Goal: Information Seeking & Learning: Learn about a topic

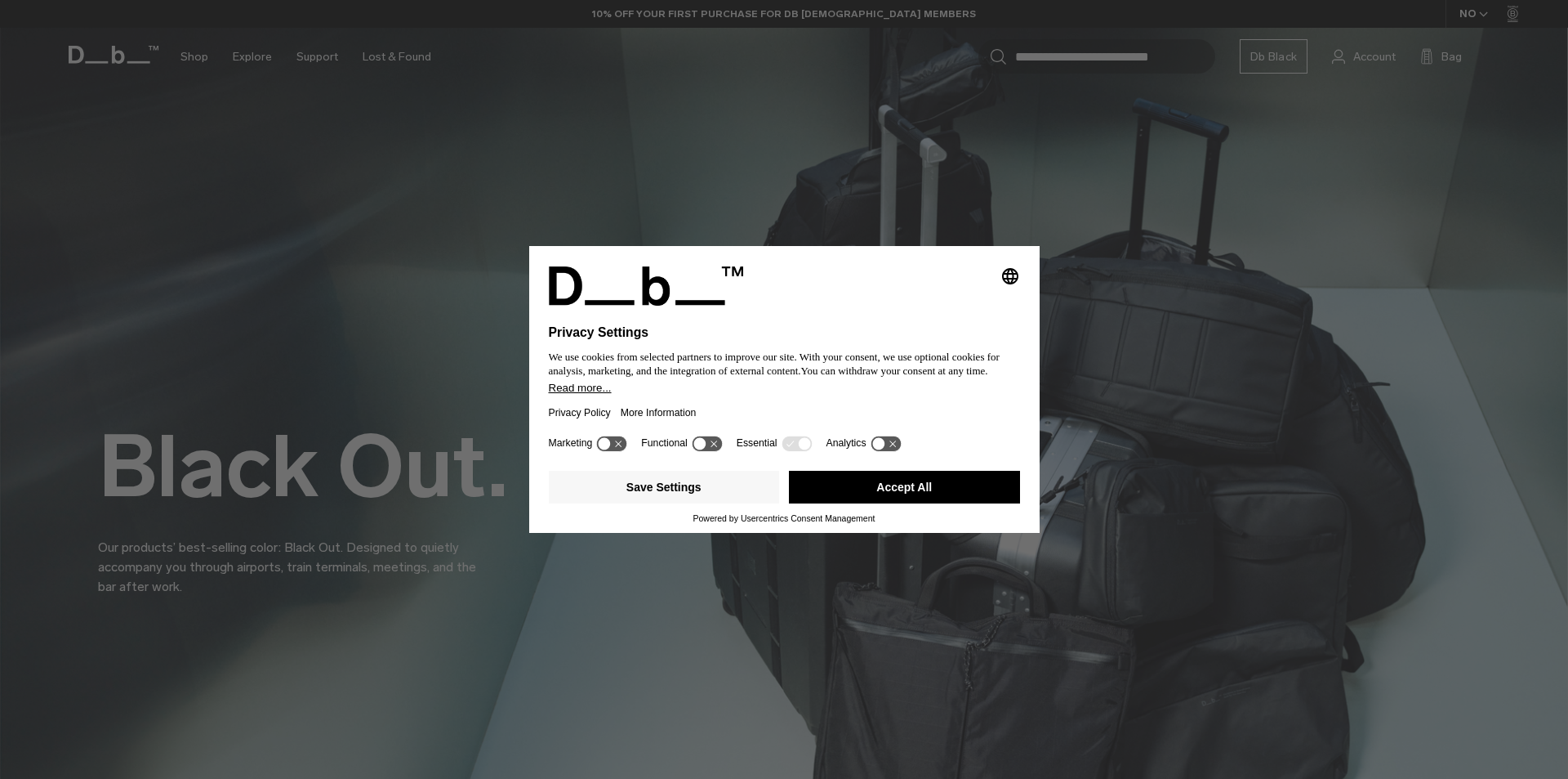
drag, startPoint x: 933, startPoint y: 478, endPoint x: 830, endPoint y: 434, distance: 112.0
click at [931, 478] on button "Accept All" at bounding box center [905, 487] width 231 height 33
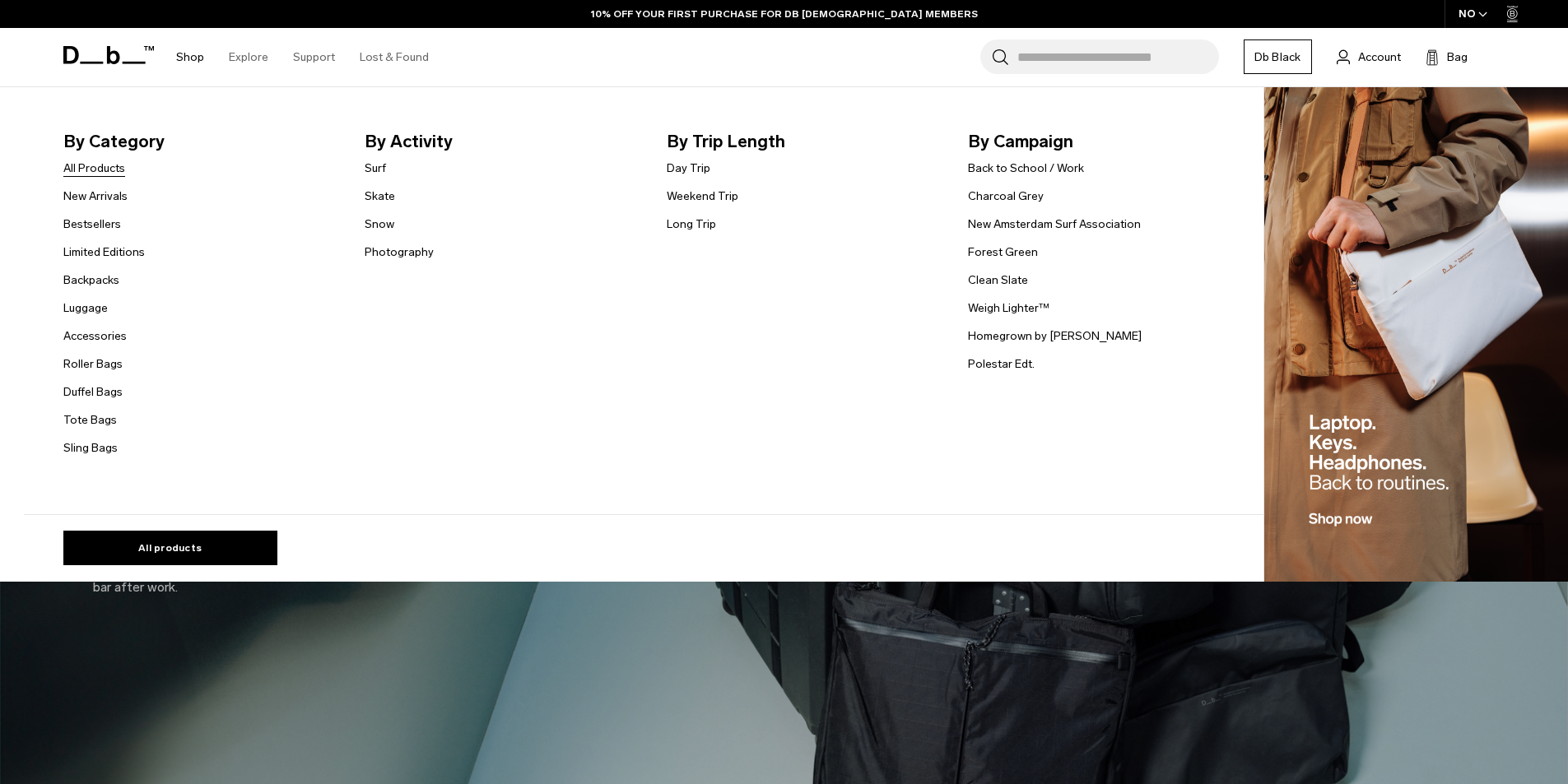
click at [90, 164] on link "All Products" at bounding box center [95, 168] width 62 height 17
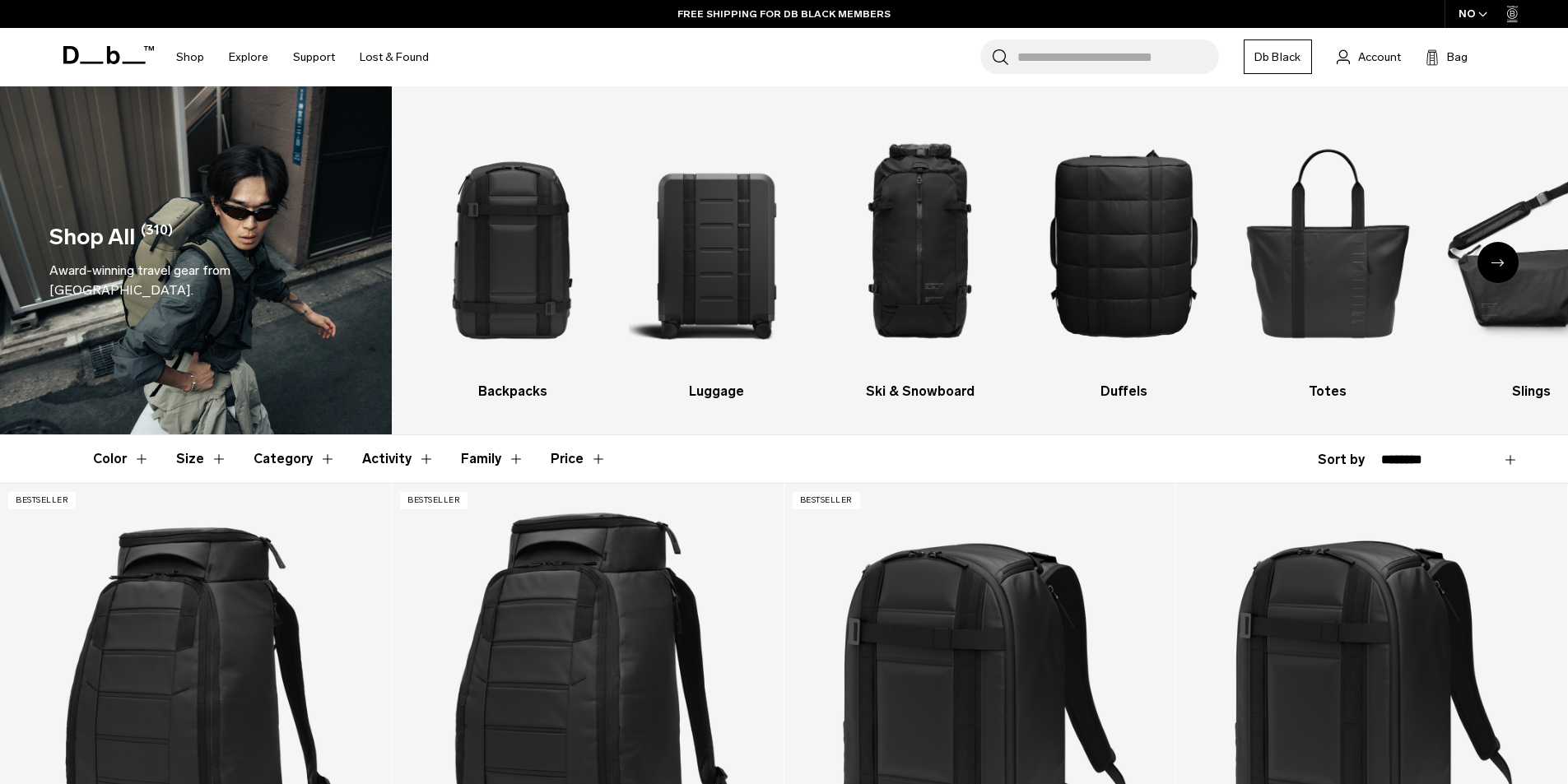
click at [1505, 254] on div "Next slide" at bounding box center [1497, 262] width 41 height 41
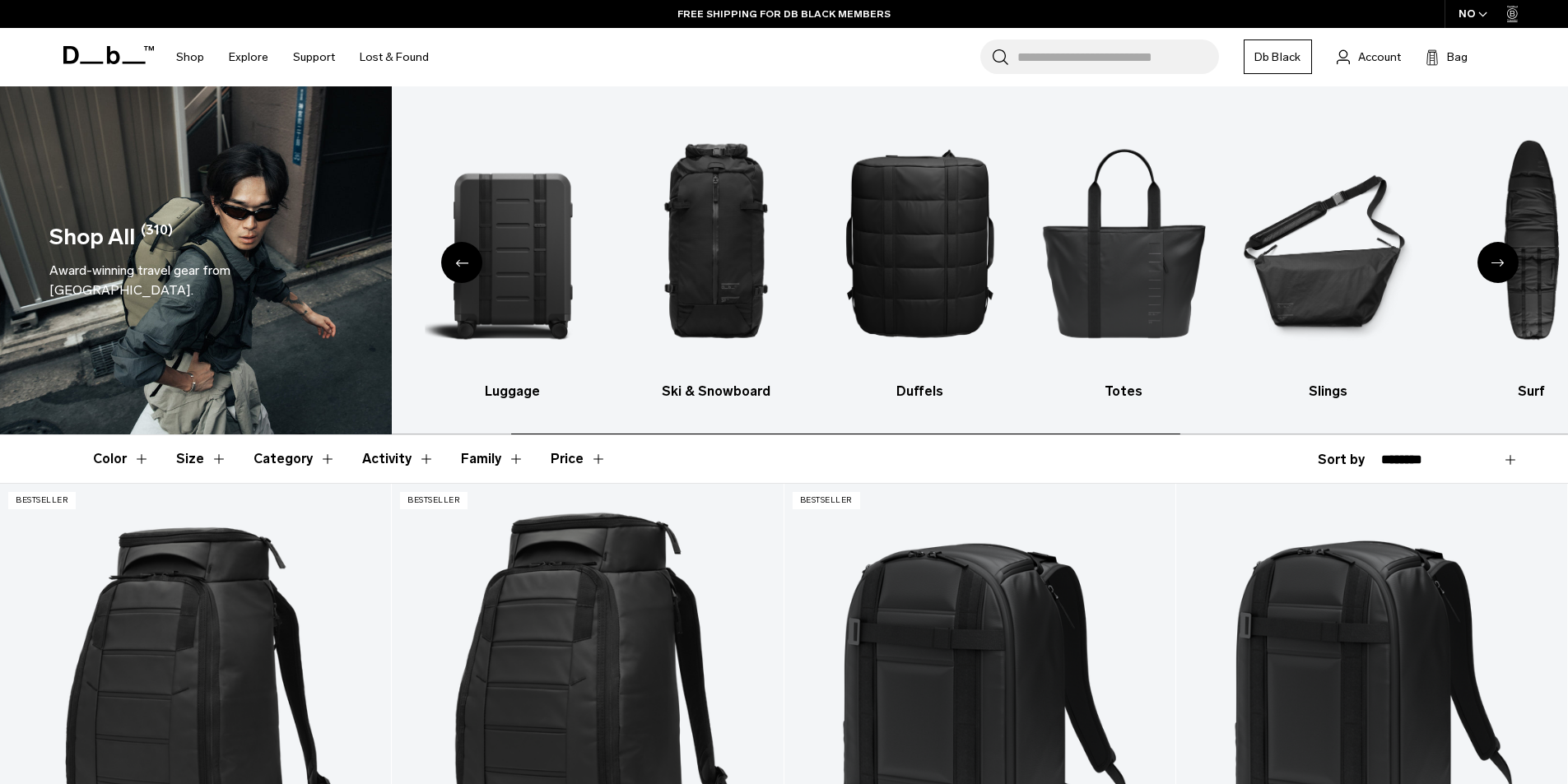
click at [1505, 254] on div "Next slide" at bounding box center [1497, 262] width 41 height 41
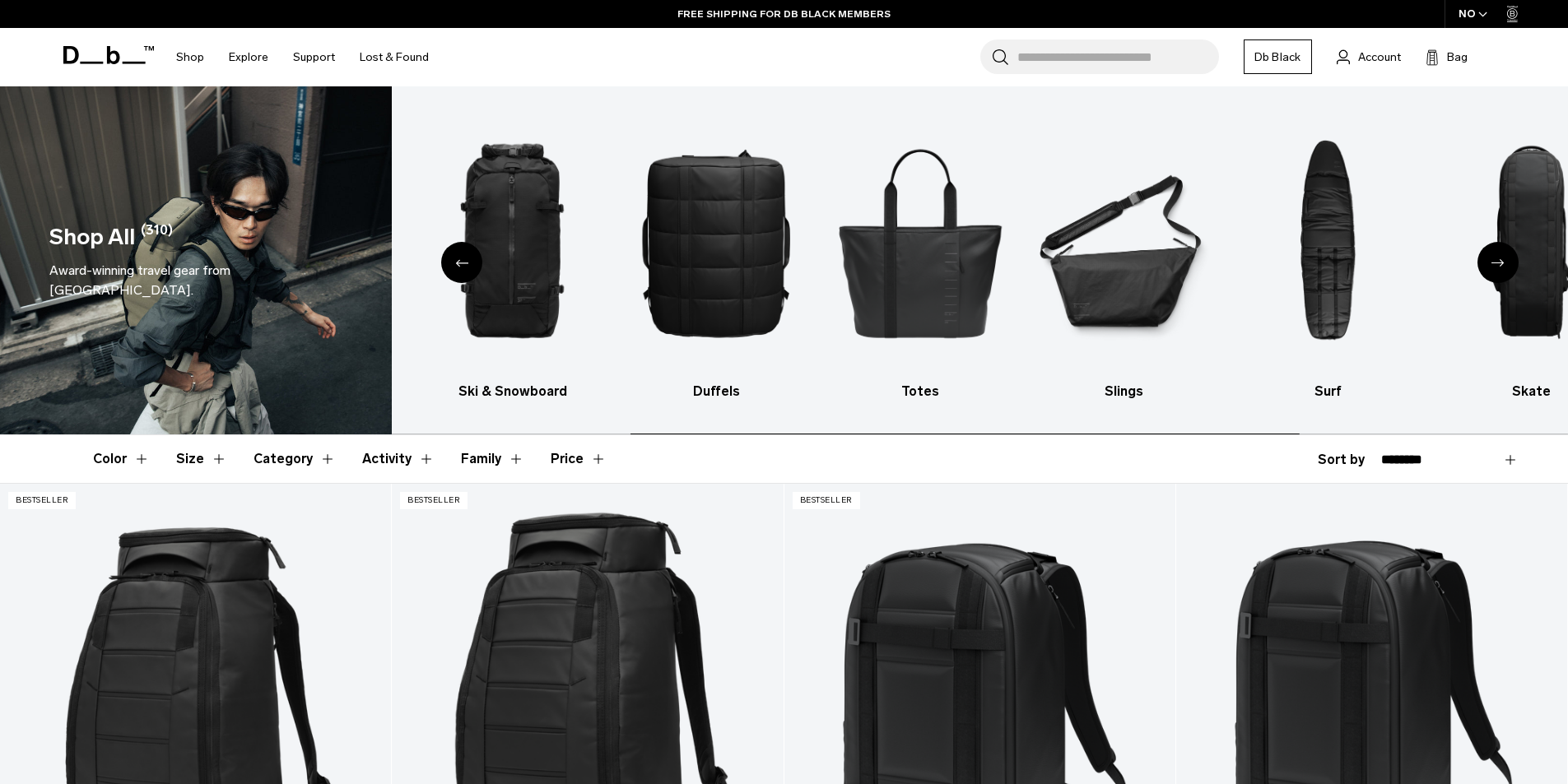
click at [1505, 254] on div "Next slide" at bounding box center [1497, 262] width 41 height 41
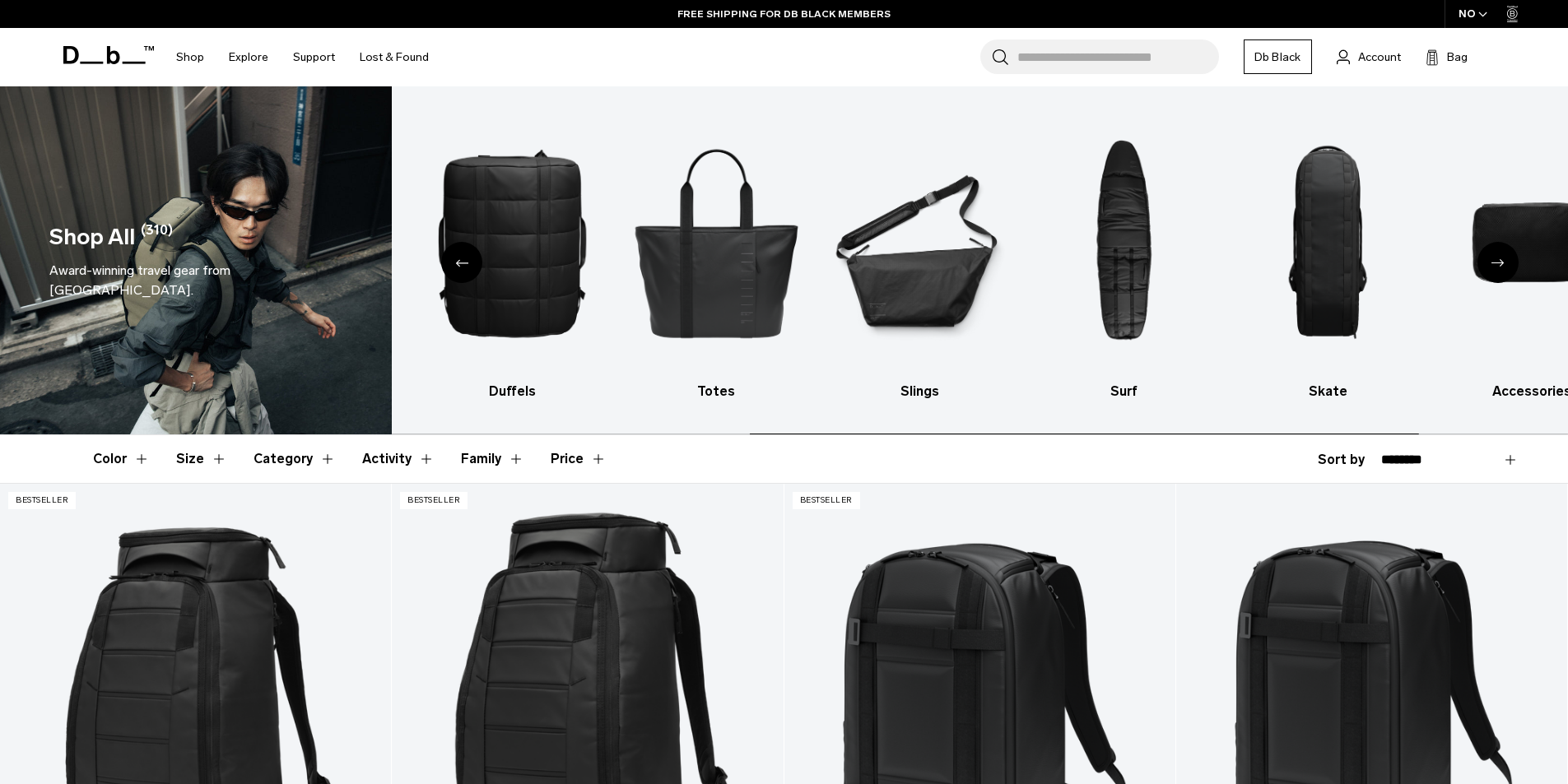
click at [1505, 254] on div "Next slide" at bounding box center [1497, 262] width 41 height 41
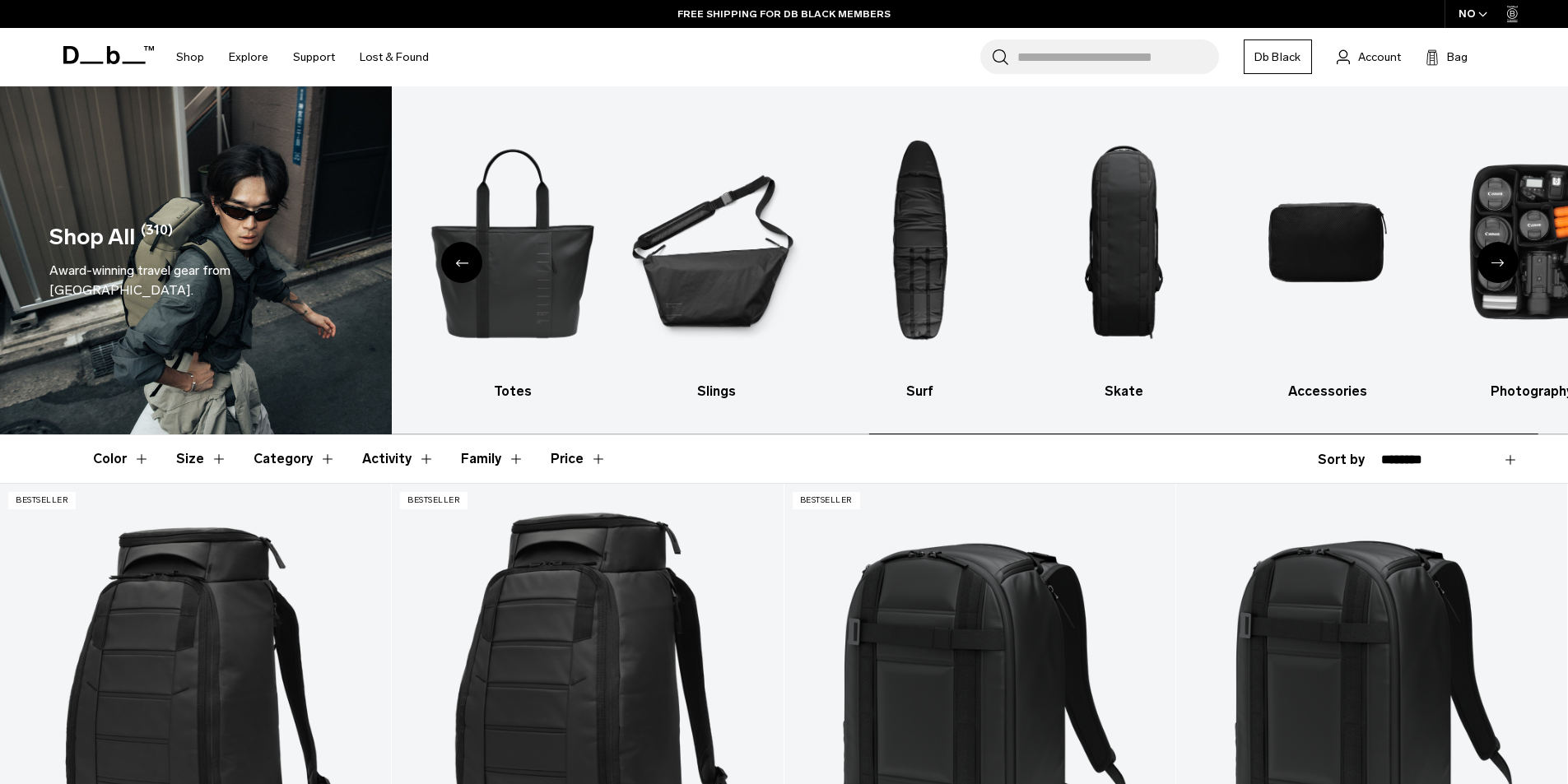
click at [1505, 254] on div "Next slide" at bounding box center [1497, 262] width 41 height 41
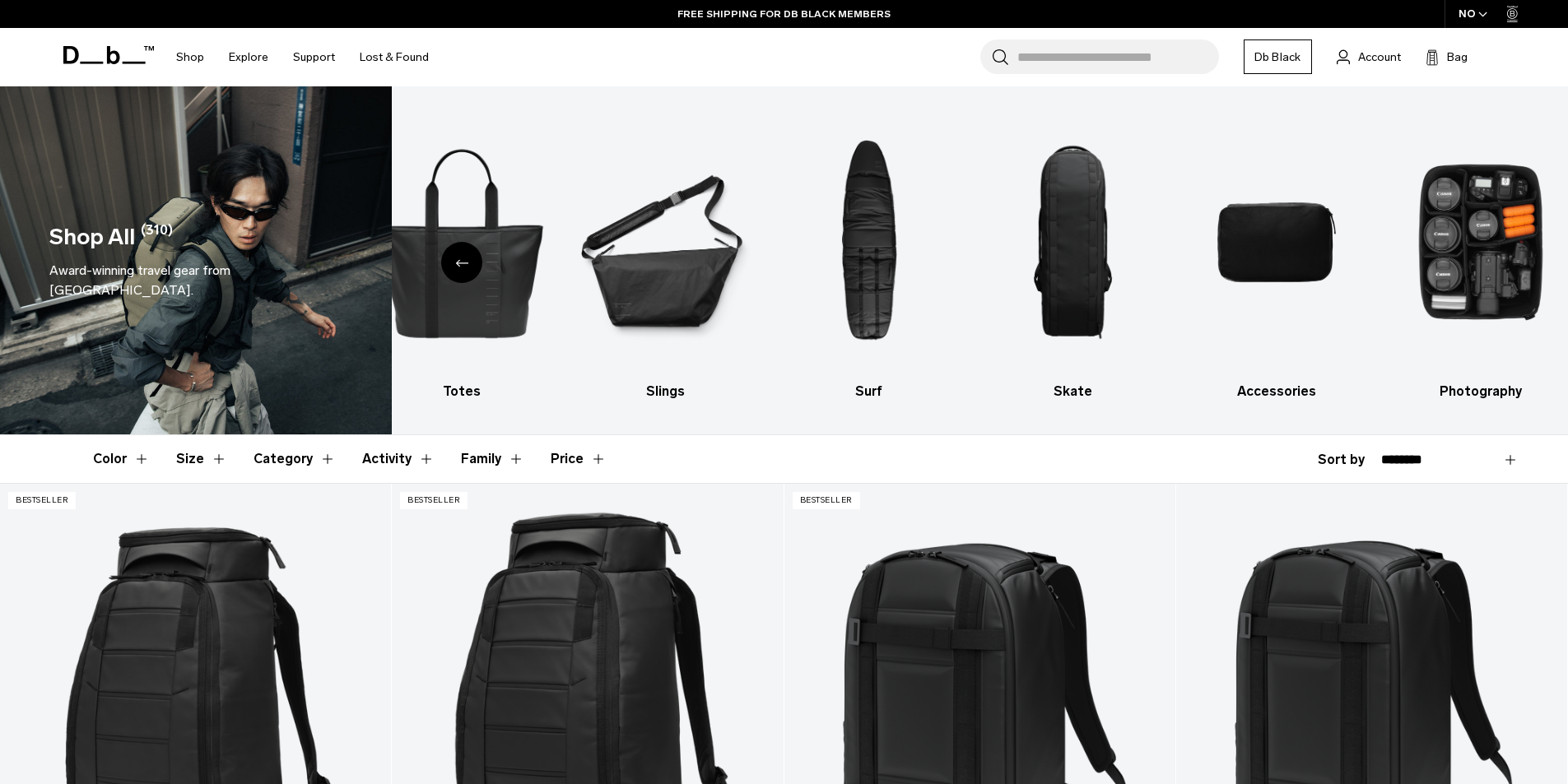
click at [479, 266] on div "Previous slide" at bounding box center [461, 262] width 41 height 41
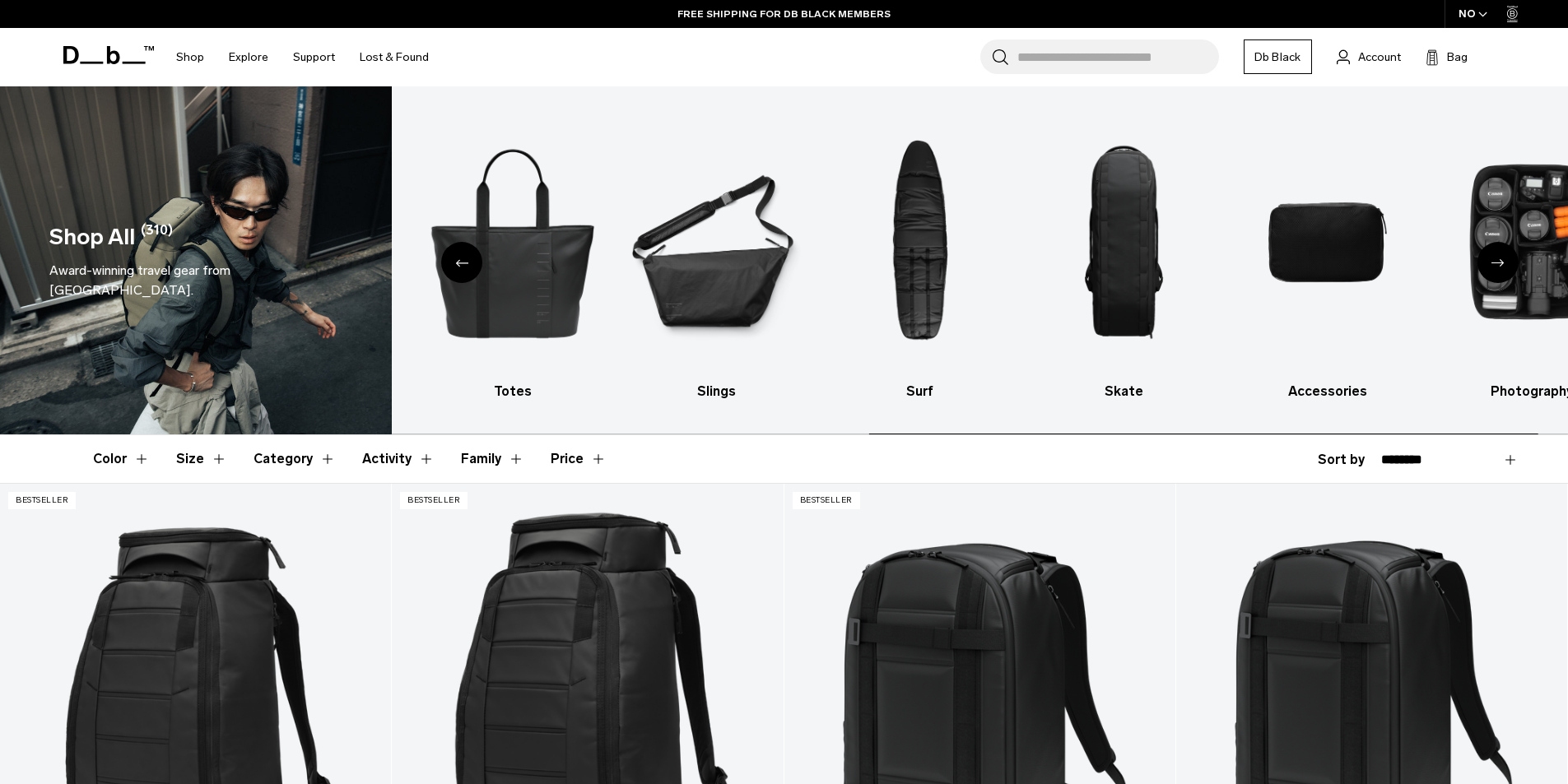
click at [477, 266] on div "Previous slide" at bounding box center [461, 262] width 41 height 41
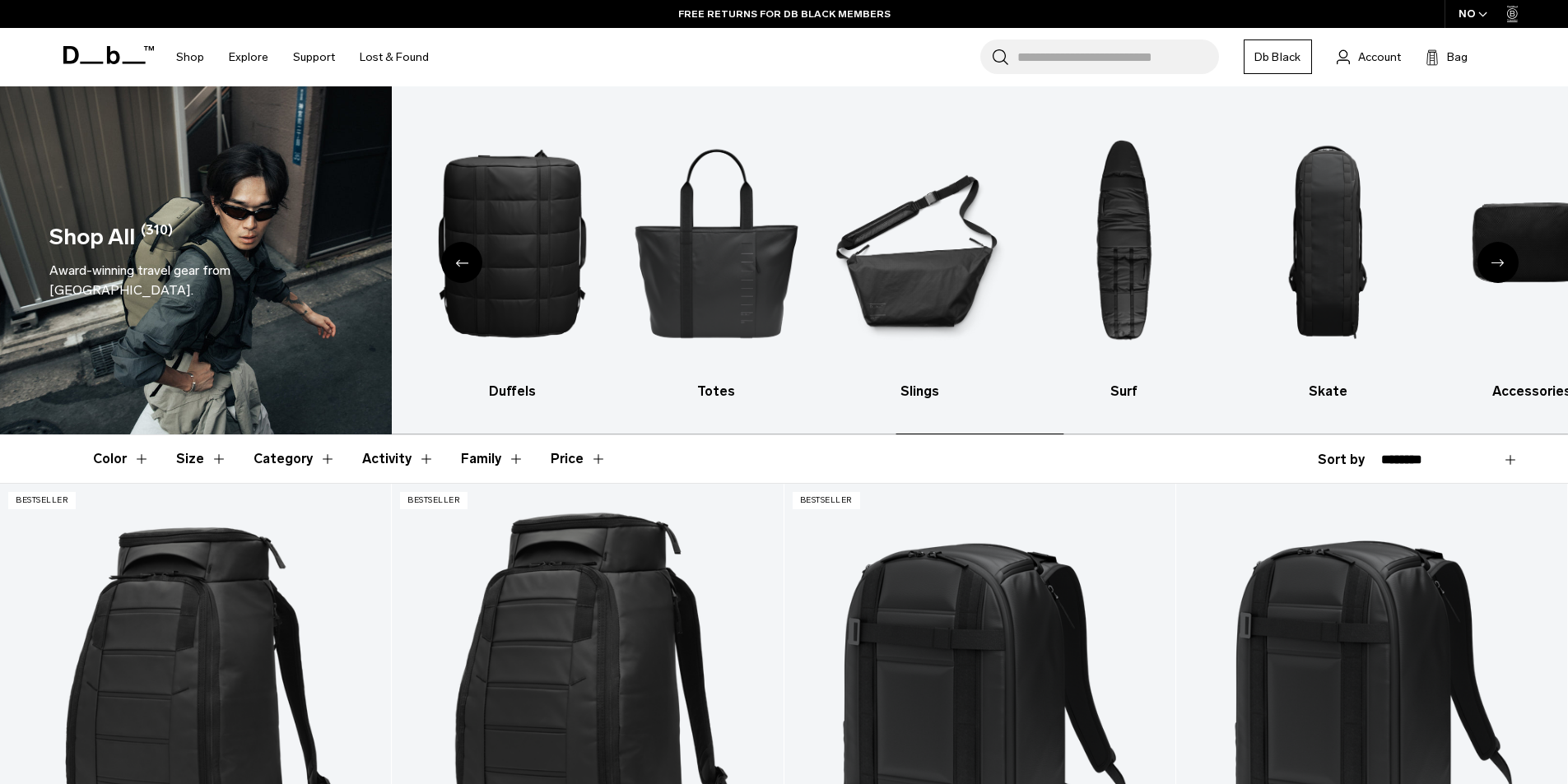
click at [477, 266] on div "Previous slide" at bounding box center [461, 262] width 41 height 41
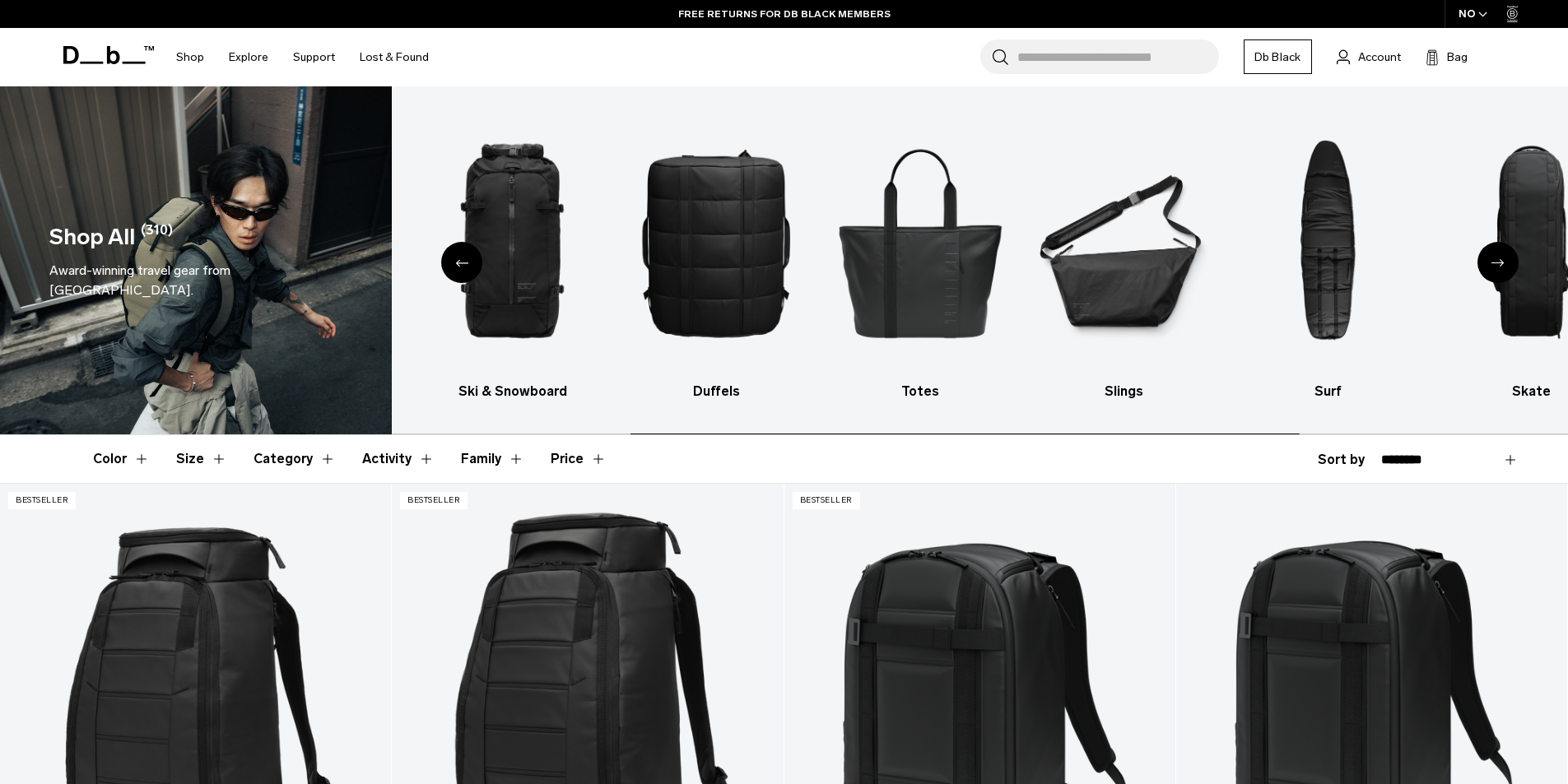
click at [464, 260] on icon "Previous slide" at bounding box center [462, 263] width 13 height 7
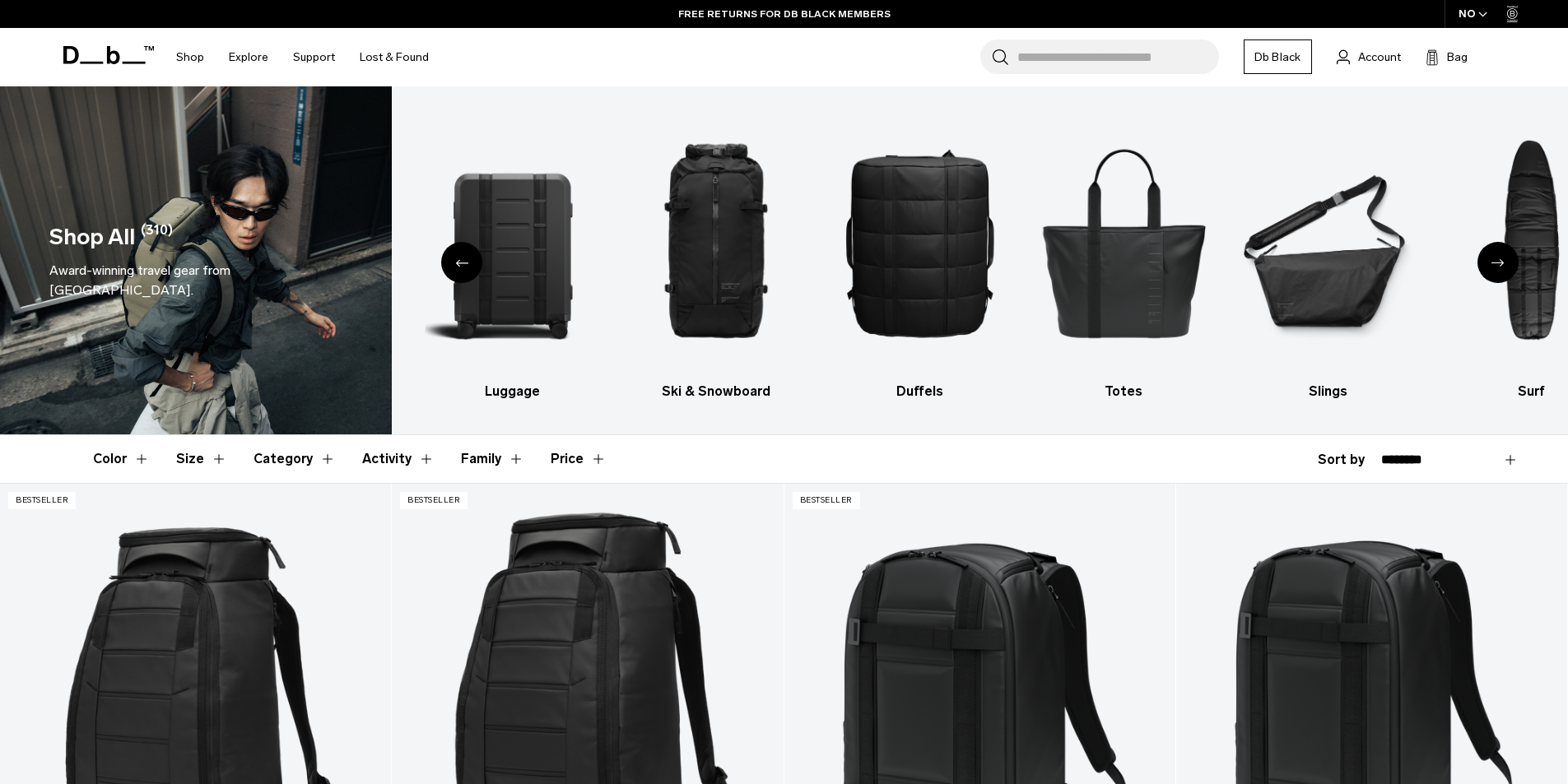
click at [461, 262] on icon "Previous slide" at bounding box center [462, 263] width 13 height 7
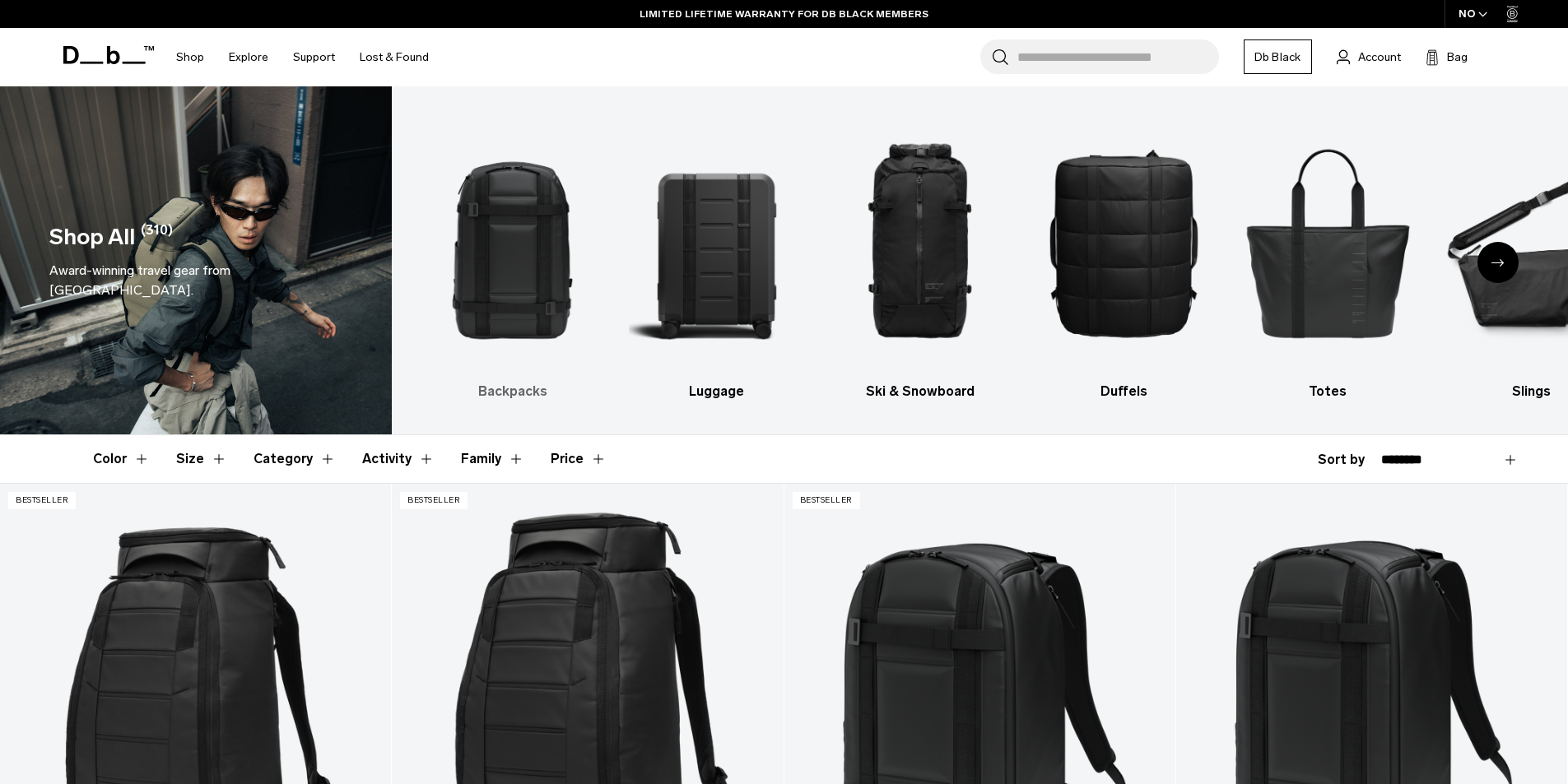
click at [536, 218] on img "1 / 10" at bounding box center [512, 242] width 175 height 262
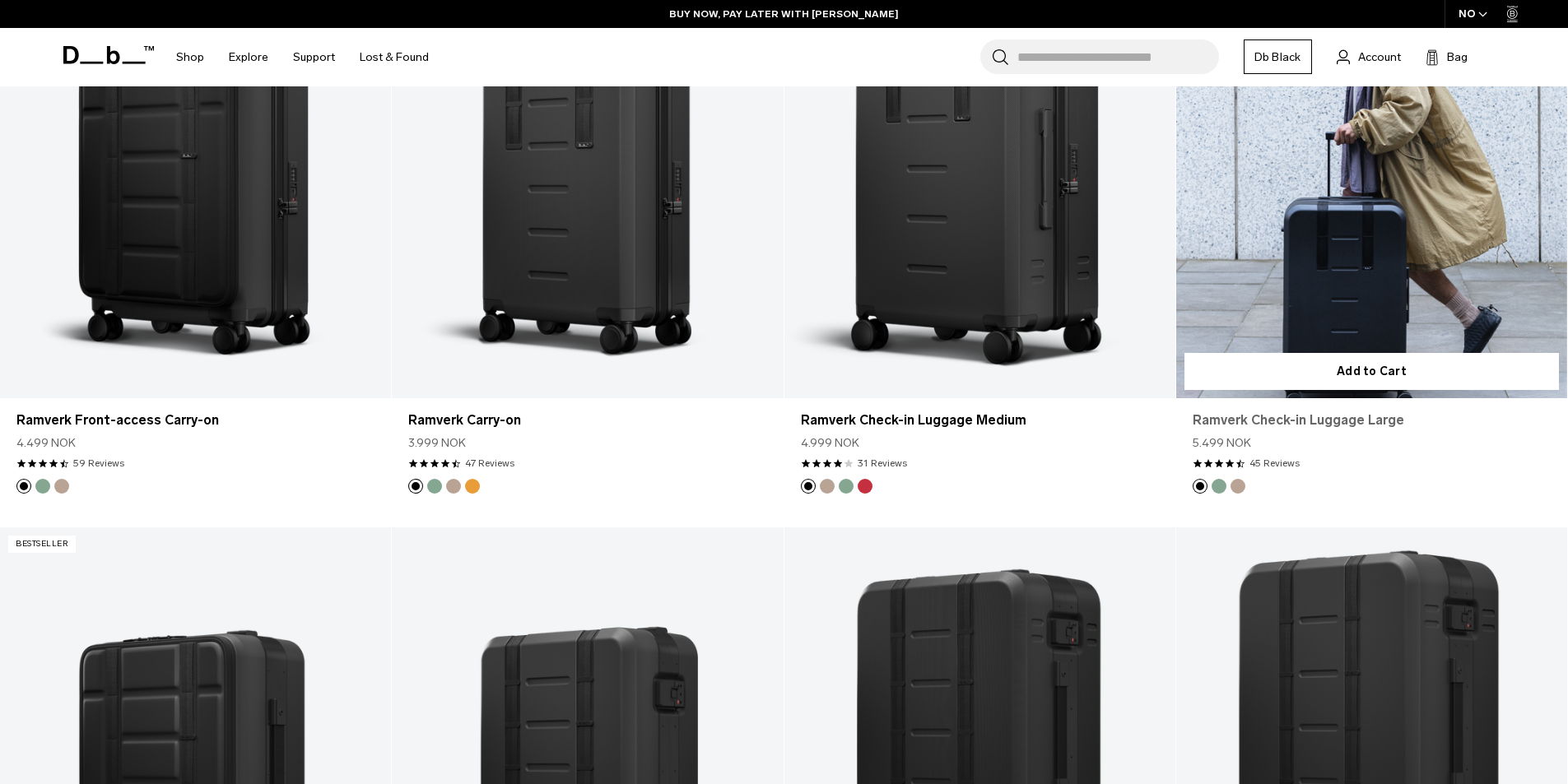
scroll to position [1645, 0]
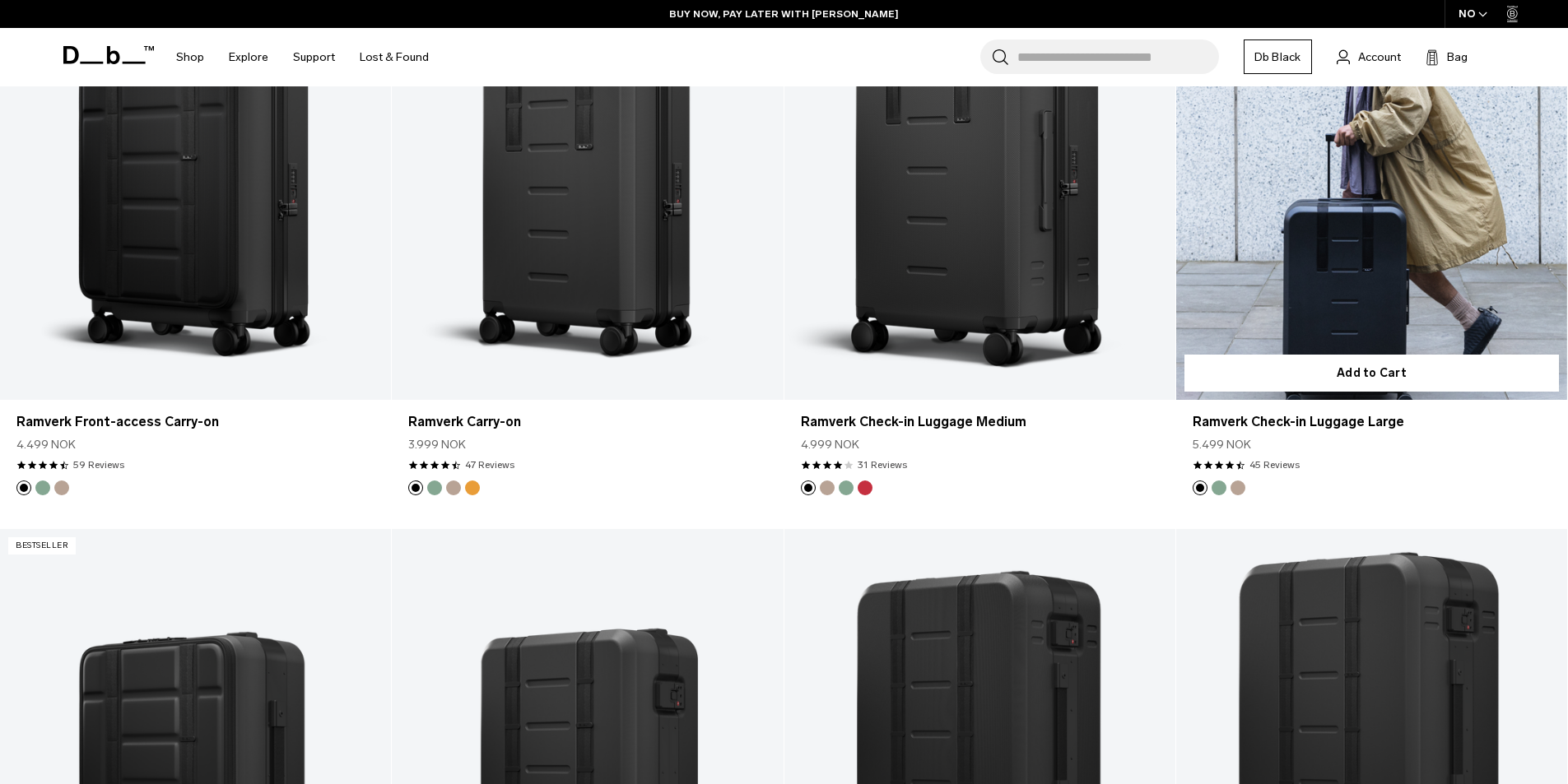
click at [1219, 487] on button "Green Ray" at bounding box center [1219, 488] width 15 height 15
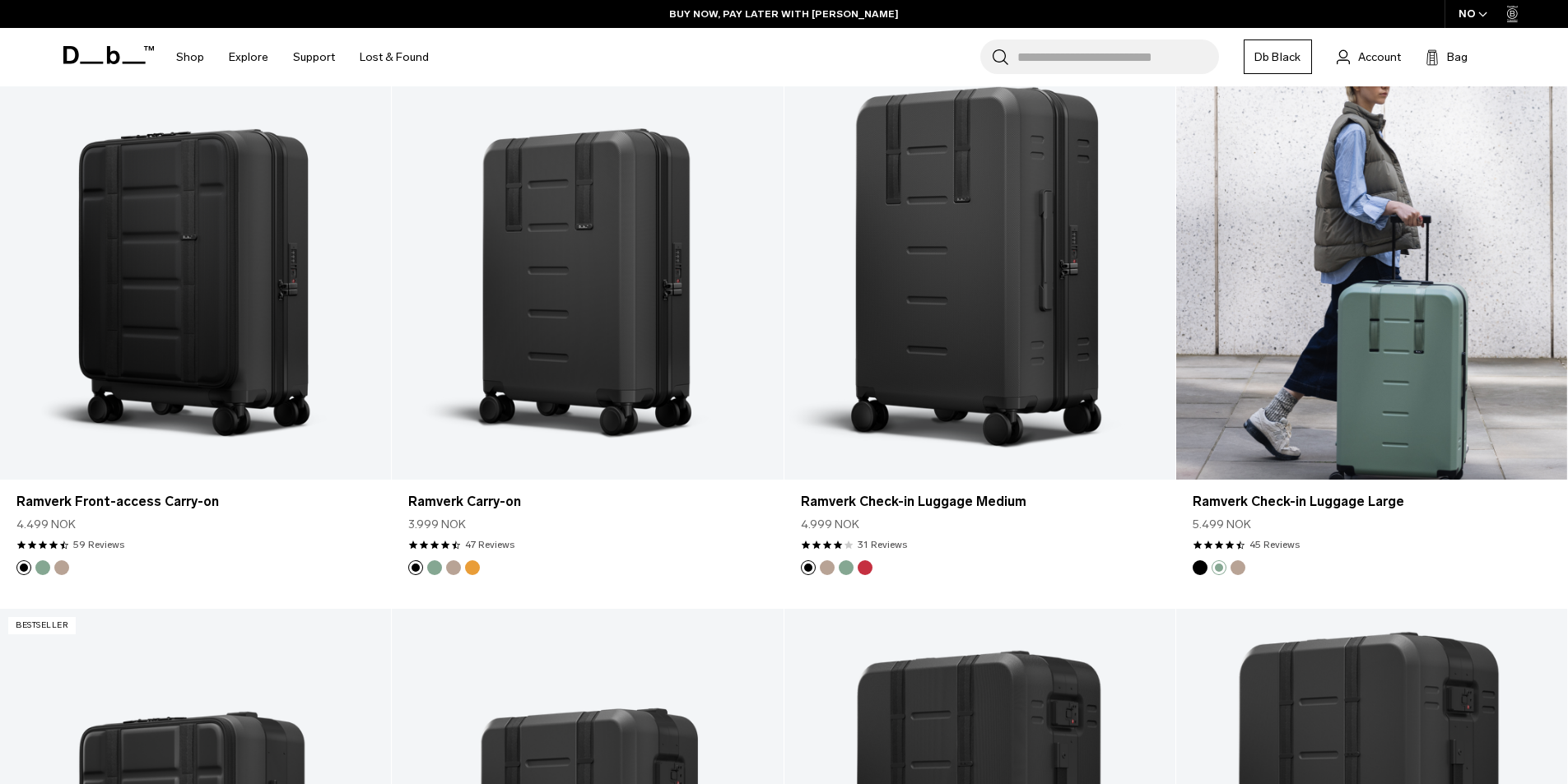
scroll to position [1563, 0]
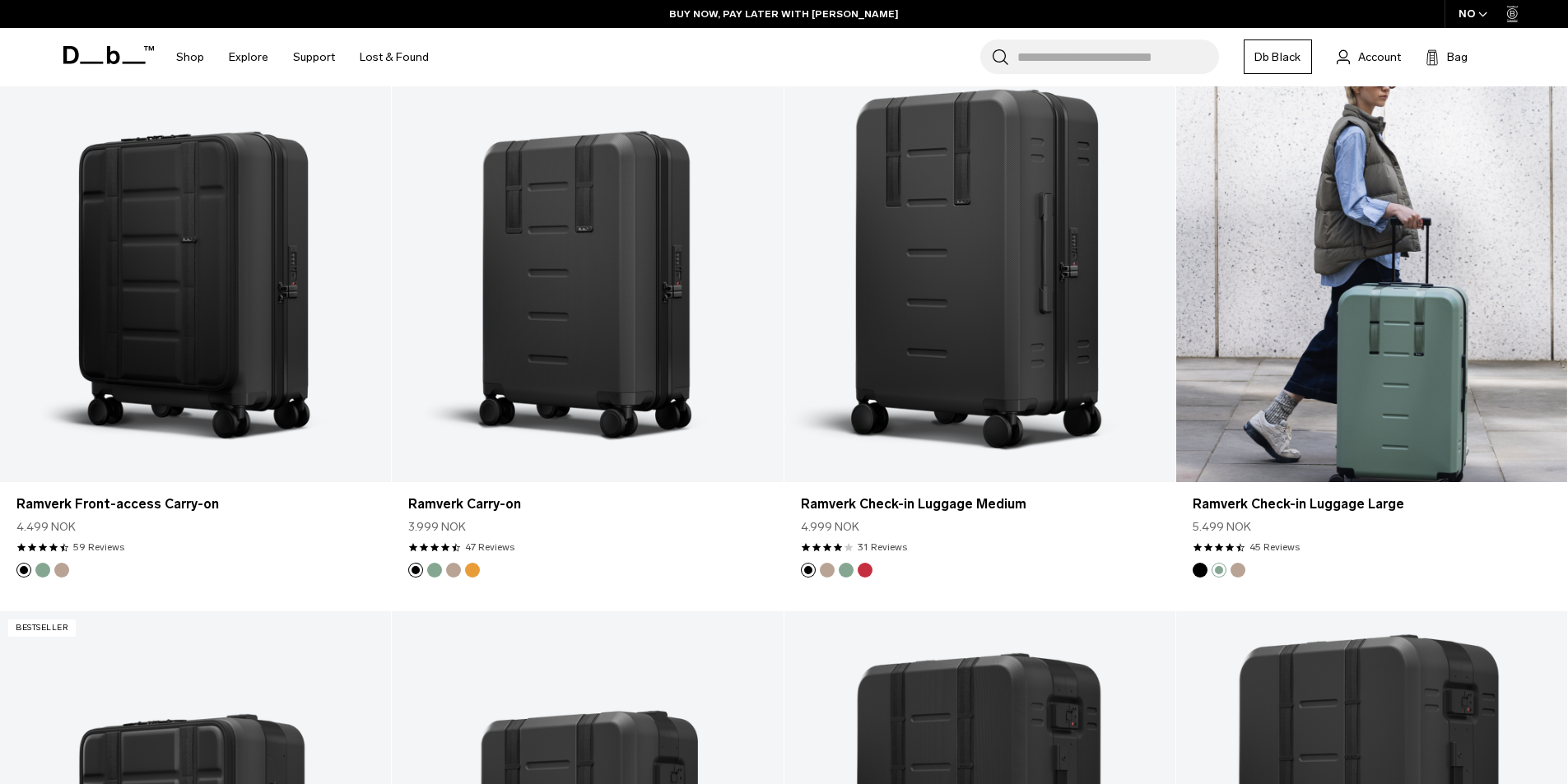
click at [1237, 574] on button "Fogbow Beige" at bounding box center [1237, 570] width 15 height 15
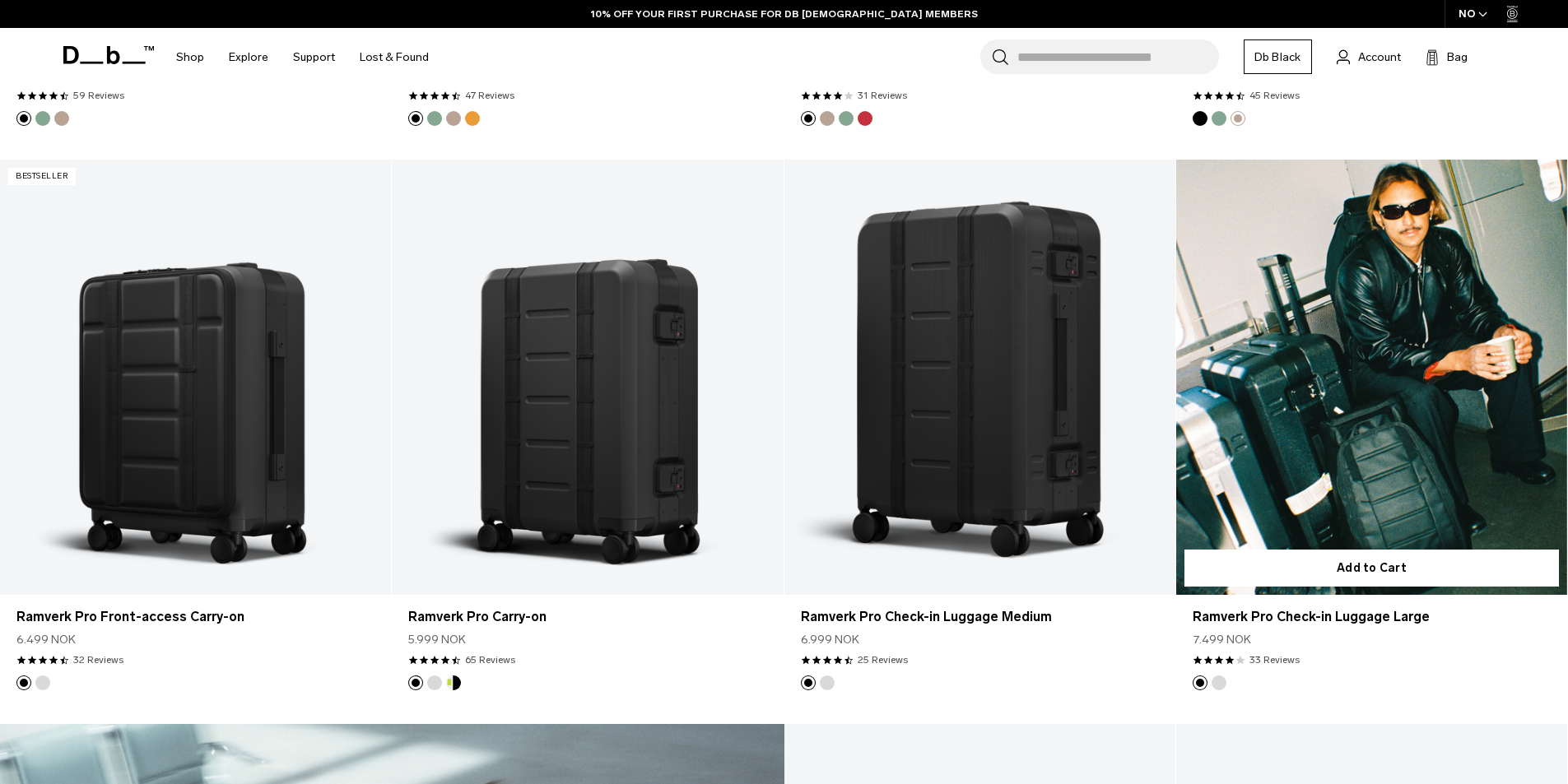
scroll to position [2056, 0]
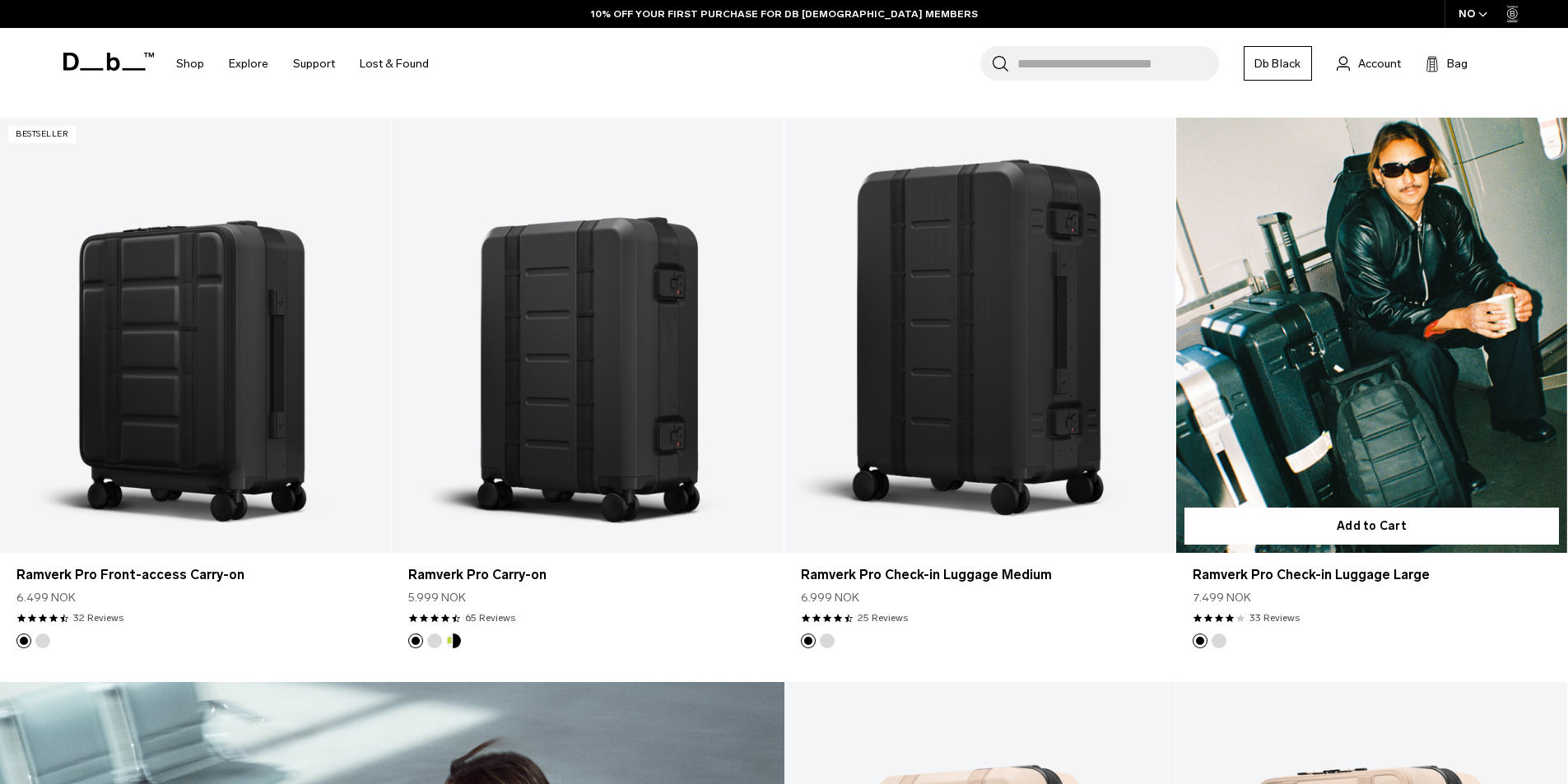
click at [1221, 638] on button "Silver" at bounding box center [1219, 641] width 15 height 15
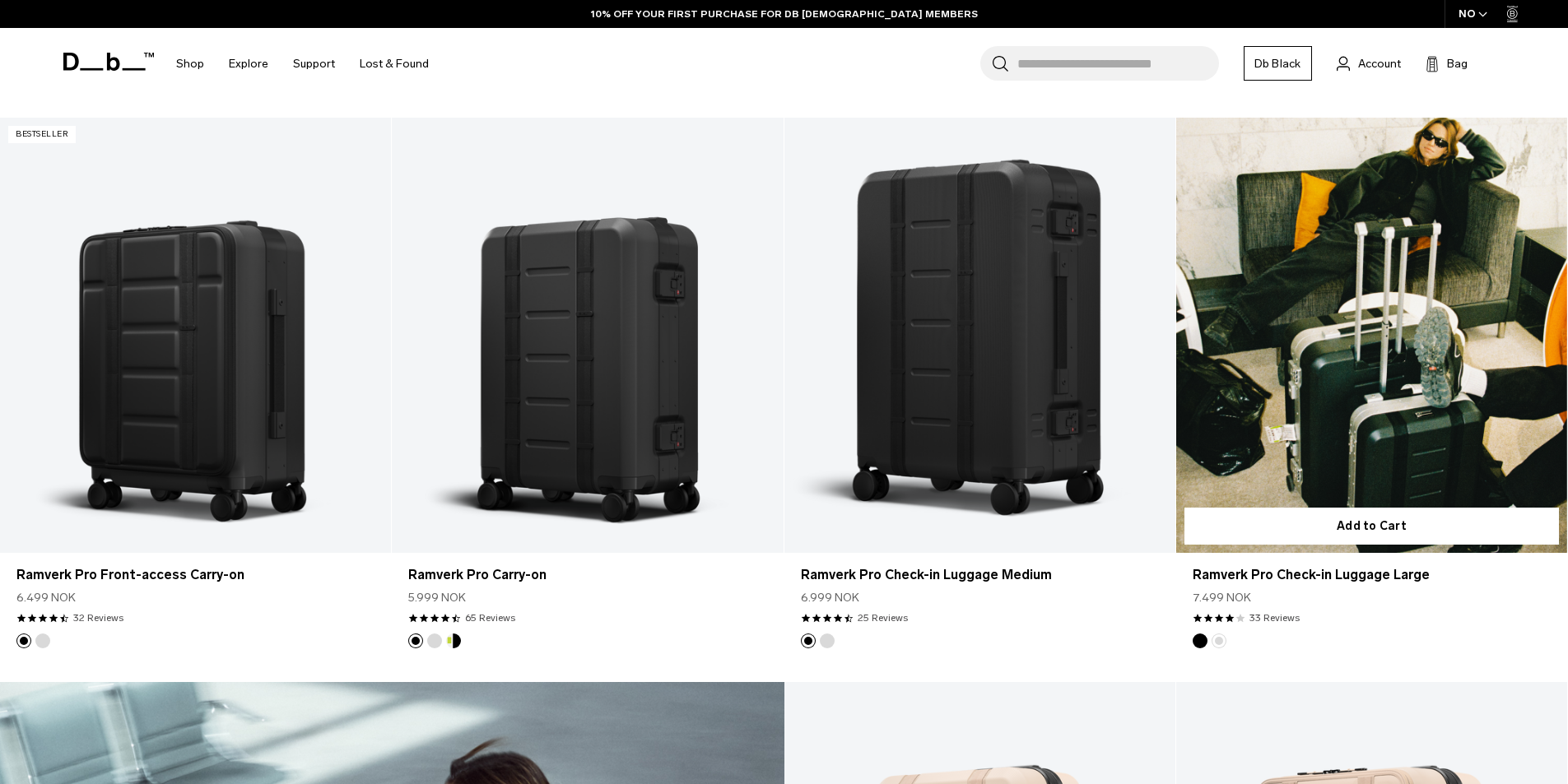
click at [1221, 638] on button "Silver" at bounding box center [1219, 641] width 15 height 15
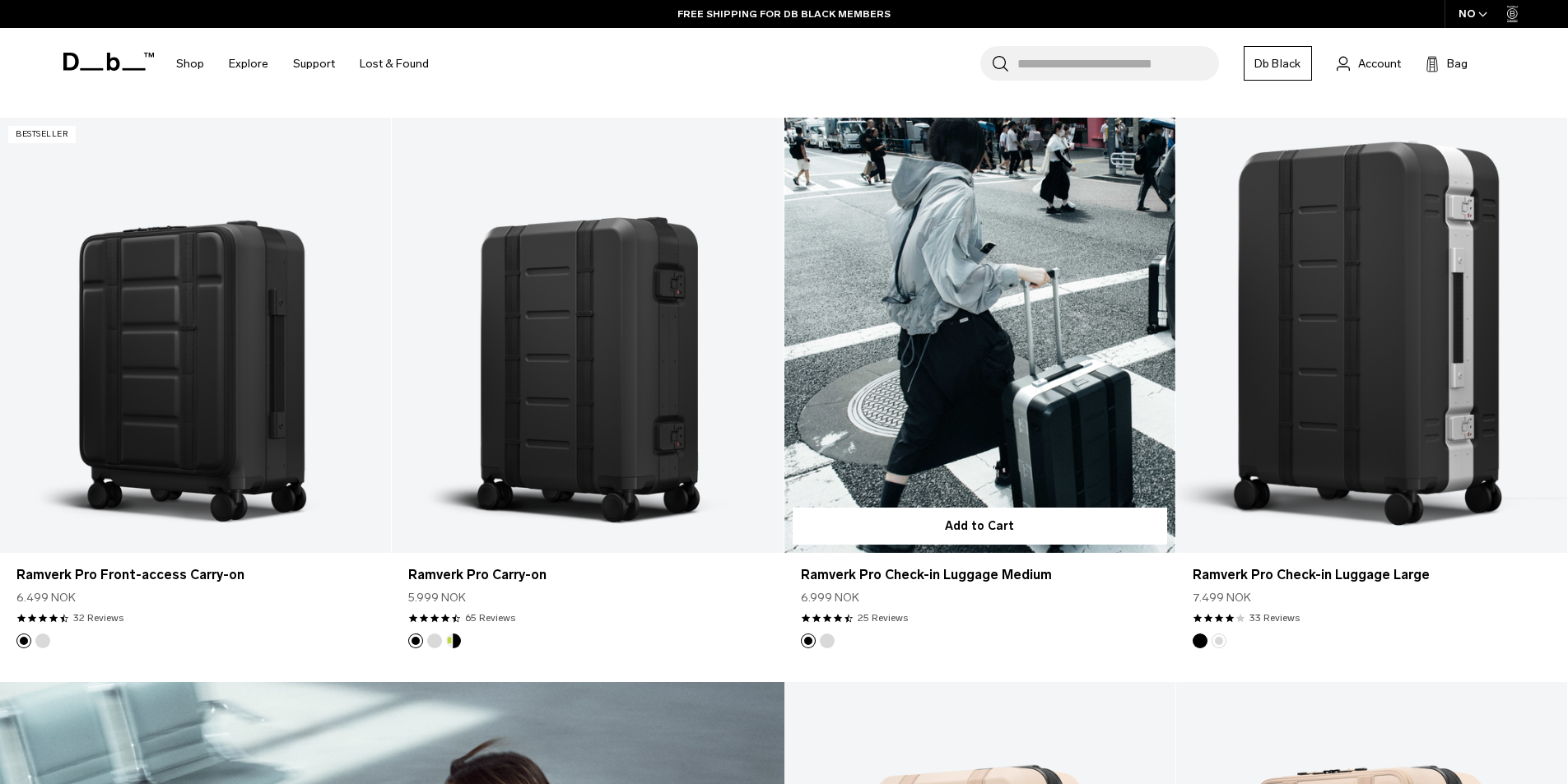
click at [831, 640] on button "Silver" at bounding box center [827, 641] width 15 height 15
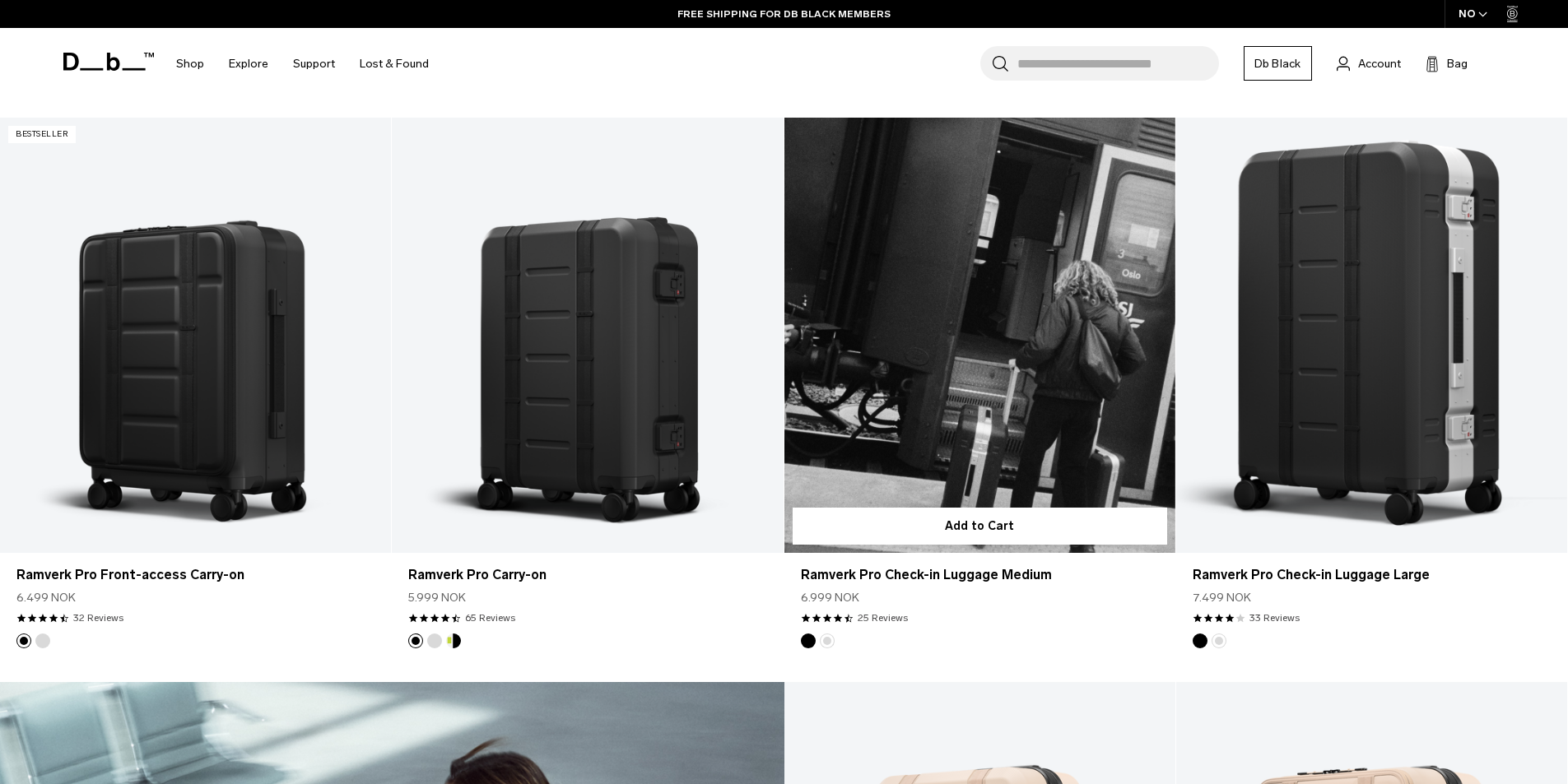
click at [804, 641] on button "Black Out" at bounding box center [808, 641] width 15 height 15
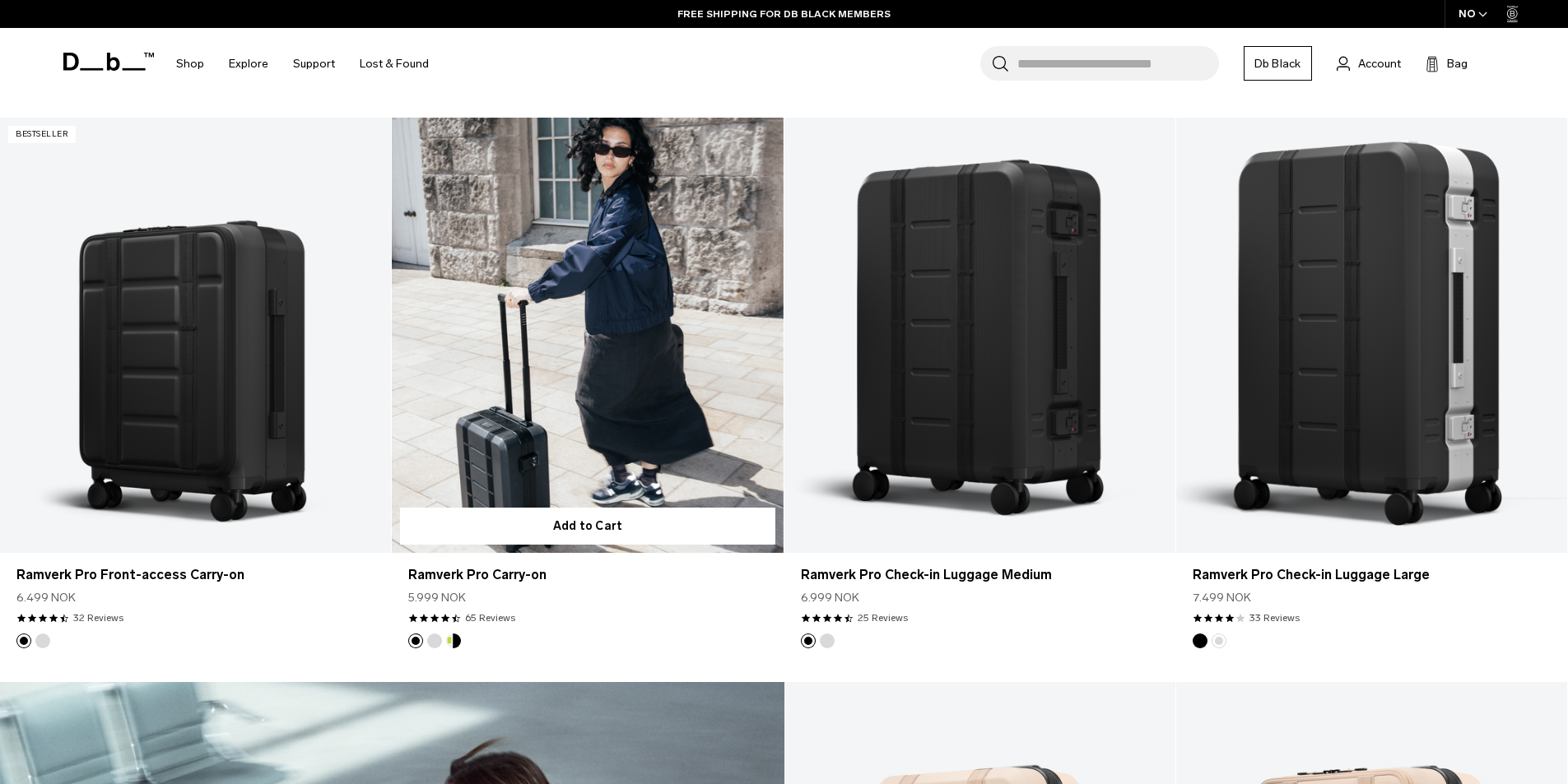
click at [451, 641] on button "Db x New Amsterdam Surf Association" at bounding box center [454, 641] width 15 height 15
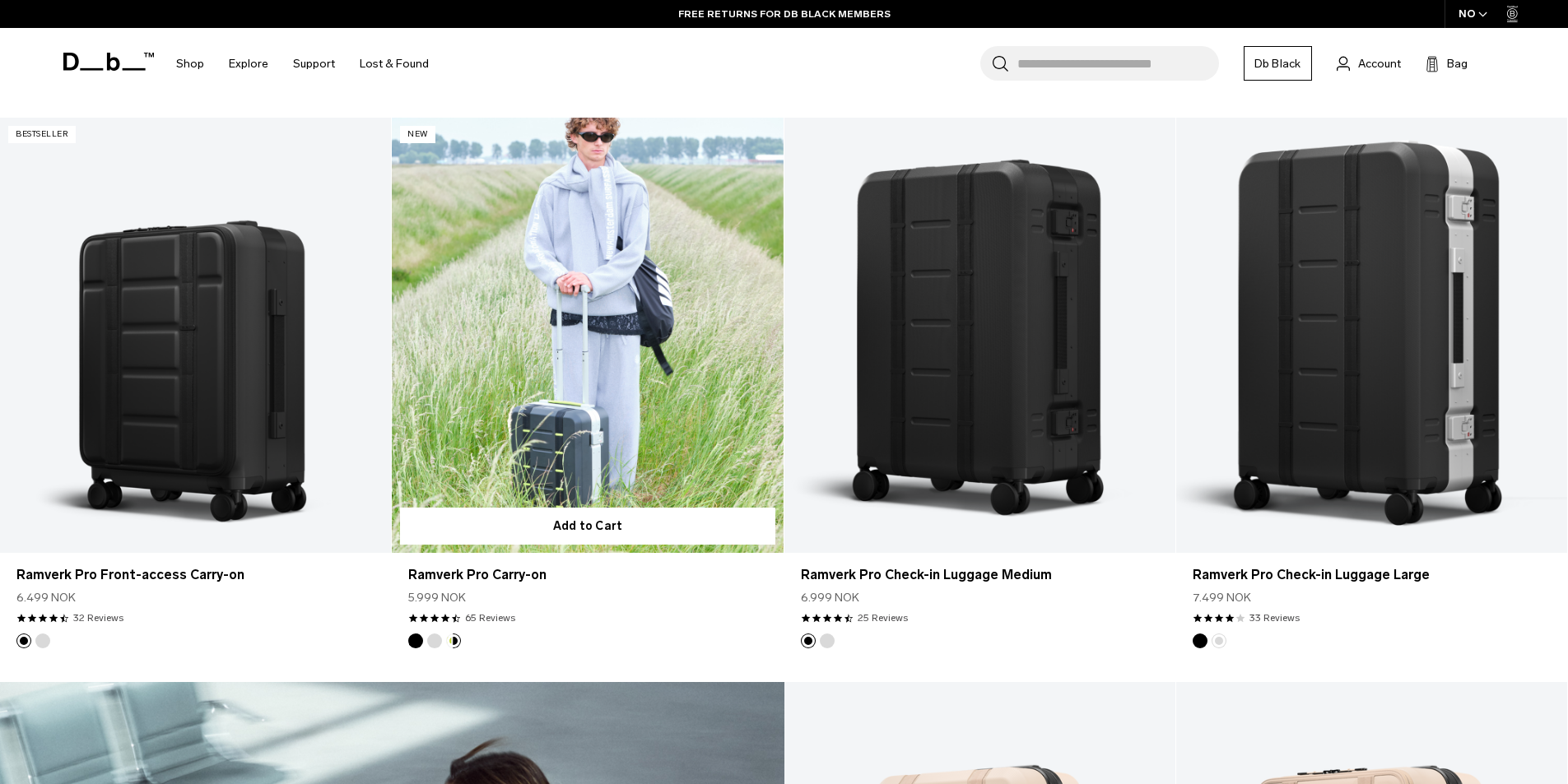
click at [432, 639] on button "Silver" at bounding box center [435, 641] width 15 height 15
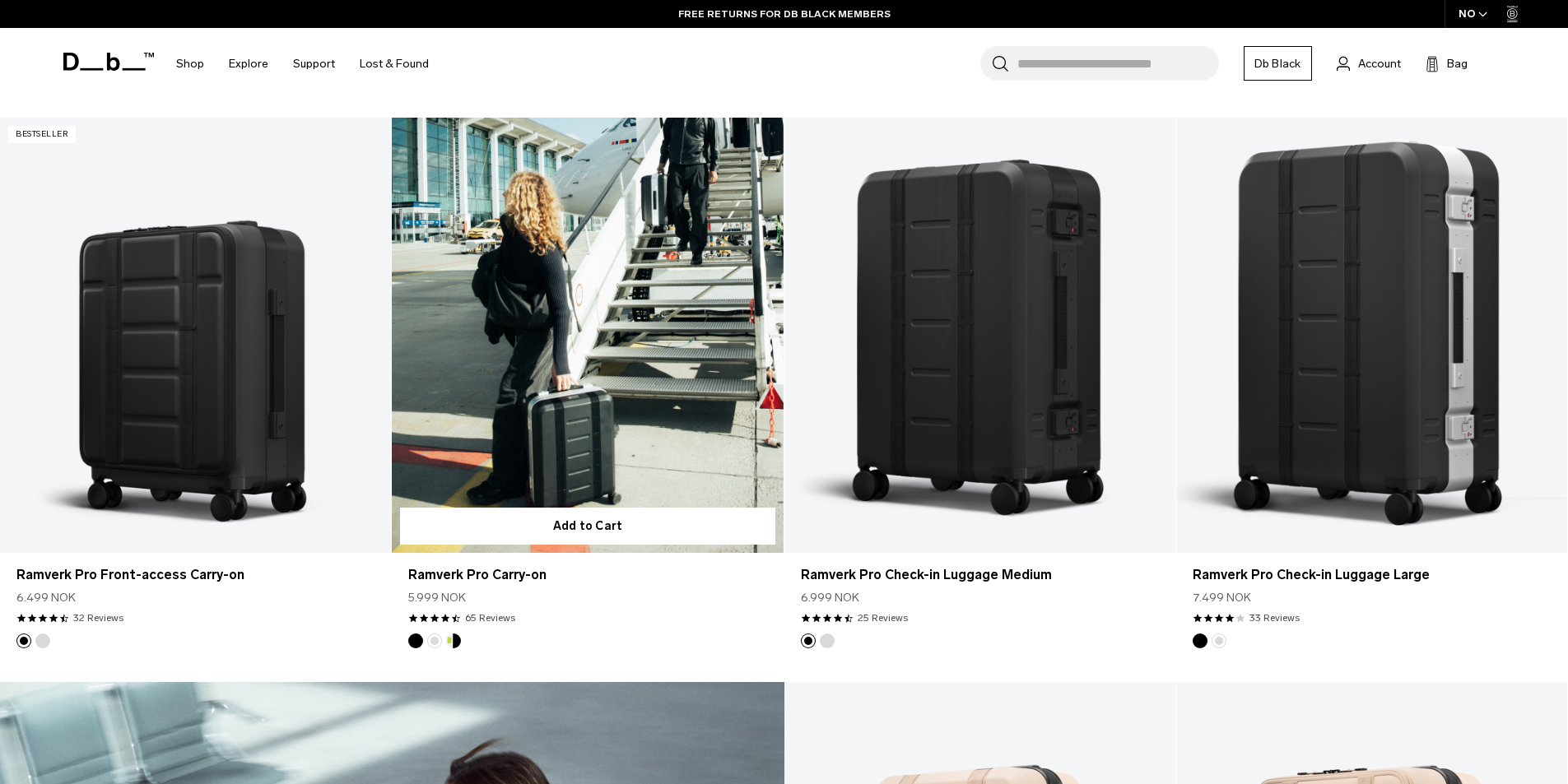
click at [415, 640] on button "Black Out" at bounding box center [415, 641] width 15 height 15
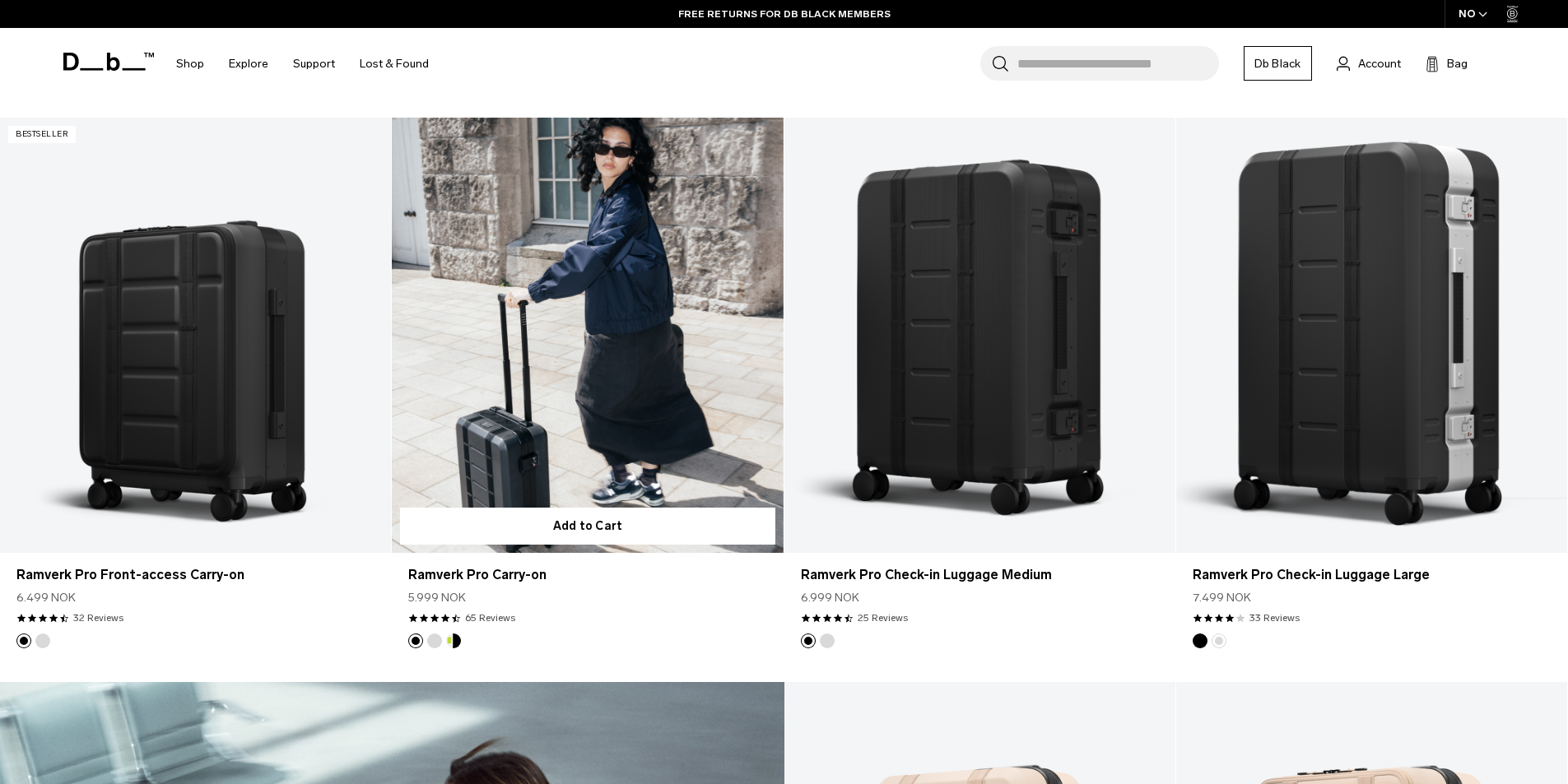
click at [433, 638] on button "Silver" at bounding box center [435, 641] width 15 height 15
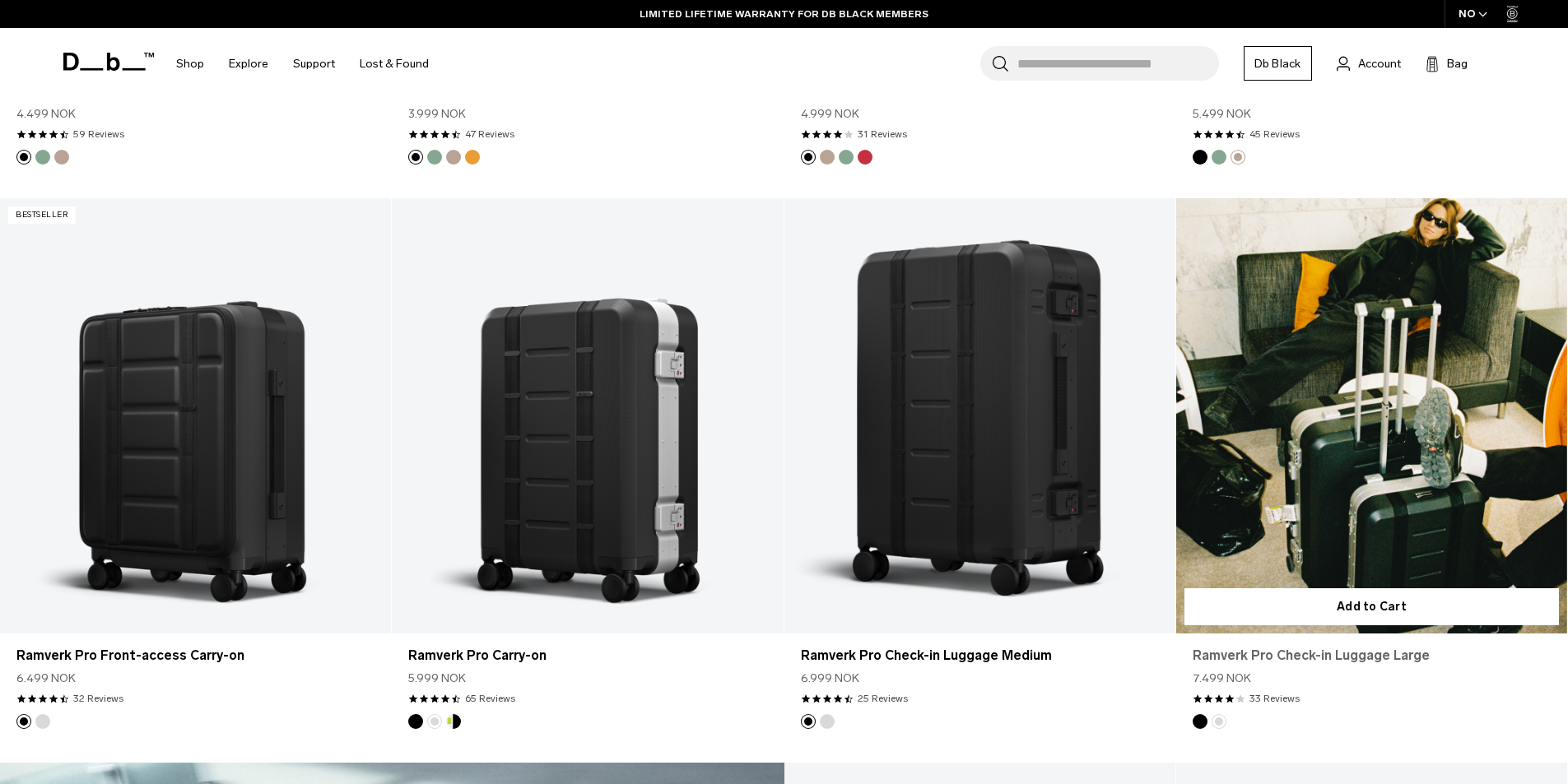
scroll to position [1974, 0]
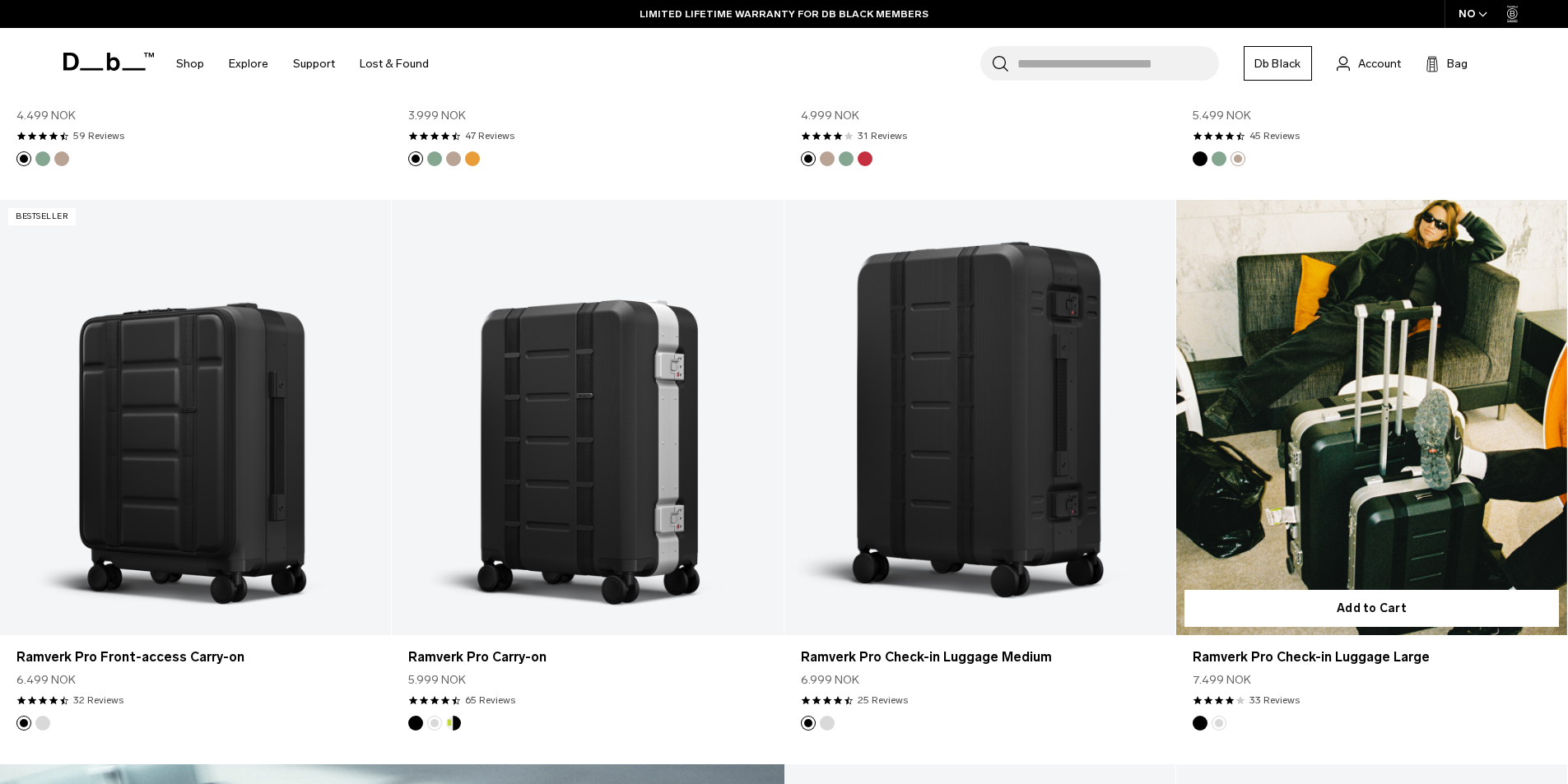
click at [1206, 718] on img "Black Out" at bounding box center [1200, 723] width 18 height 18
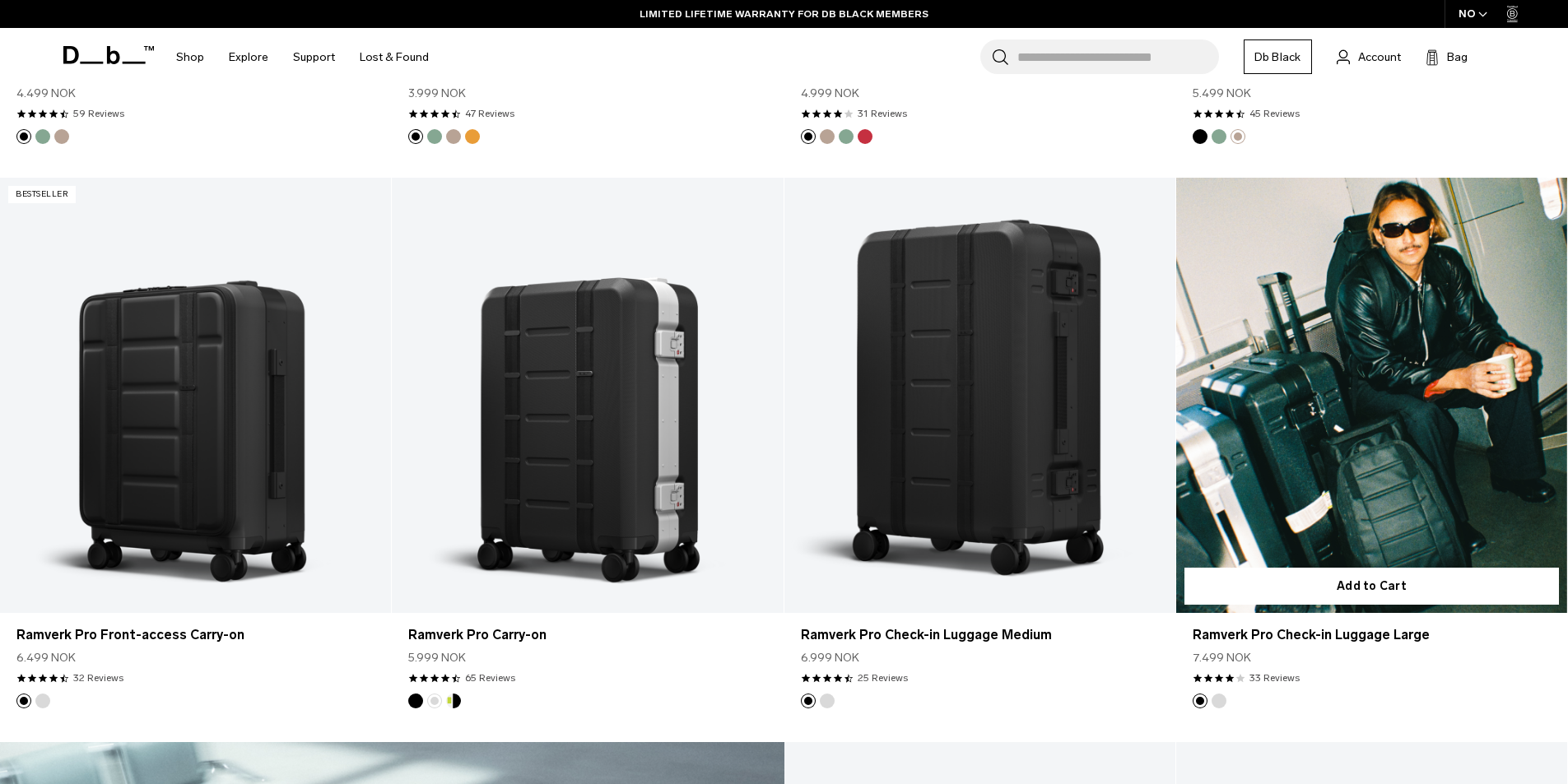
scroll to position [2032, 0]
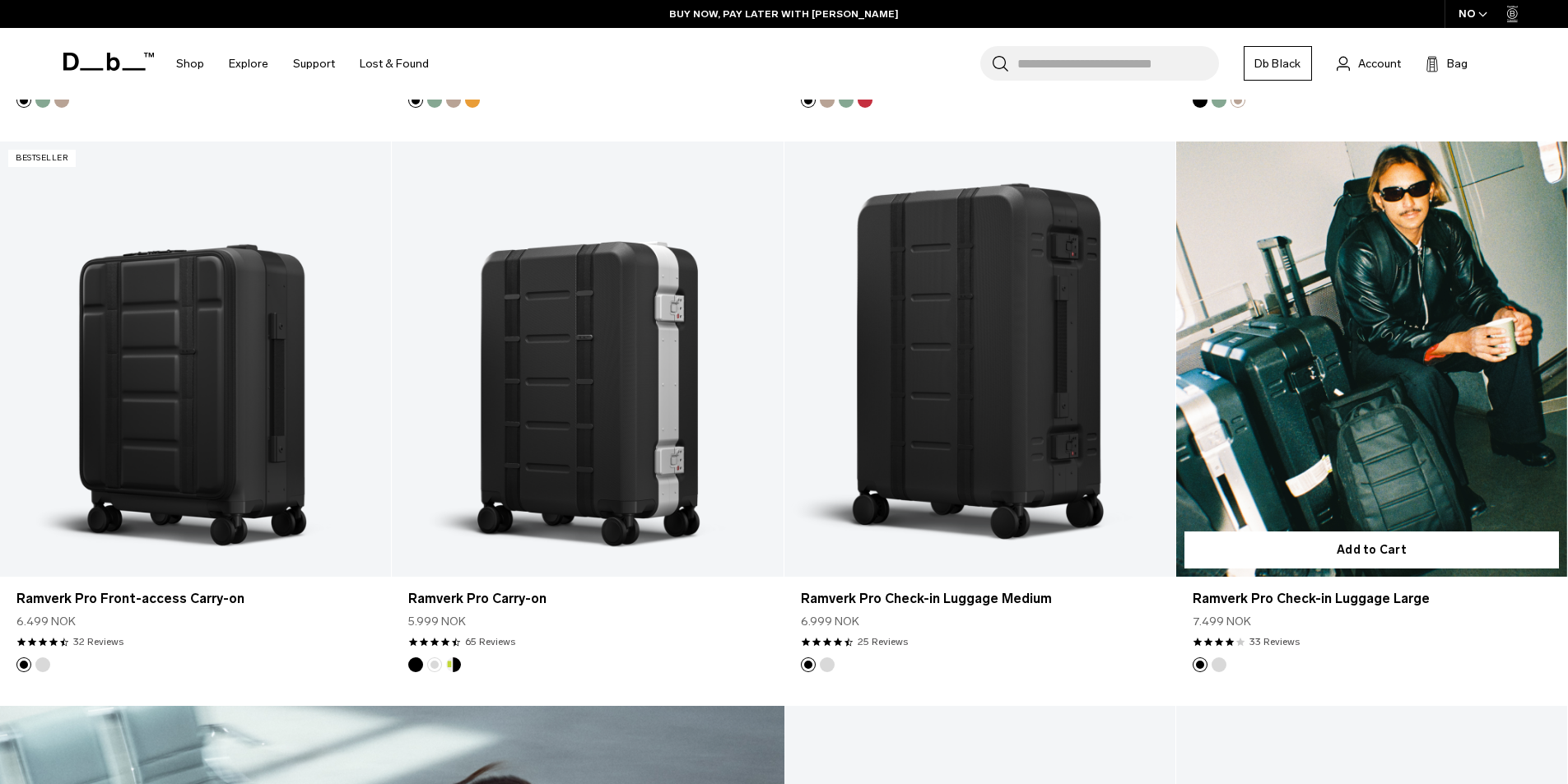
drag, startPoint x: 1267, startPoint y: 361, endPoint x: 1259, endPoint y: 361, distance: 8.0
click at [1267, 361] on link "Ramverk Pro Check-in Luggage Large Black Out" at bounding box center [1371, 358] width 391 height 434
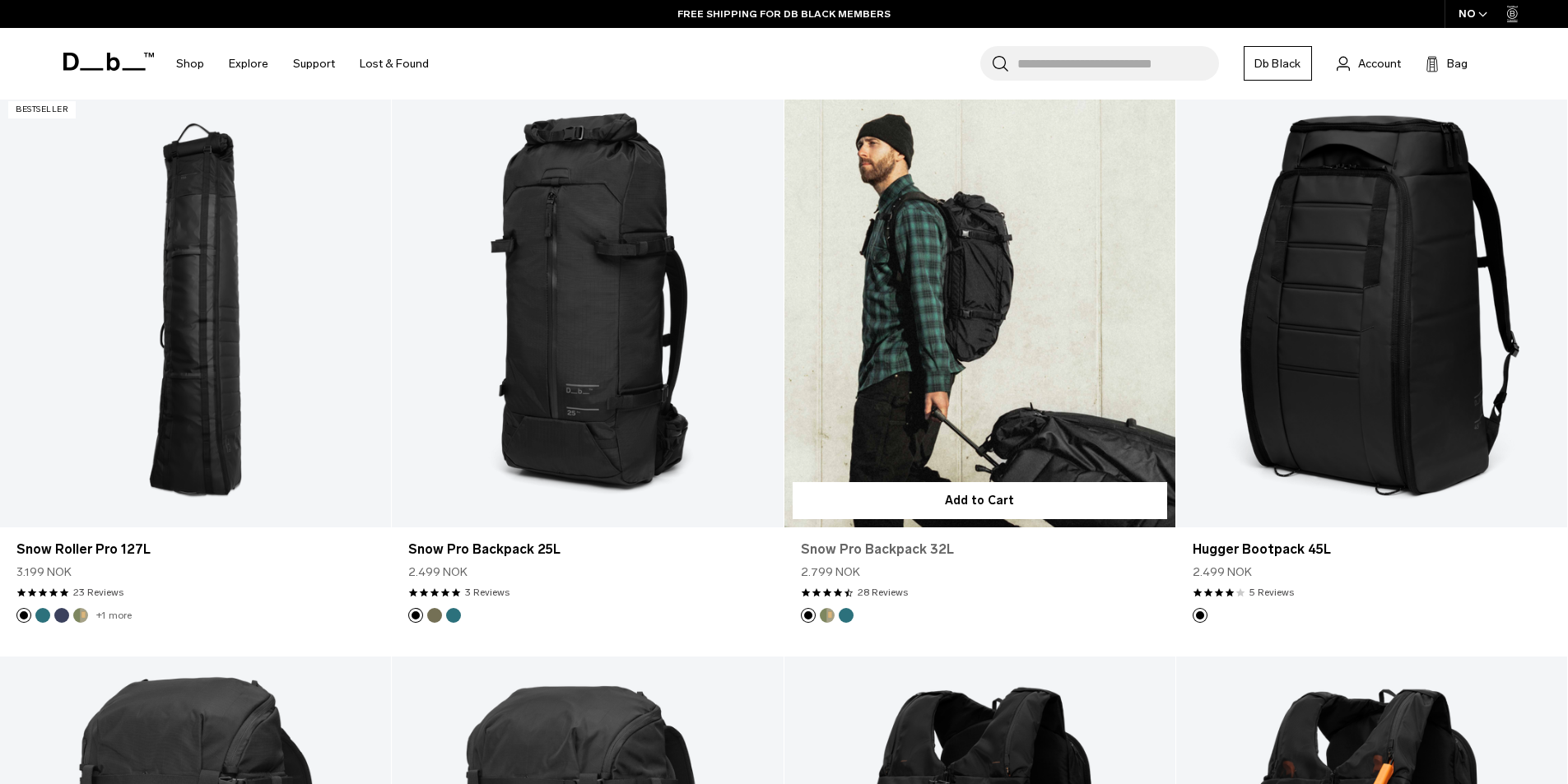
scroll to position [329, 0]
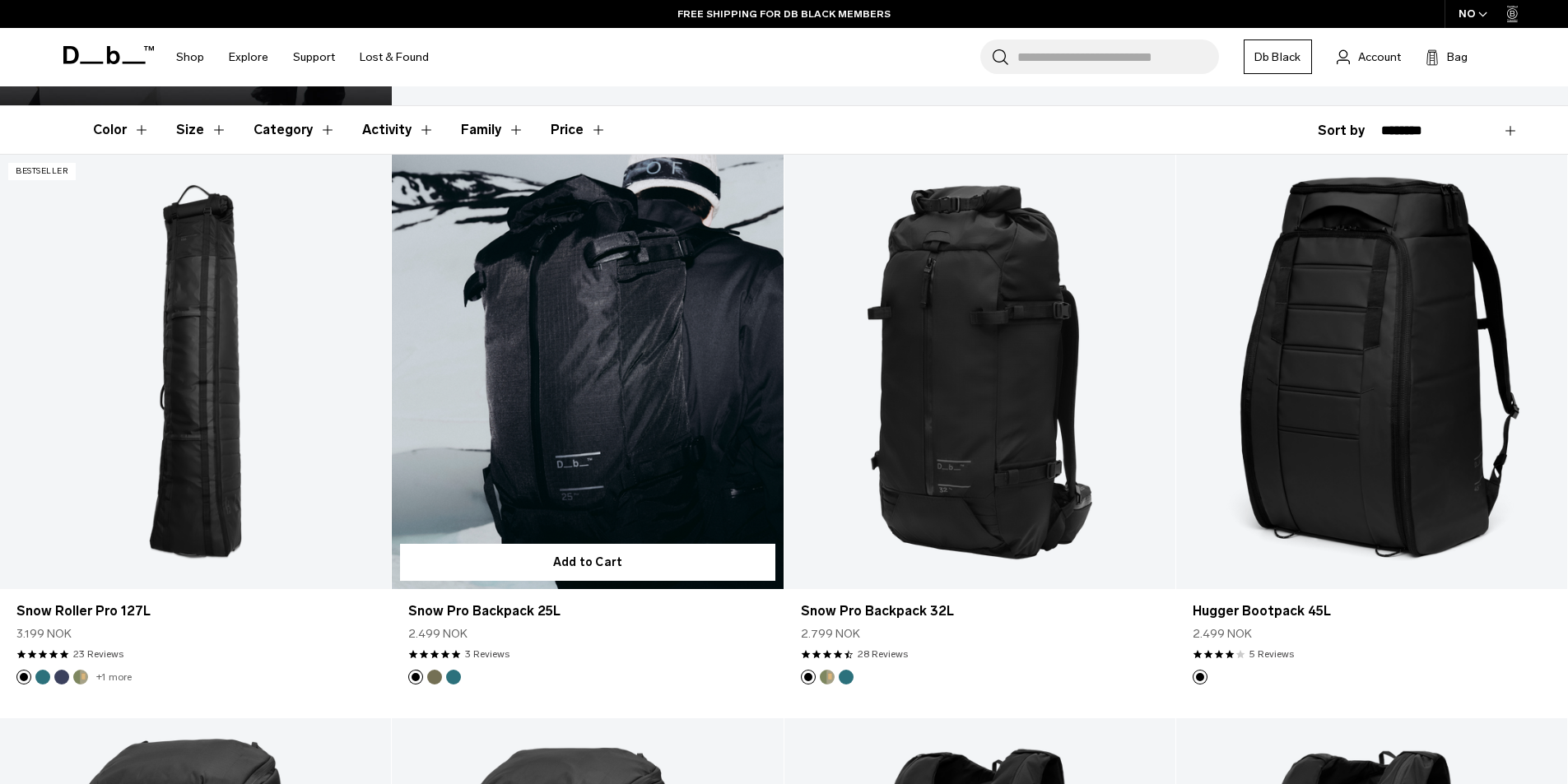
drag, startPoint x: 430, startPoint y: 677, endPoint x: 439, endPoint y: 677, distance: 9.0
click at [430, 677] on button "Mash Green" at bounding box center [435, 677] width 15 height 15
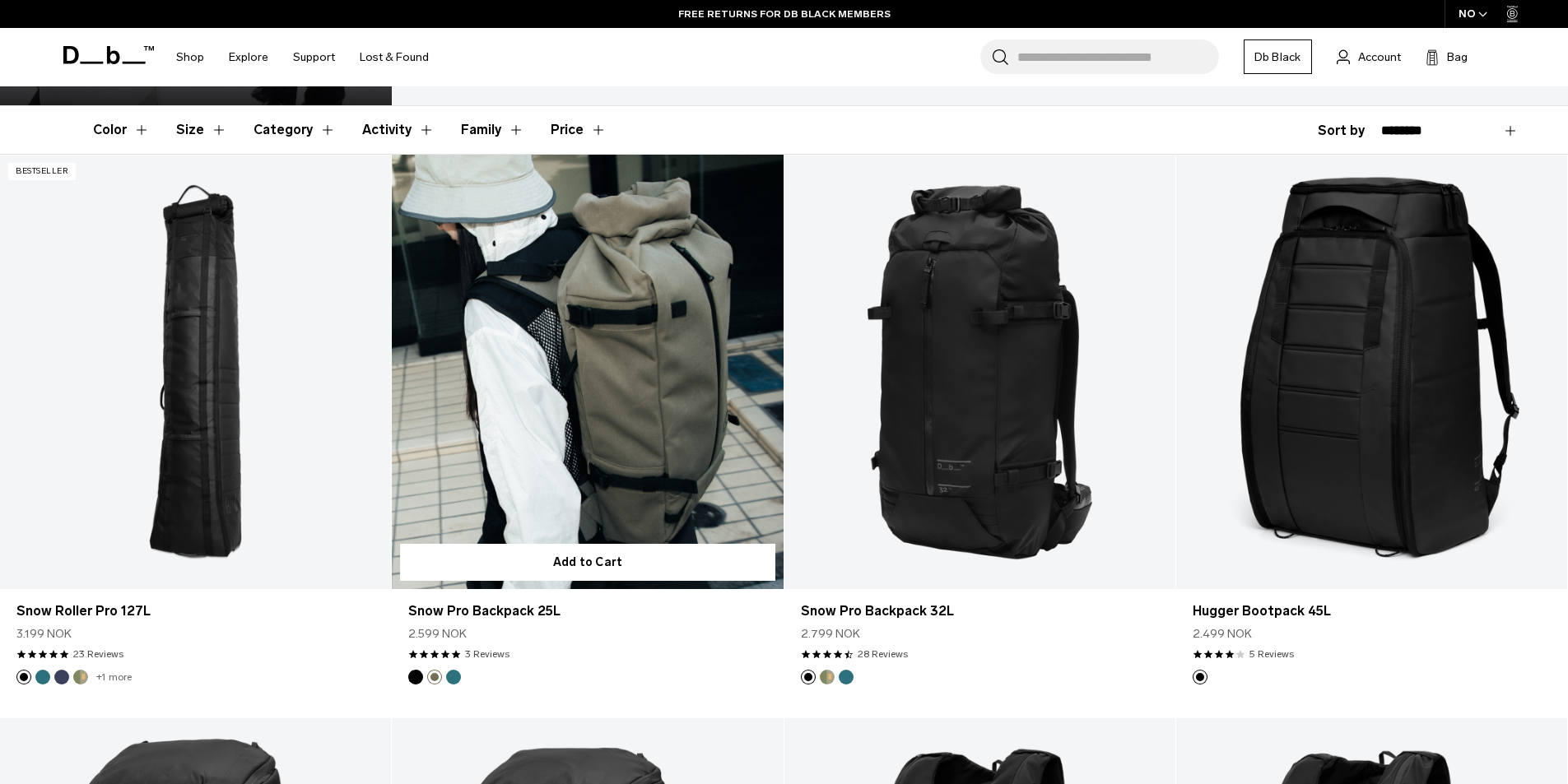
click at [469, 681] on footer at bounding box center [587, 677] width 391 height 15
click at [459, 678] on button "Midnight Teal" at bounding box center [454, 677] width 15 height 15
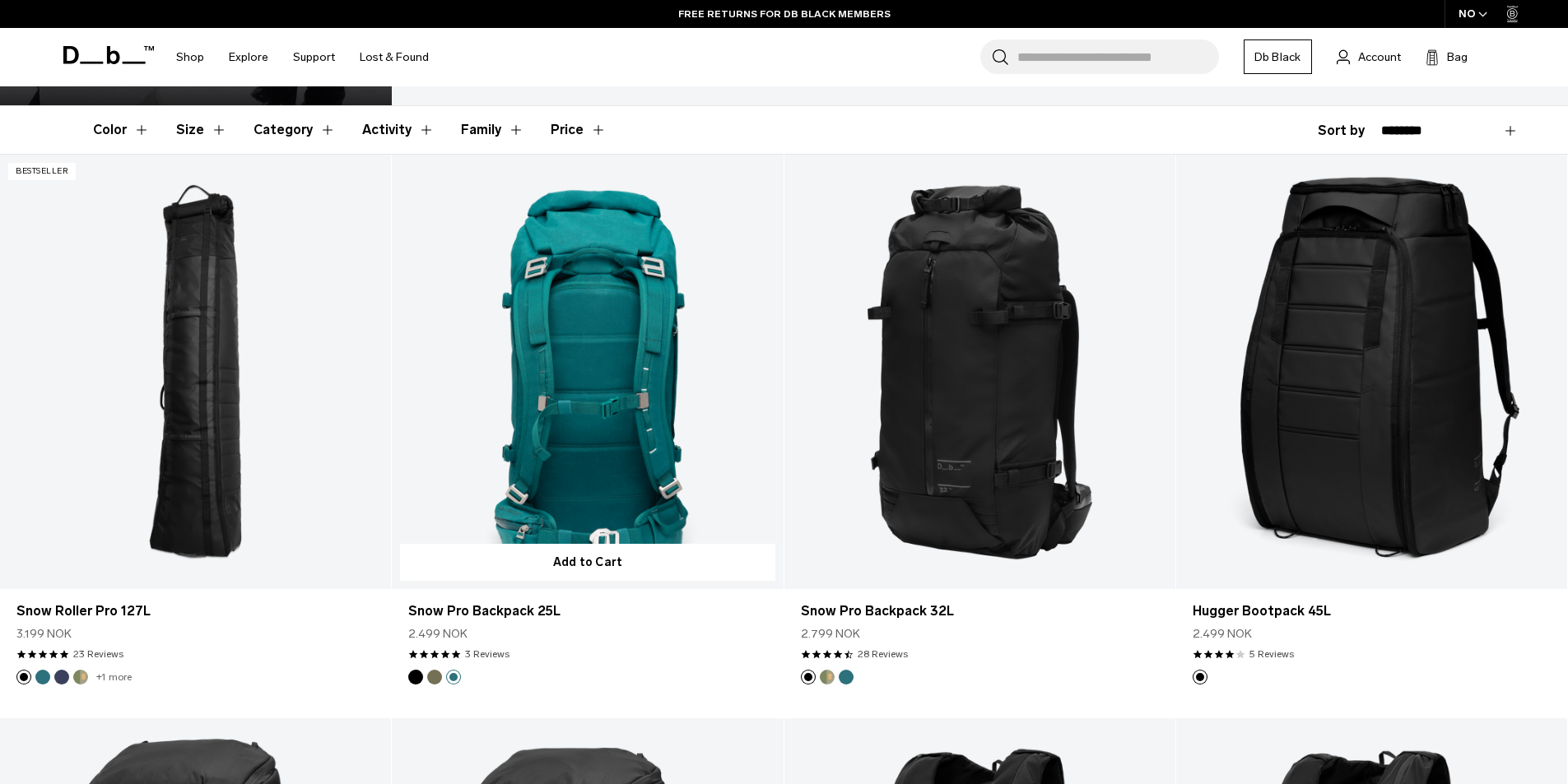
click at [411, 673] on button "Black Out" at bounding box center [415, 677] width 15 height 15
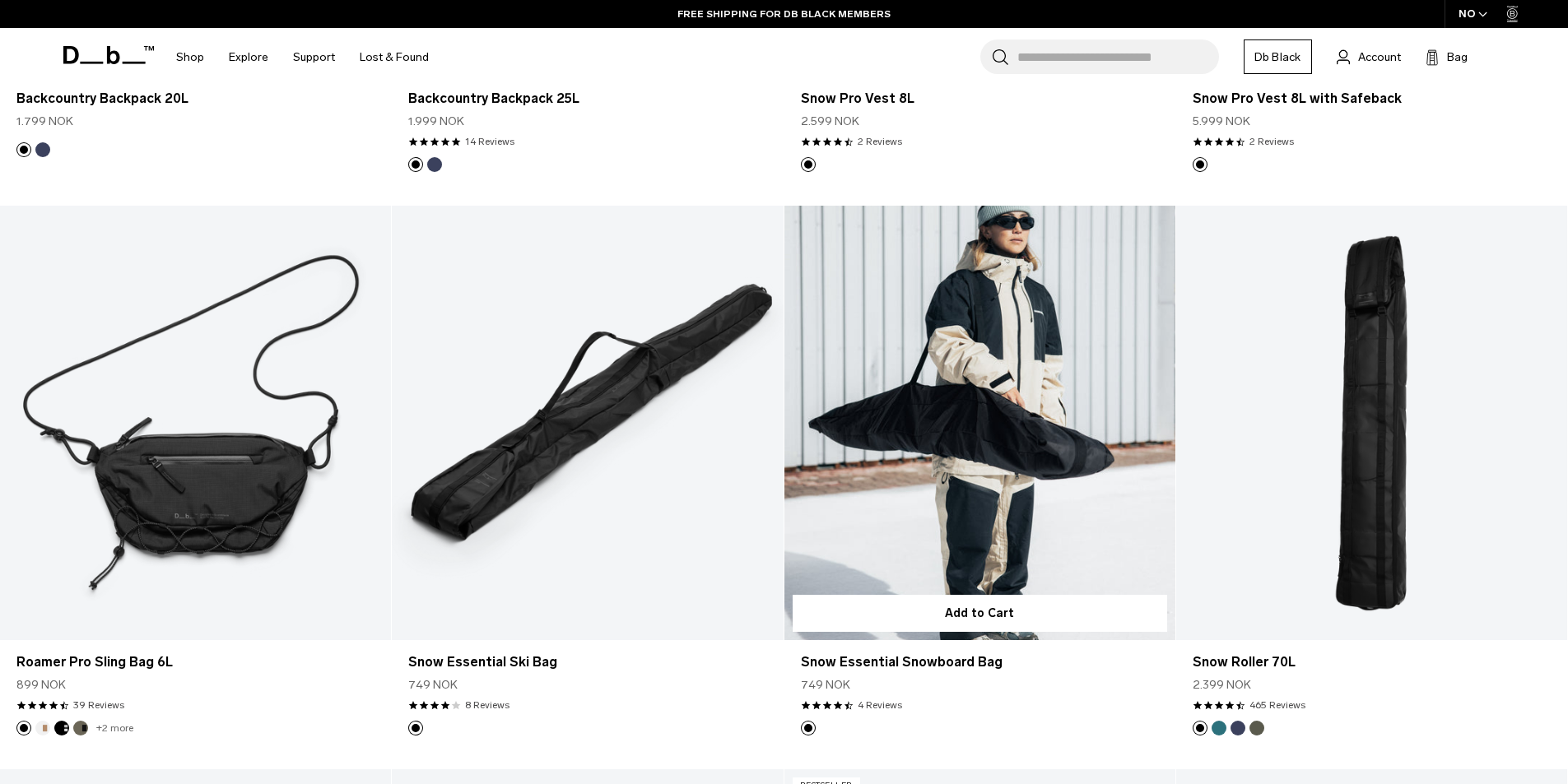
scroll to position [1399, 0]
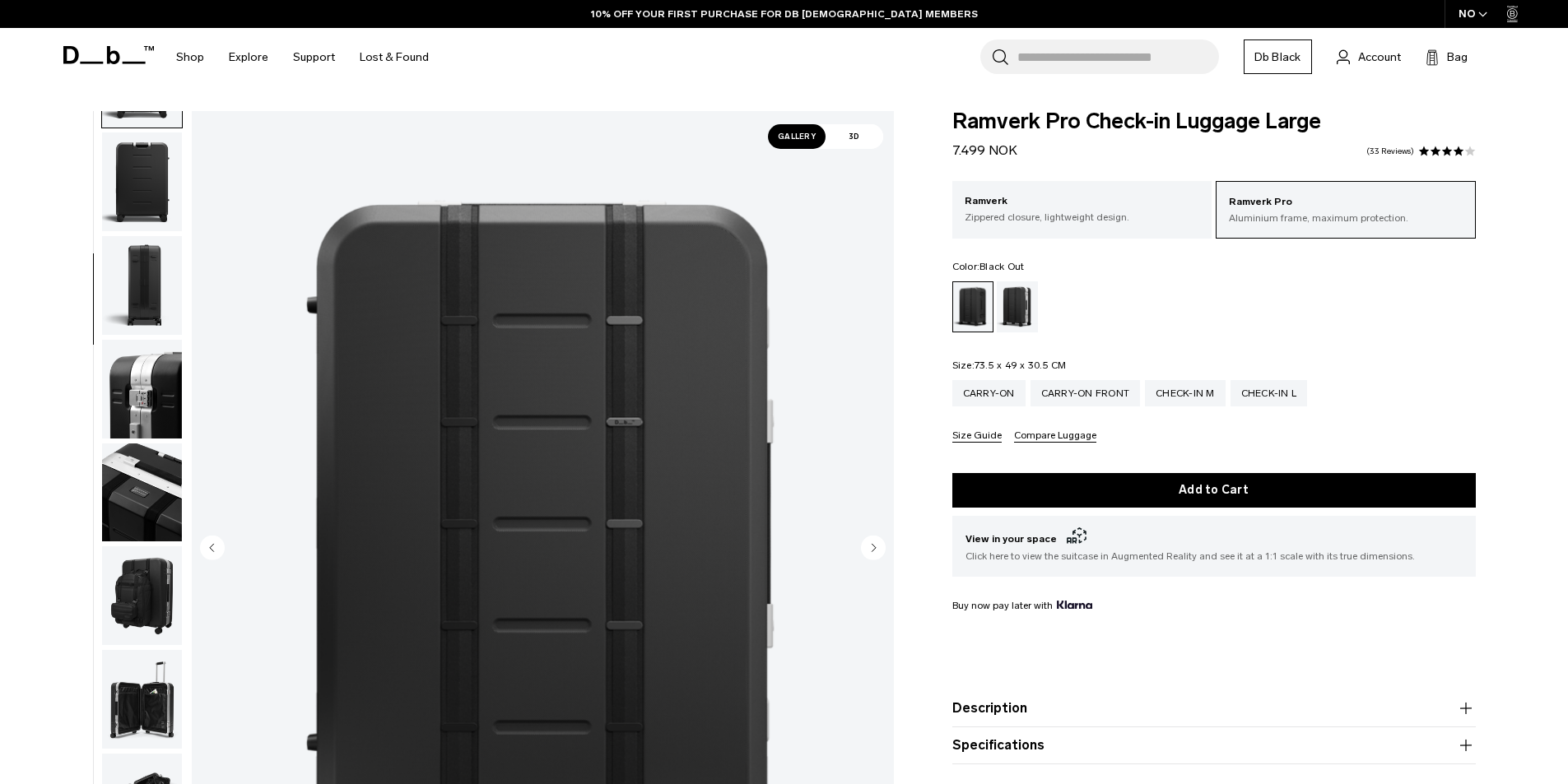
click at [150, 369] on img "button" at bounding box center [142, 389] width 80 height 98
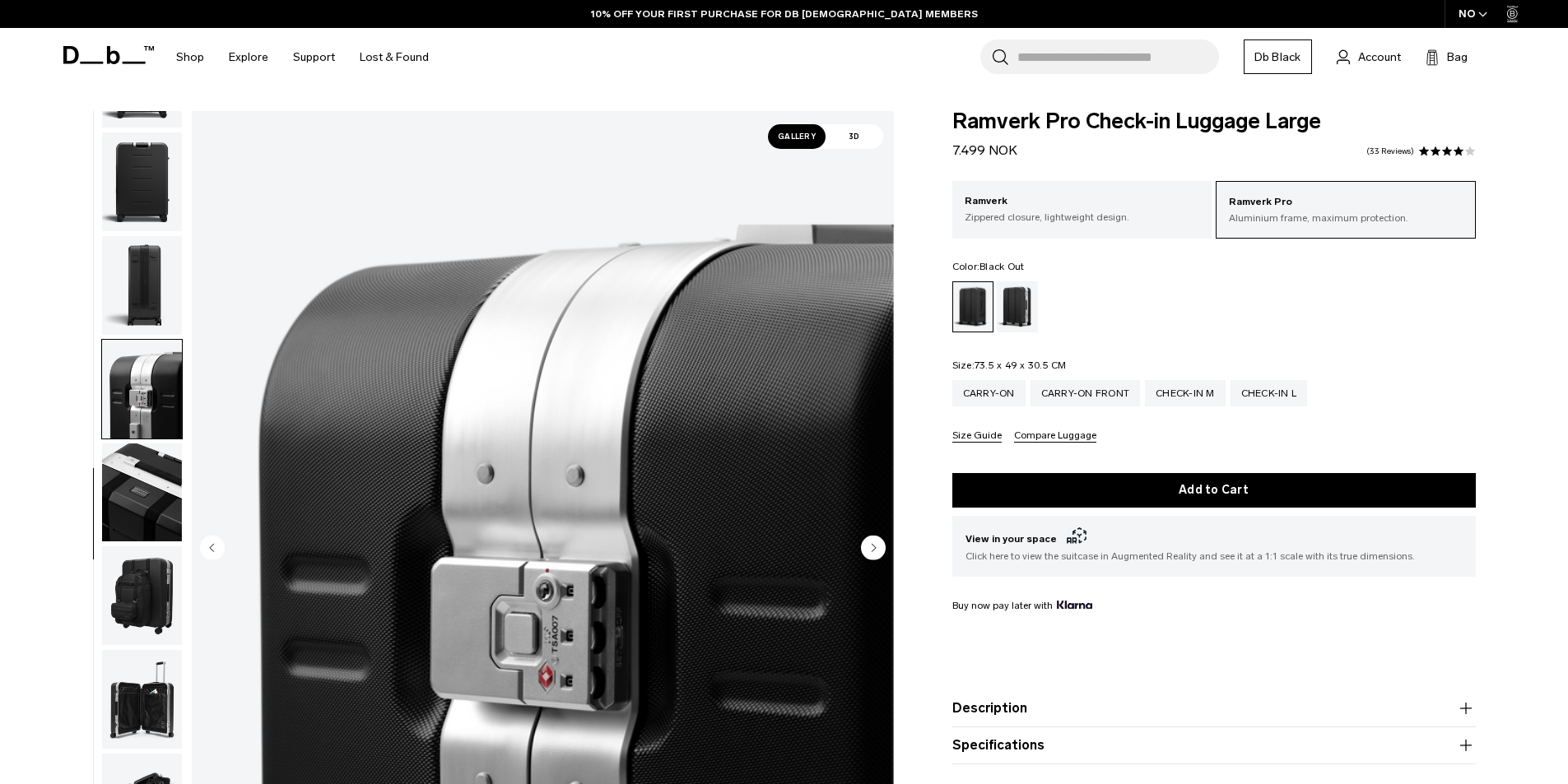
scroll to position [361, 0]
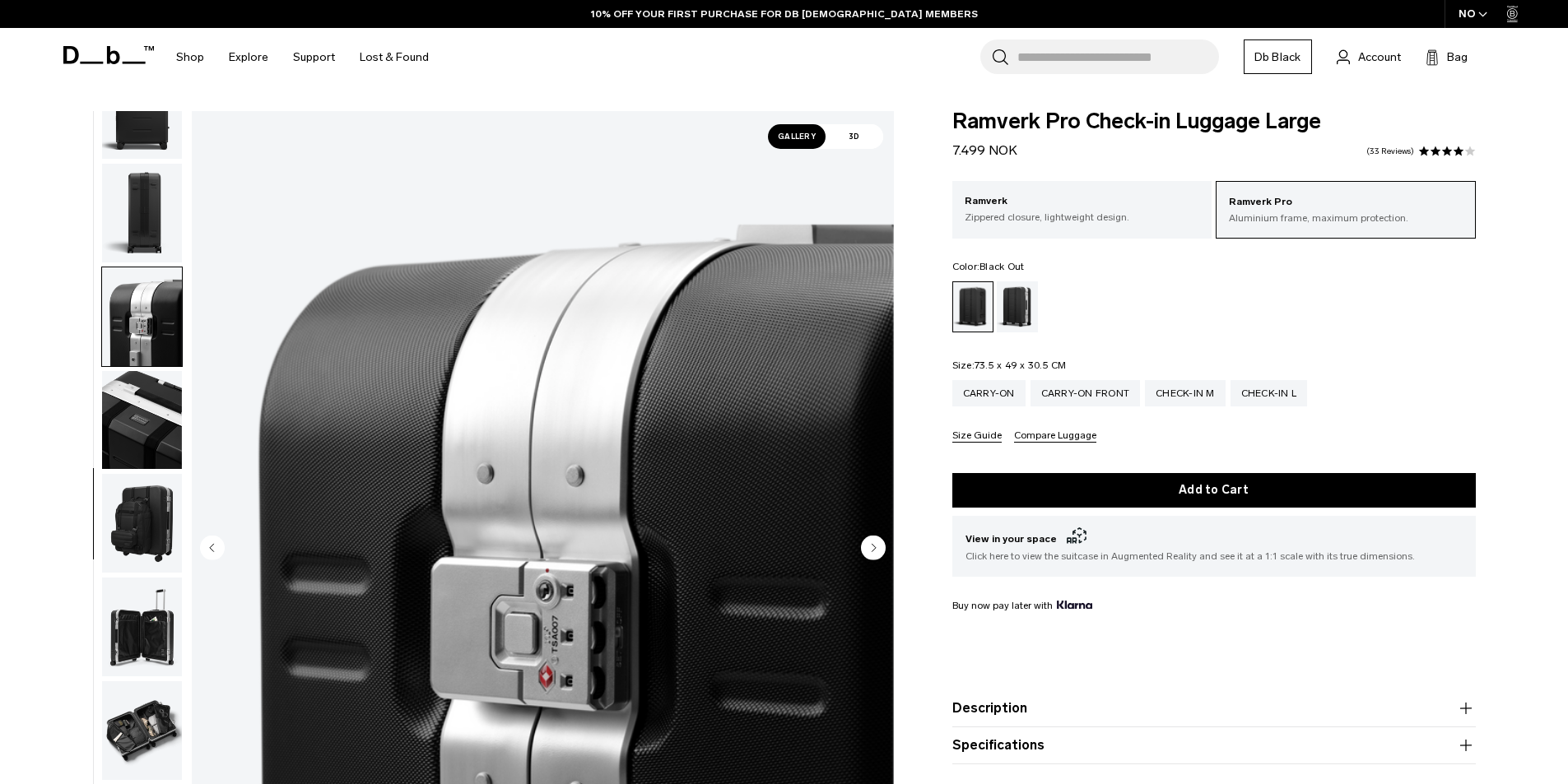
click at [141, 401] on img "button" at bounding box center [142, 420] width 80 height 98
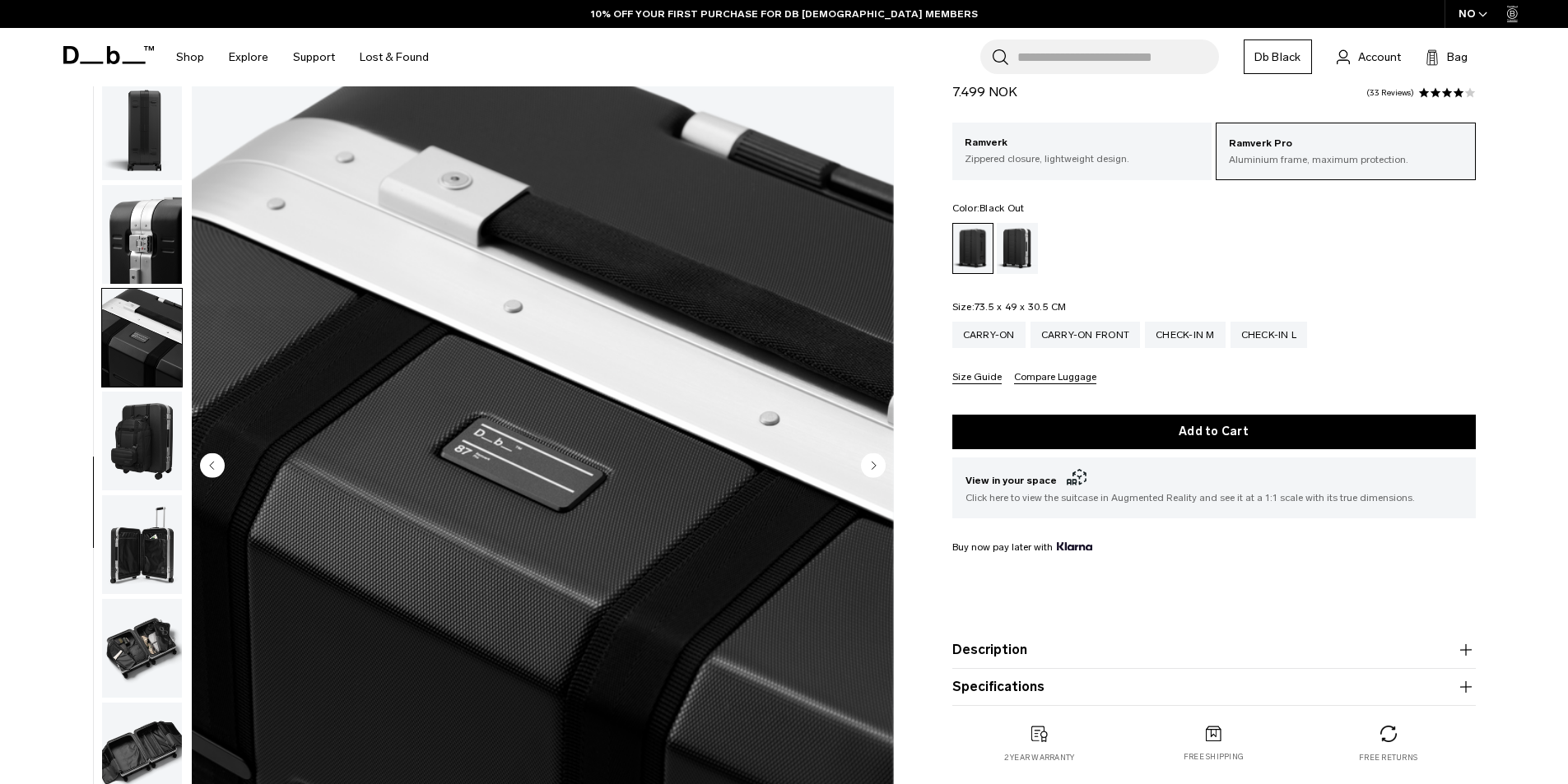
click at [150, 476] on img "button" at bounding box center [142, 441] width 80 height 98
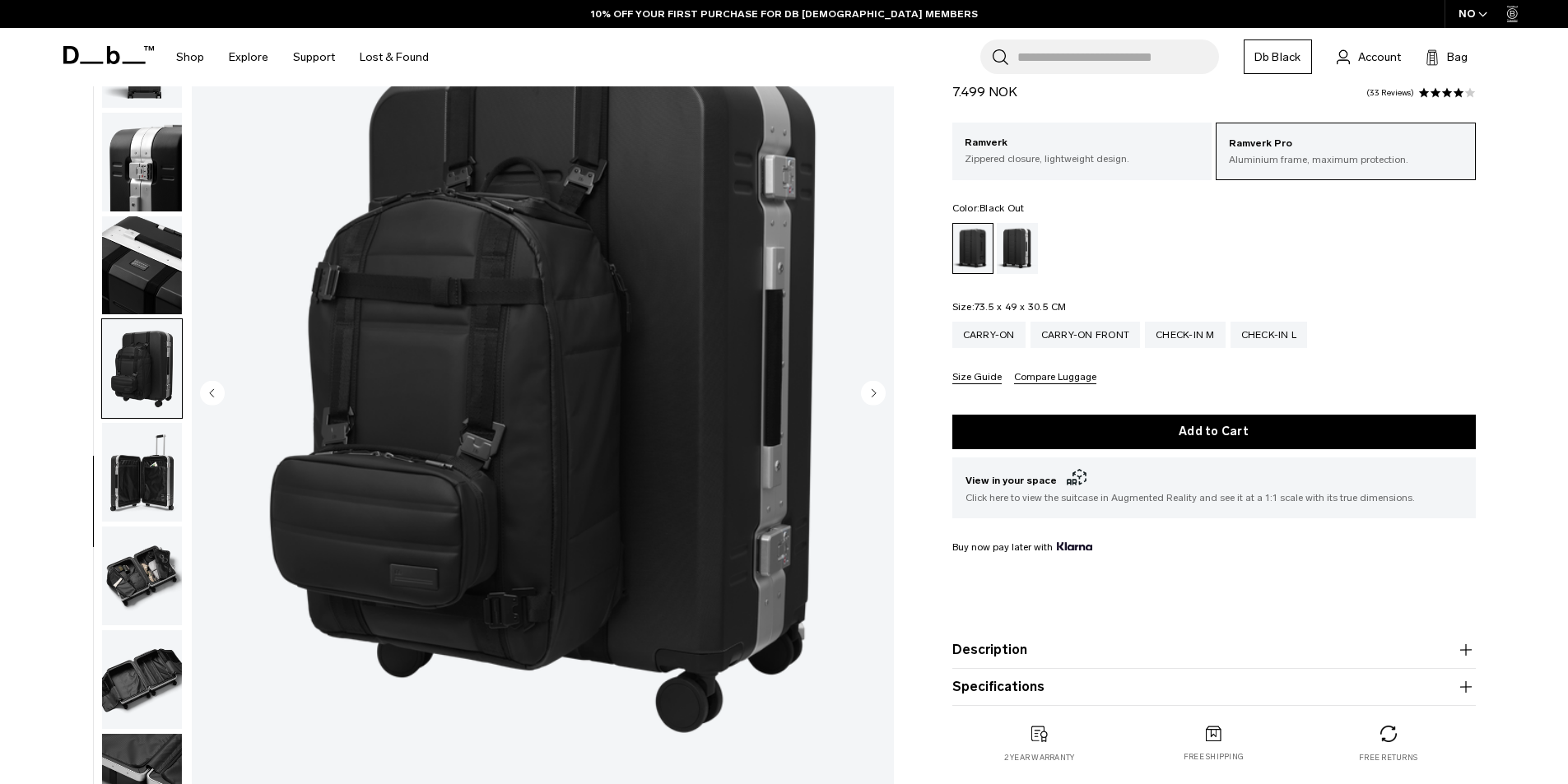
scroll to position [165, 0]
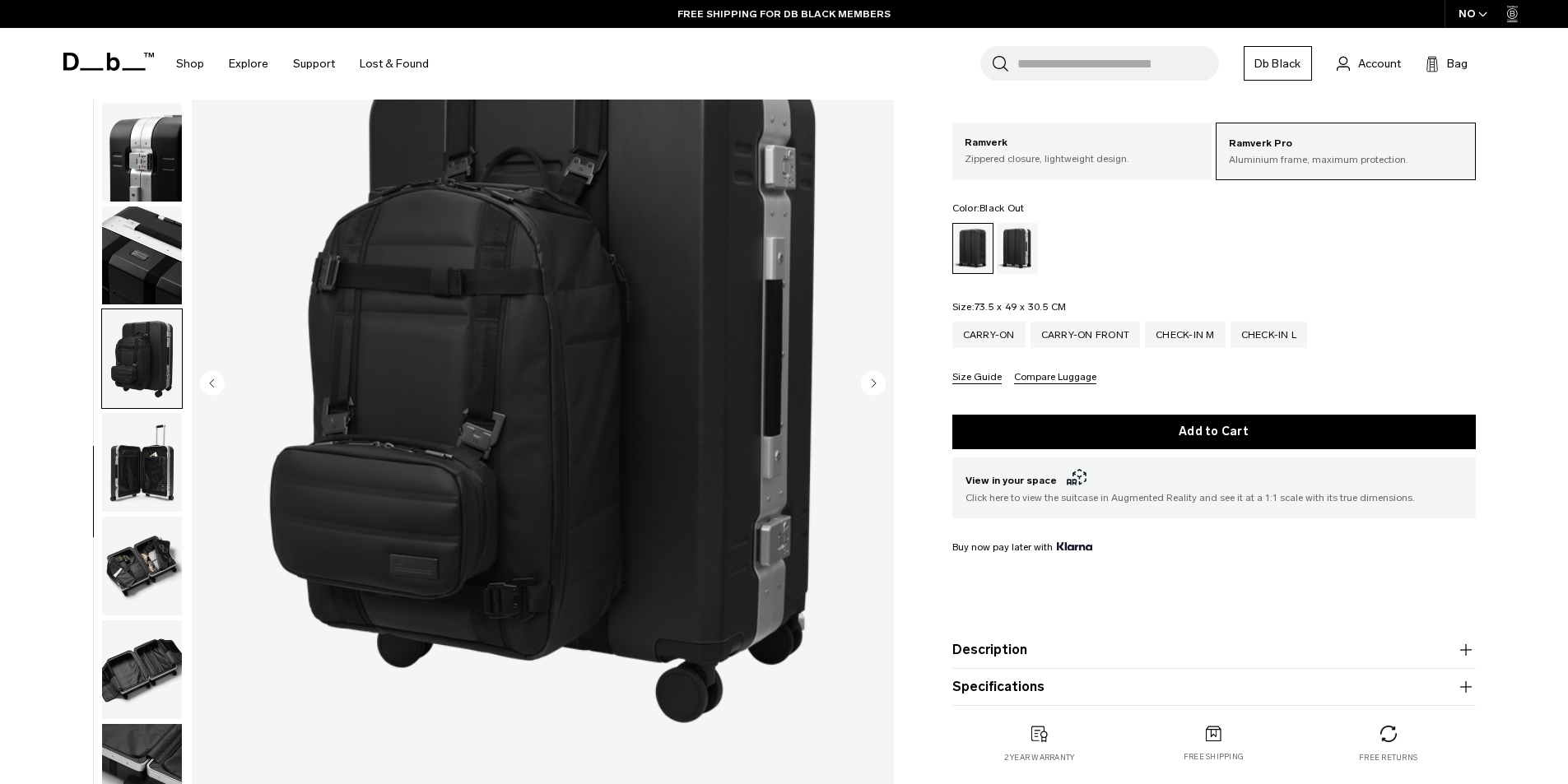
click at [120, 473] on img "button" at bounding box center [142, 462] width 80 height 98
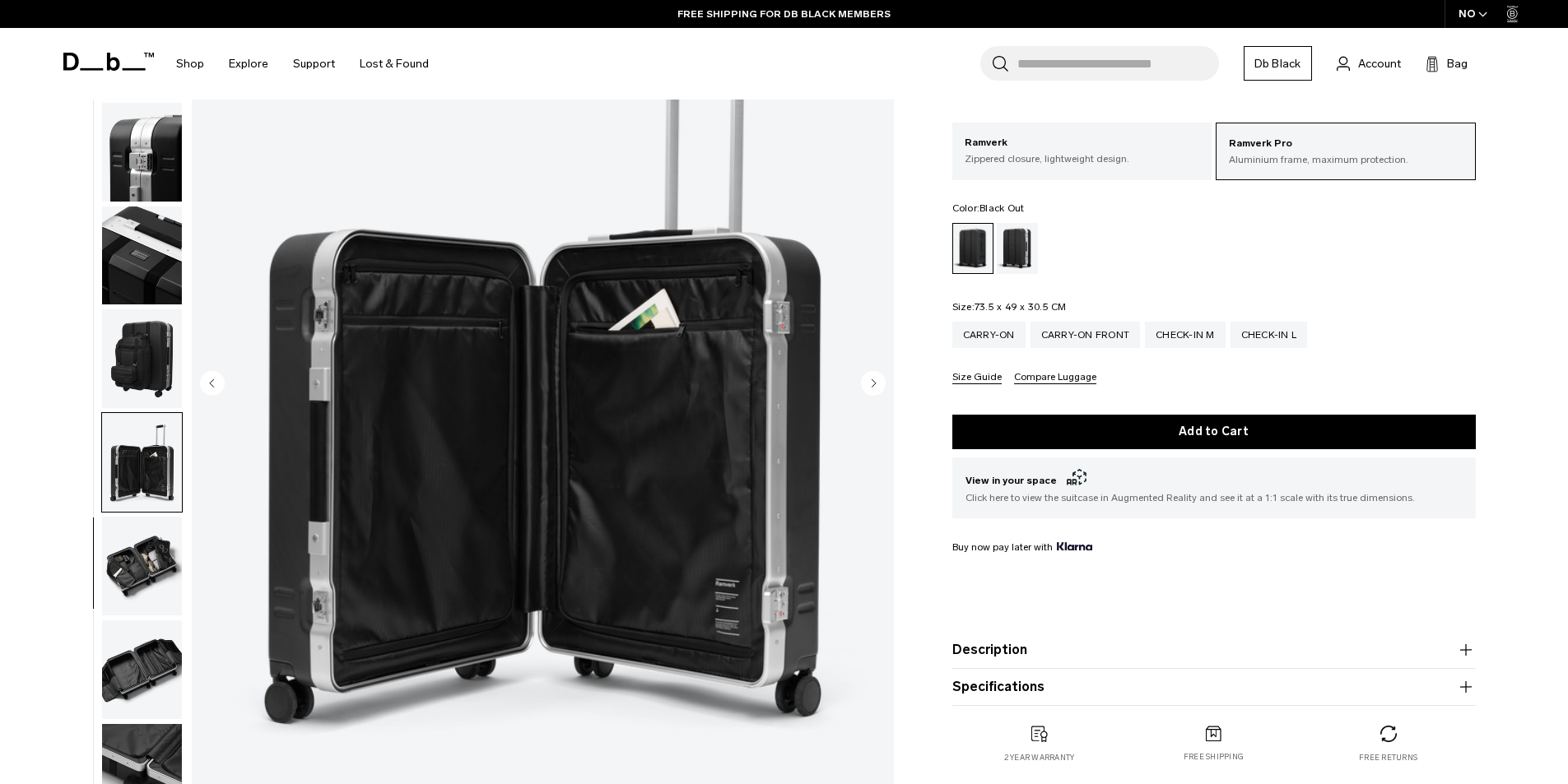
click at [133, 545] on img "button" at bounding box center [142, 565] width 80 height 98
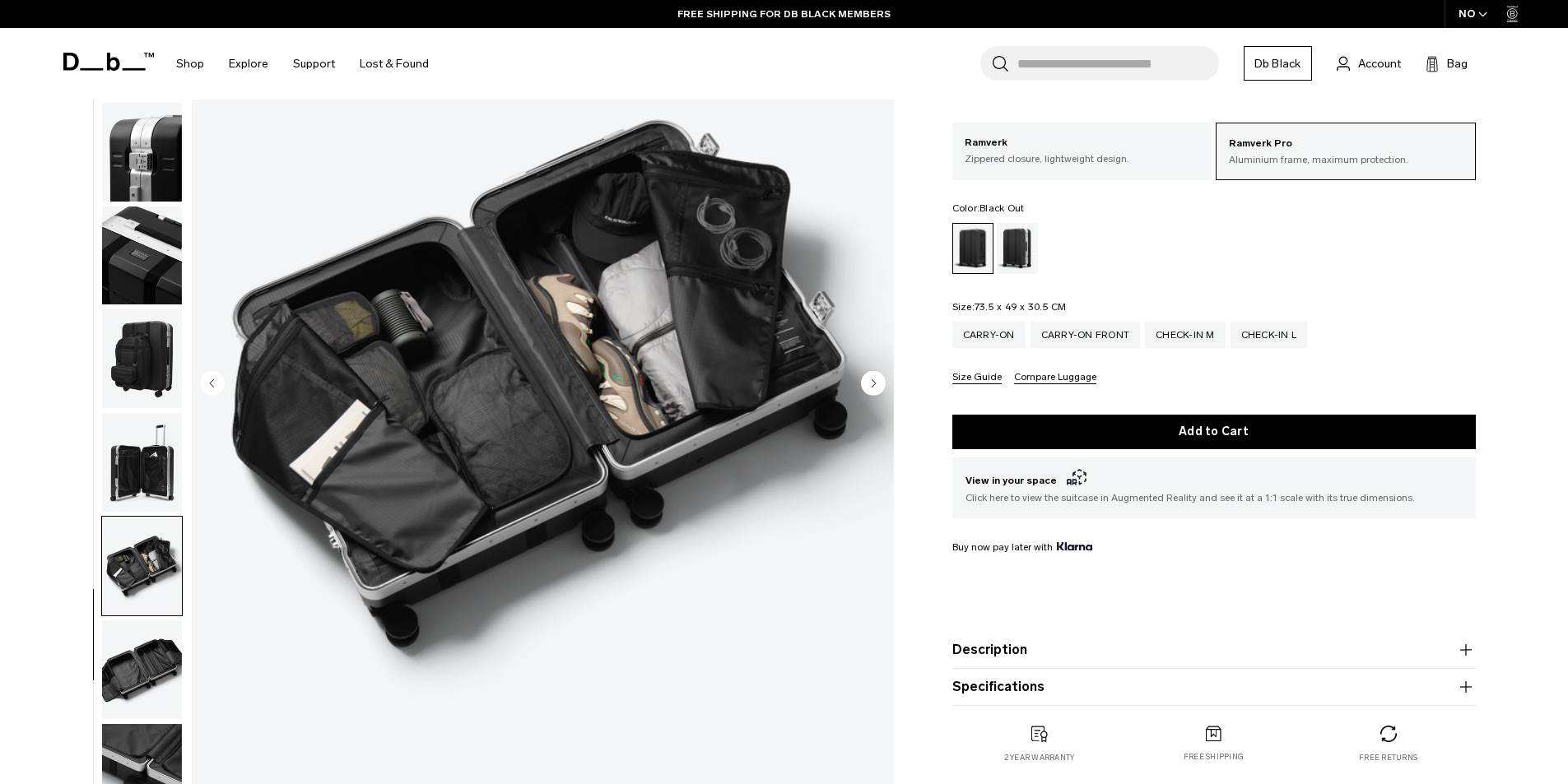
click at [156, 642] on img "button" at bounding box center [142, 669] width 80 height 98
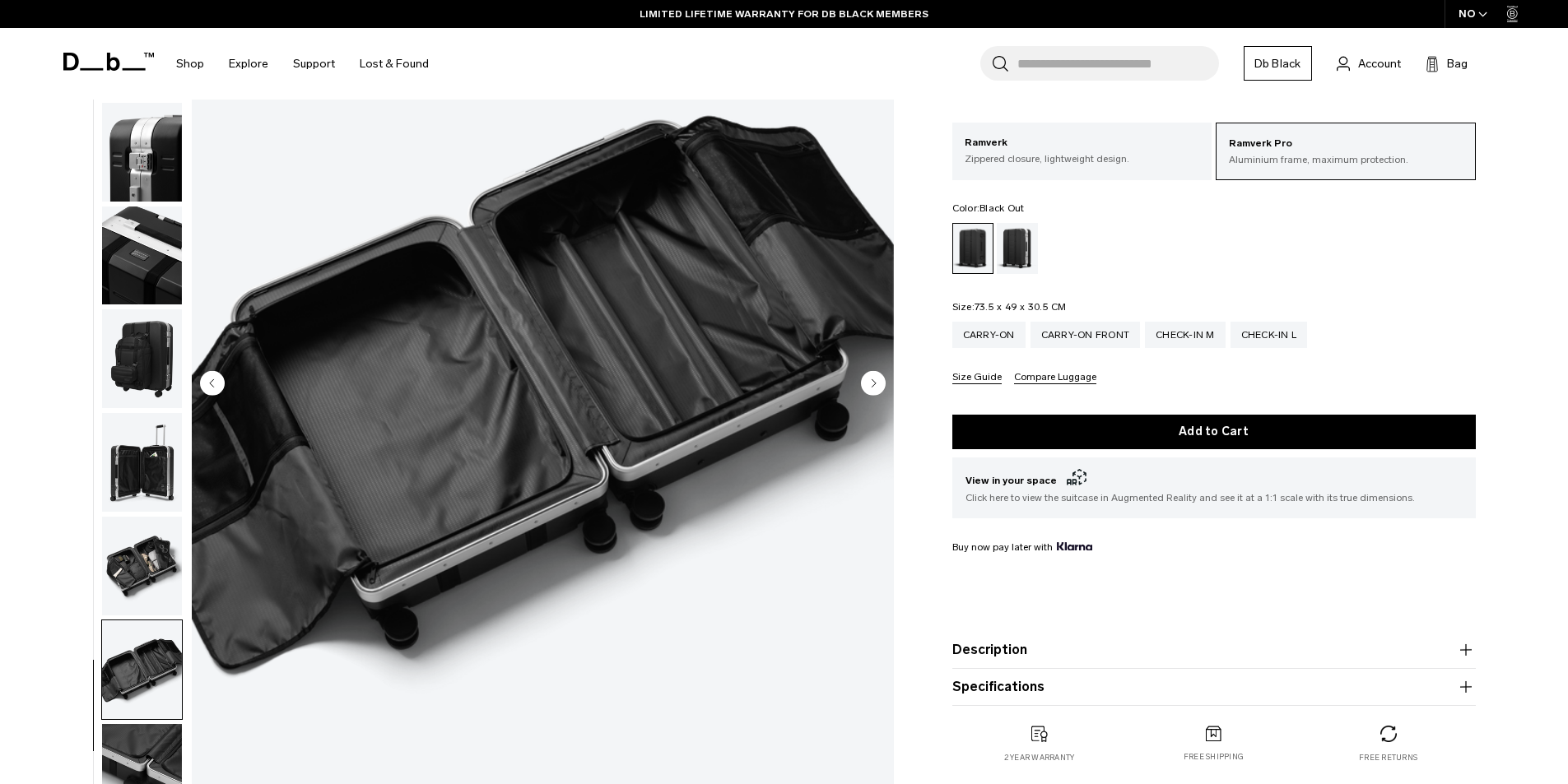
click at [981, 379] on button "Size Guide" at bounding box center [977, 378] width 49 height 13
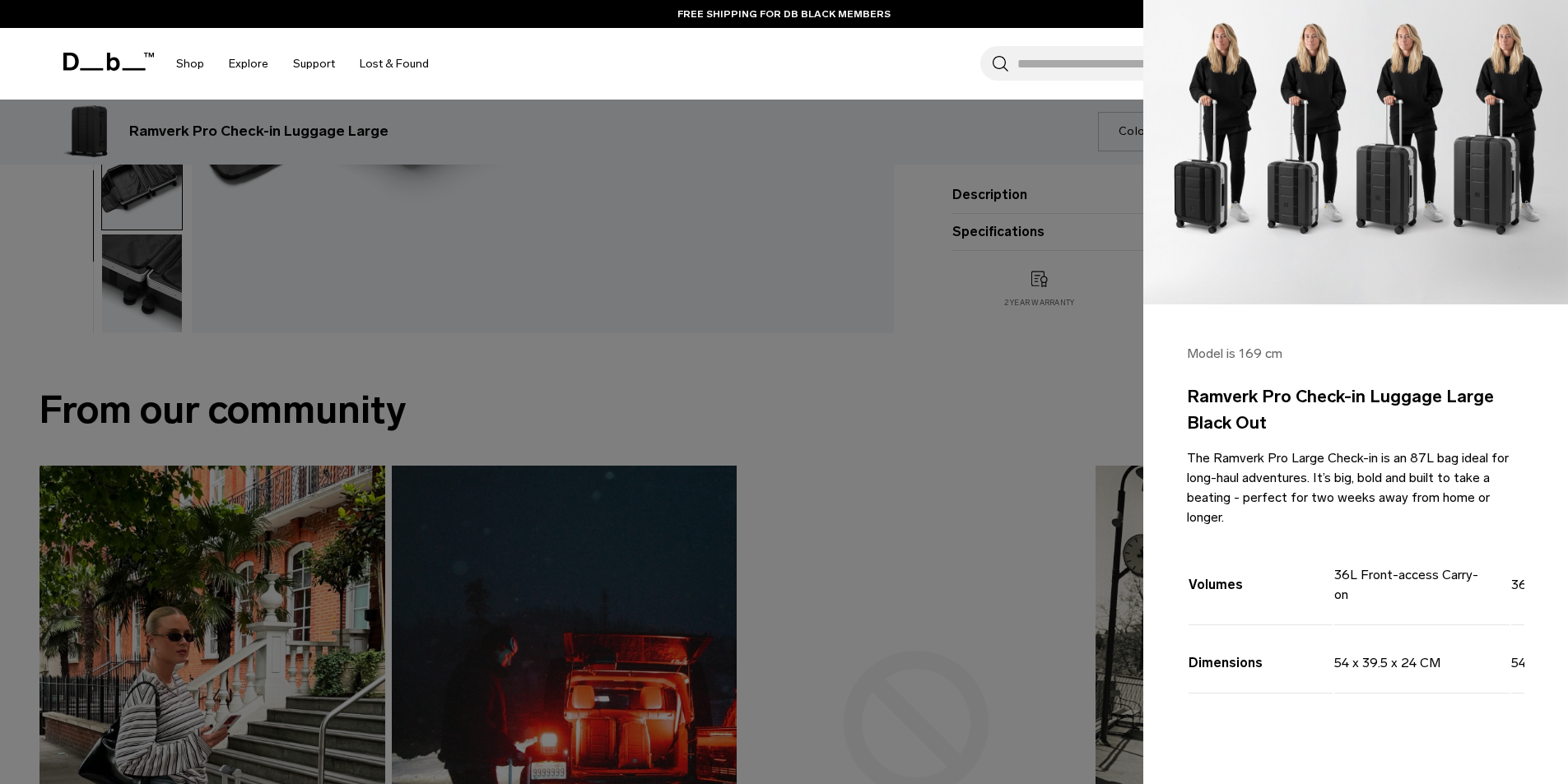
scroll to position [658, 0]
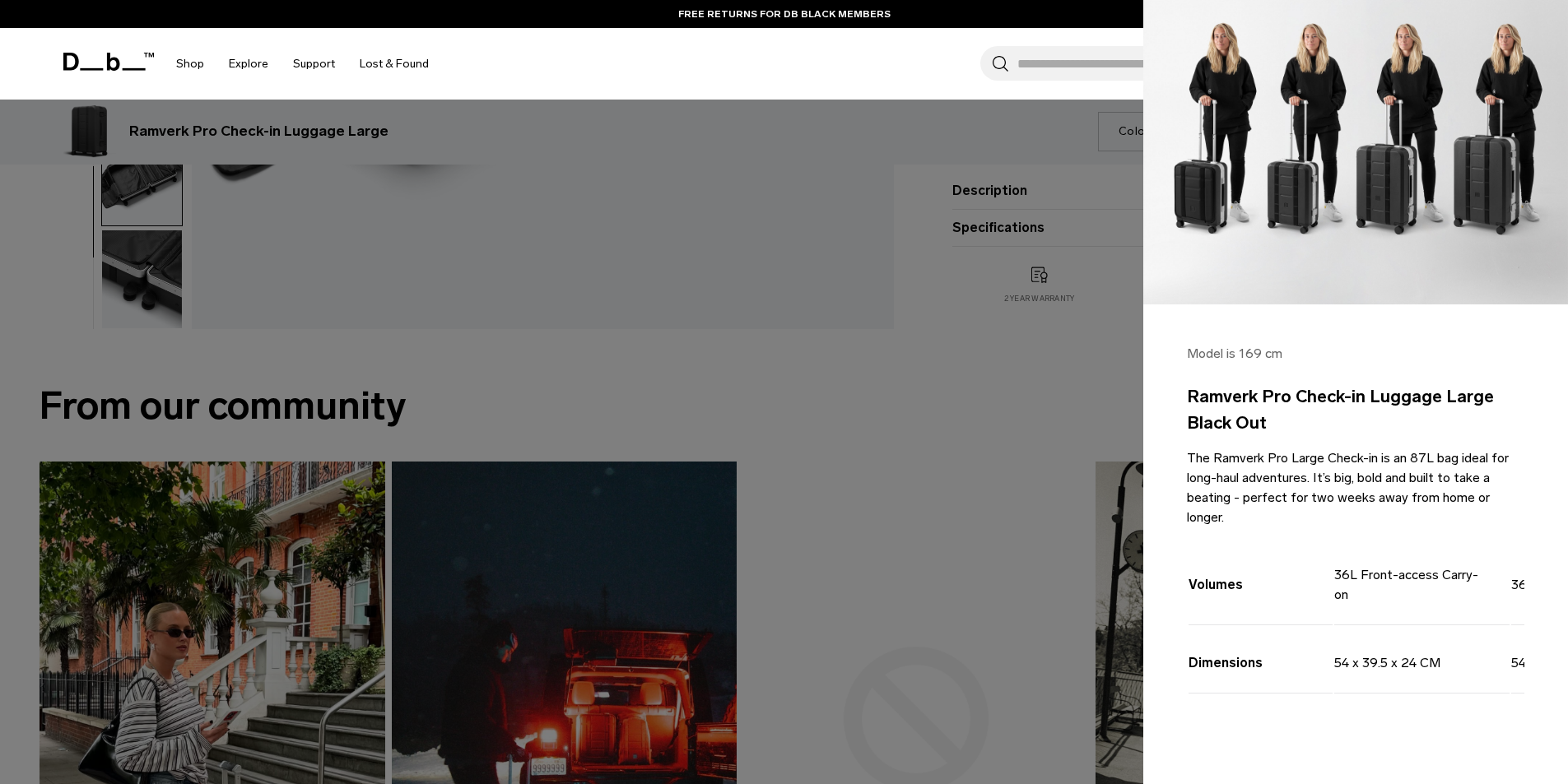
click at [1401, 726] on div "Model is 169 cm Ramverk Pro Check-in Luggage Large Black Out The Ramverk Pro La…" at bounding box center [1356, 548] width 425 height 489
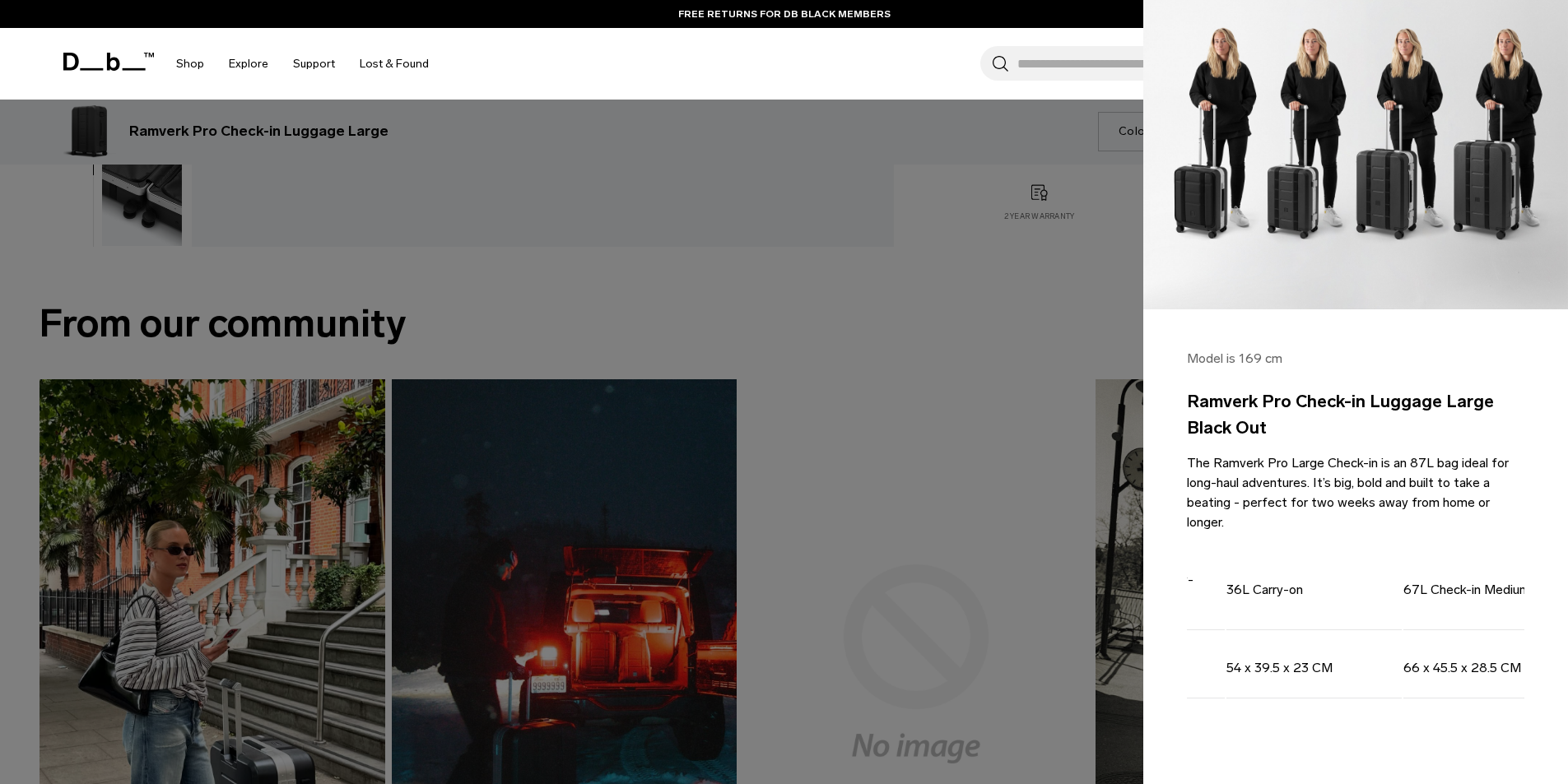
scroll to position [120, 0]
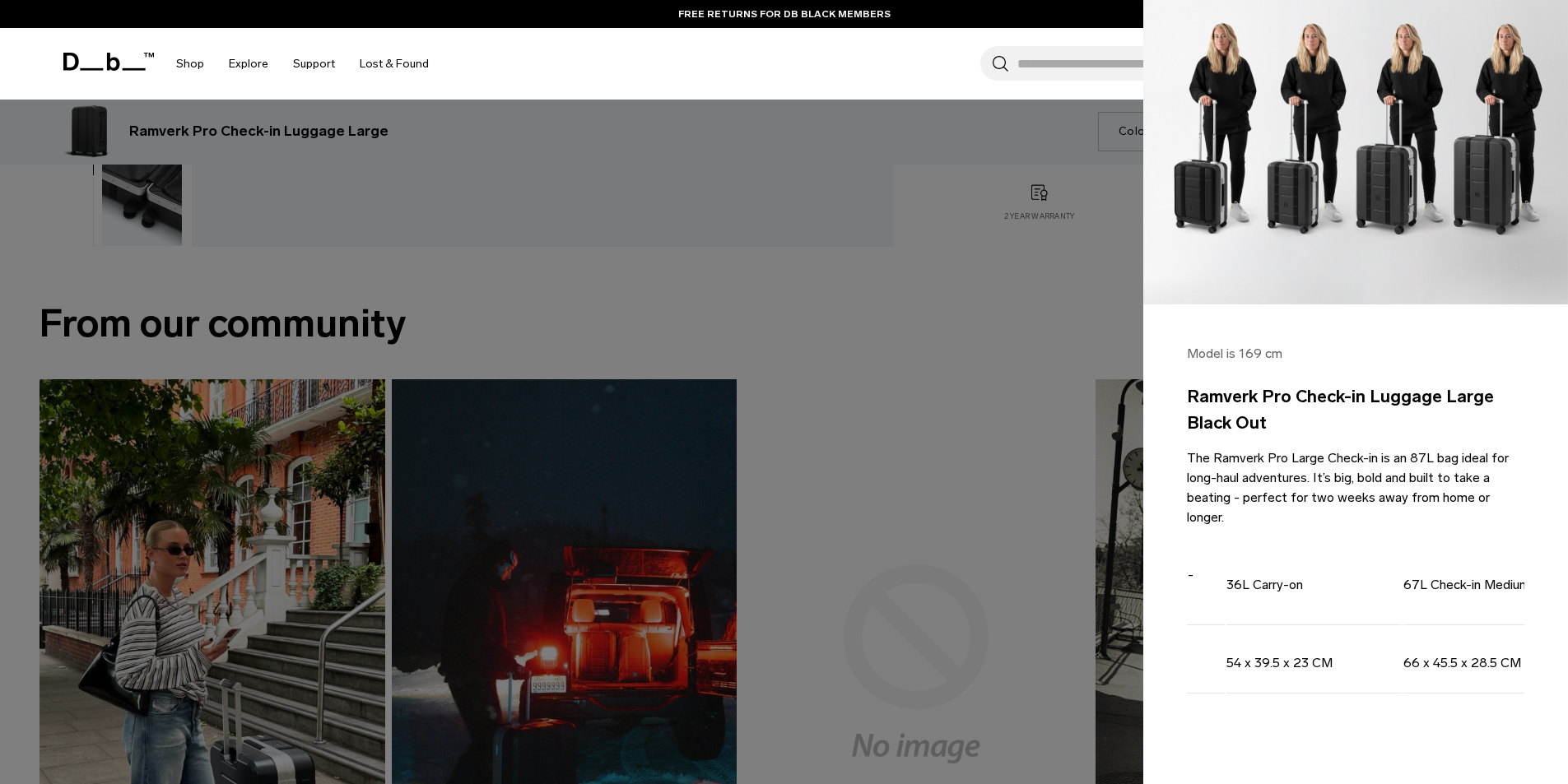
click at [1461, 727] on div "Model is 169 cm Ramverk Pro Check-in Luggage Large Black Out The Ramverk Pro La…" at bounding box center [1356, 548] width 425 height 489
drag, startPoint x: 1467, startPoint y: 736, endPoint x: 1478, endPoint y: 725, distance: 15.6
click at [1468, 735] on div "Model is 169 cm Ramverk Pro Check-in Luggage Large Black Out The Ramverk Pro La…" at bounding box center [1356, 548] width 425 height 489
click at [1479, 725] on div "Volumes 36L Front-access [GEOGRAPHIC_DATA] 36L Carry-on 67L Check-in Medium 87L…" at bounding box center [1355, 636] width 337 height 198
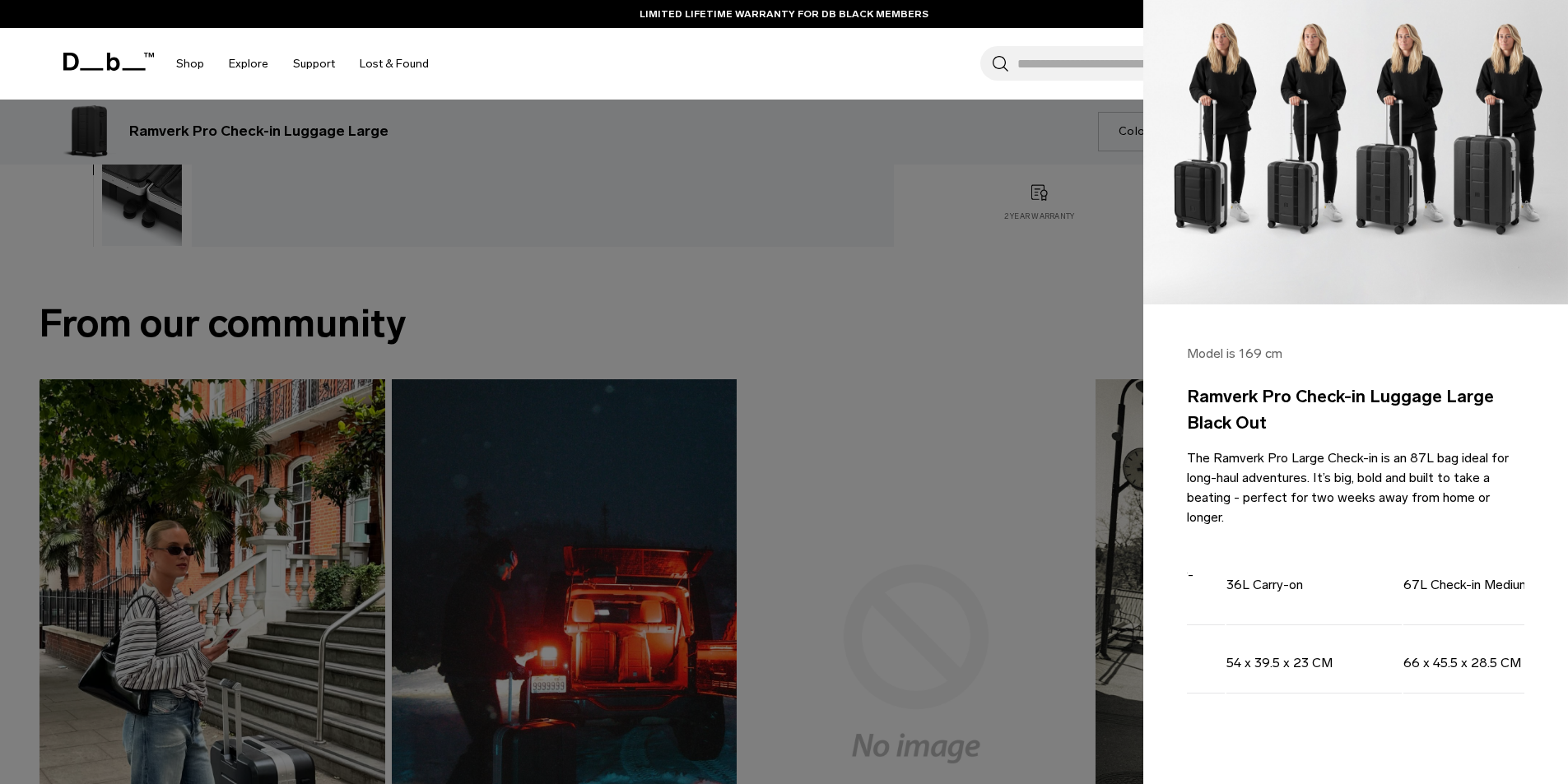
drag, startPoint x: 1478, startPoint y: 620, endPoint x: 1389, endPoint y: 602, distance: 90.8
click at [1456, 614] on table "Volumes 36L Front-access [GEOGRAPHIC_DATA] 36L Carry-on 67L Check-in Medium 87L…" at bounding box center [1315, 616] width 826 height 158
drag, startPoint x: 1423, startPoint y: 562, endPoint x: 1411, endPoint y: 556, distance: 13.4
click at [1417, 563] on td "67L Check-in Medium" at bounding box center [1491, 582] width 175 height 87
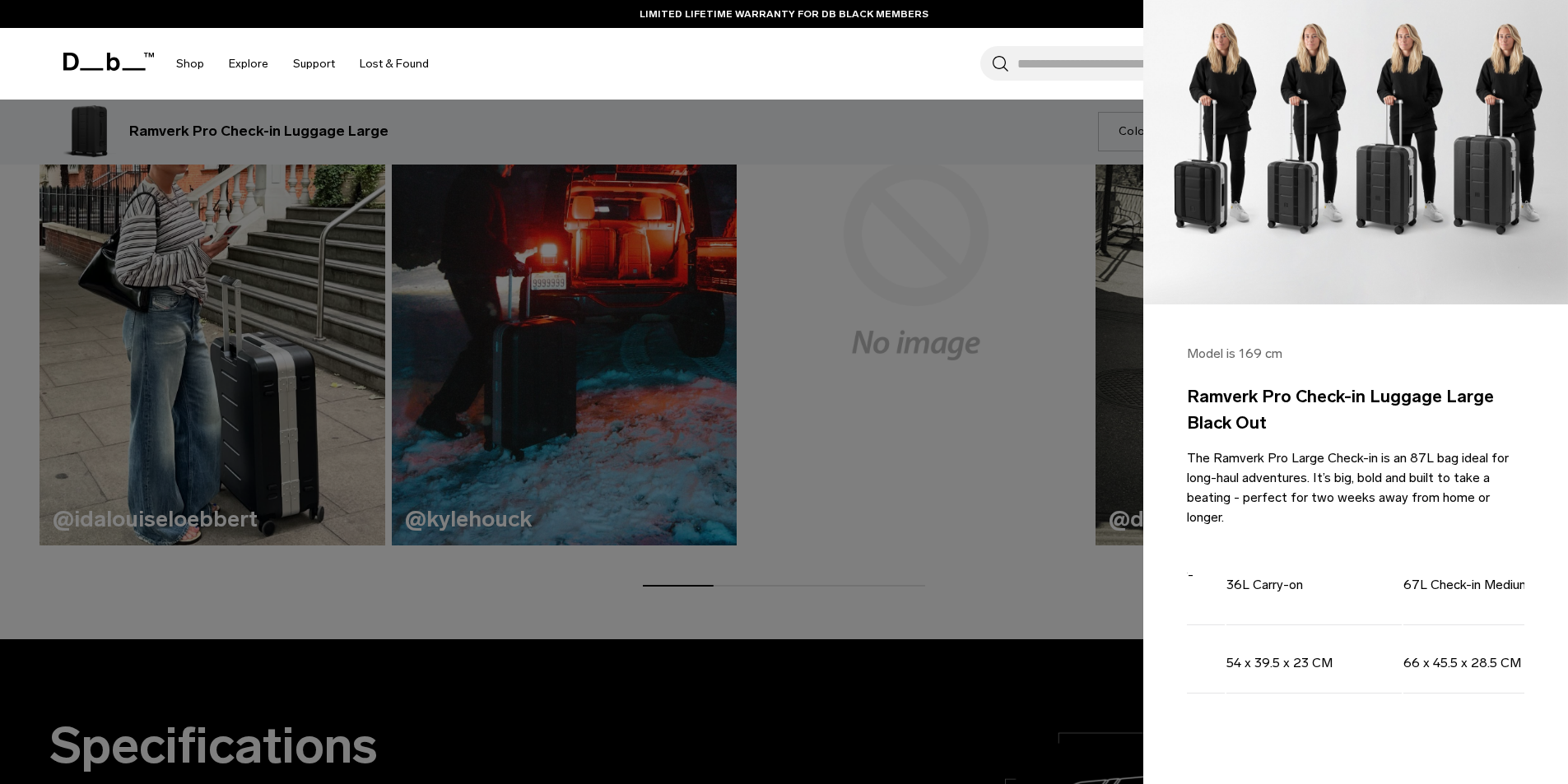
scroll to position [1152, 0]
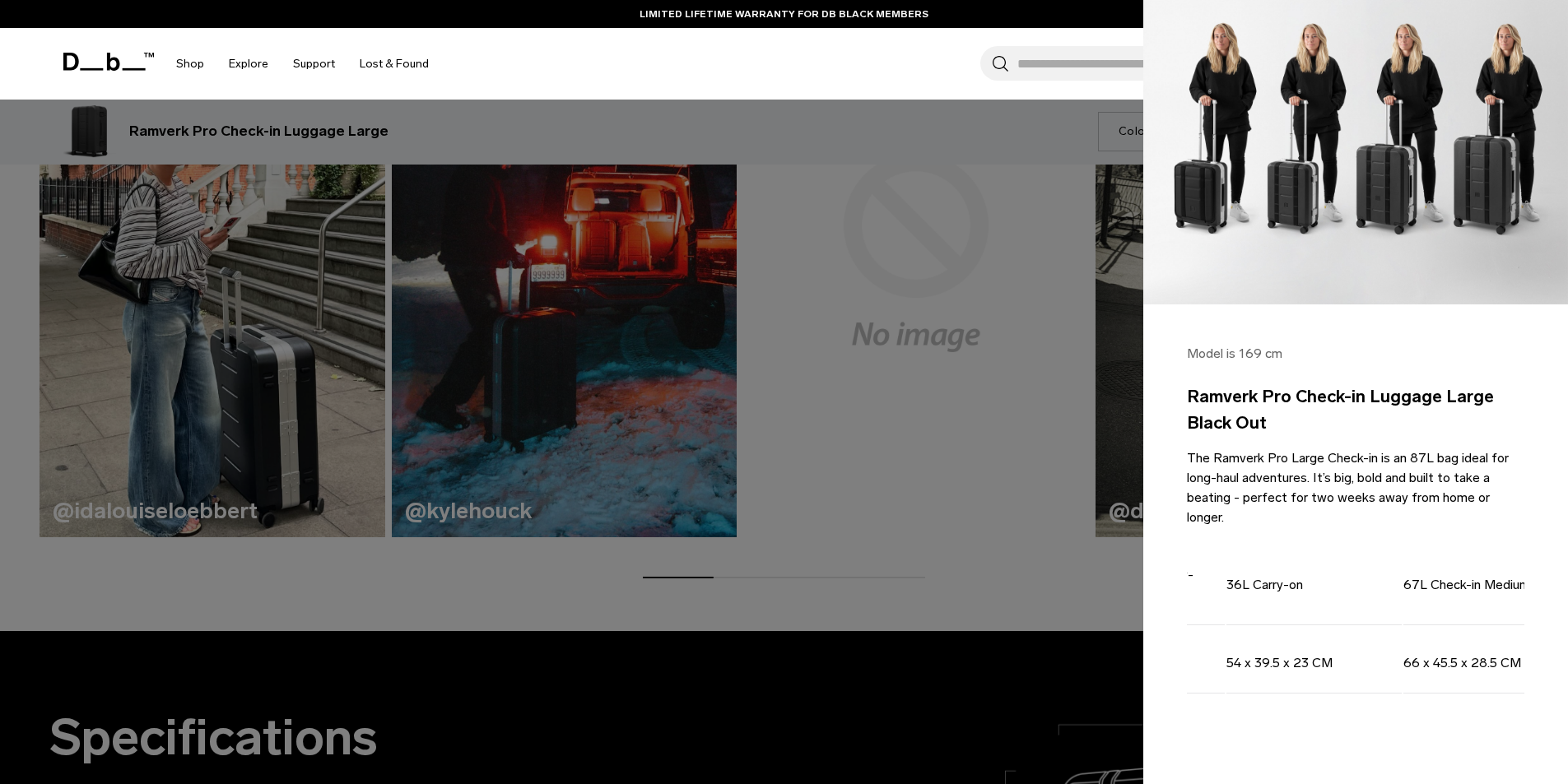
click at [1463, 604] on td "67L Check-in Medium" at bounding box center [1491, 582] width 175 height 87
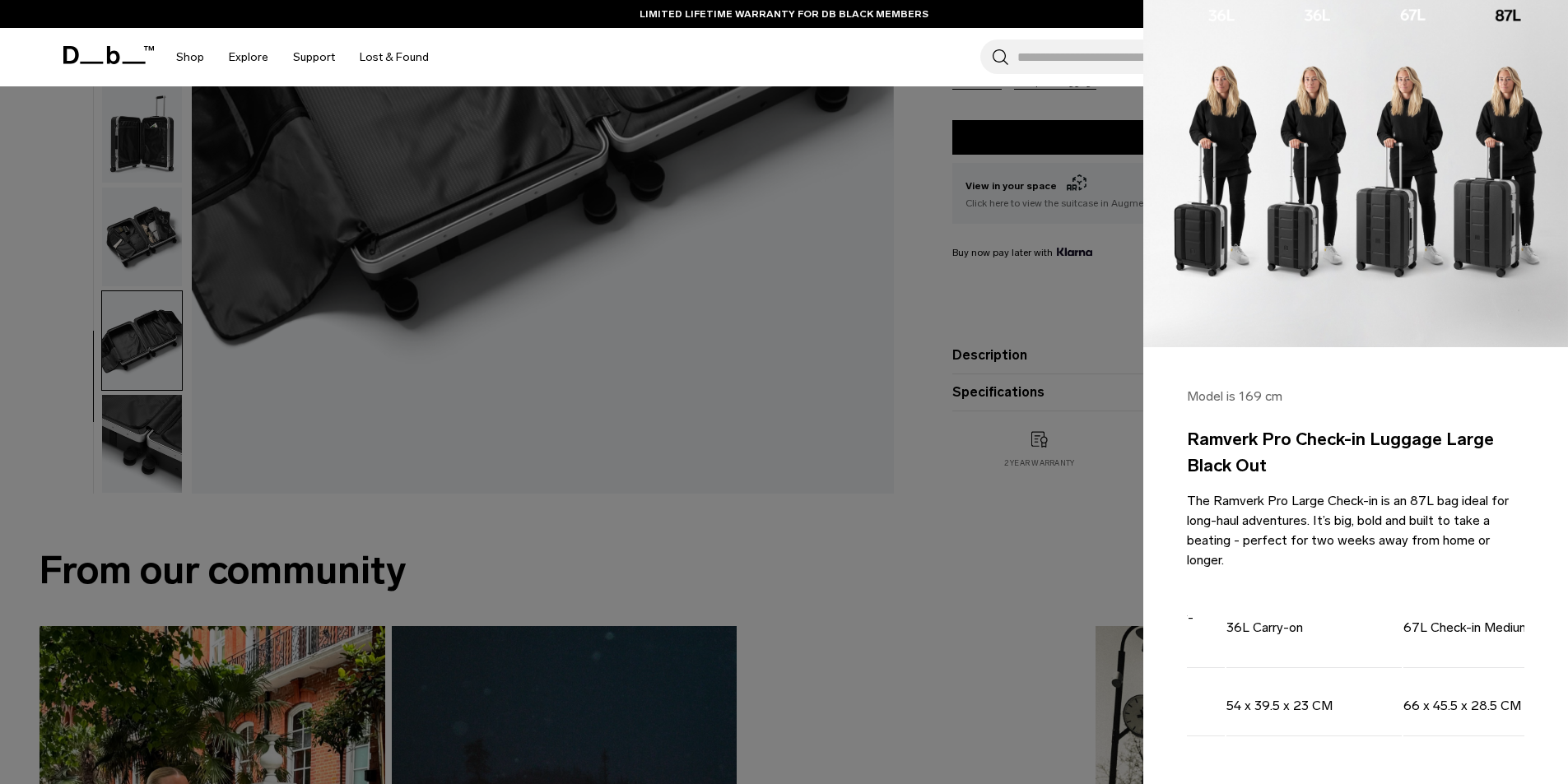
scroll to position [82, 0]
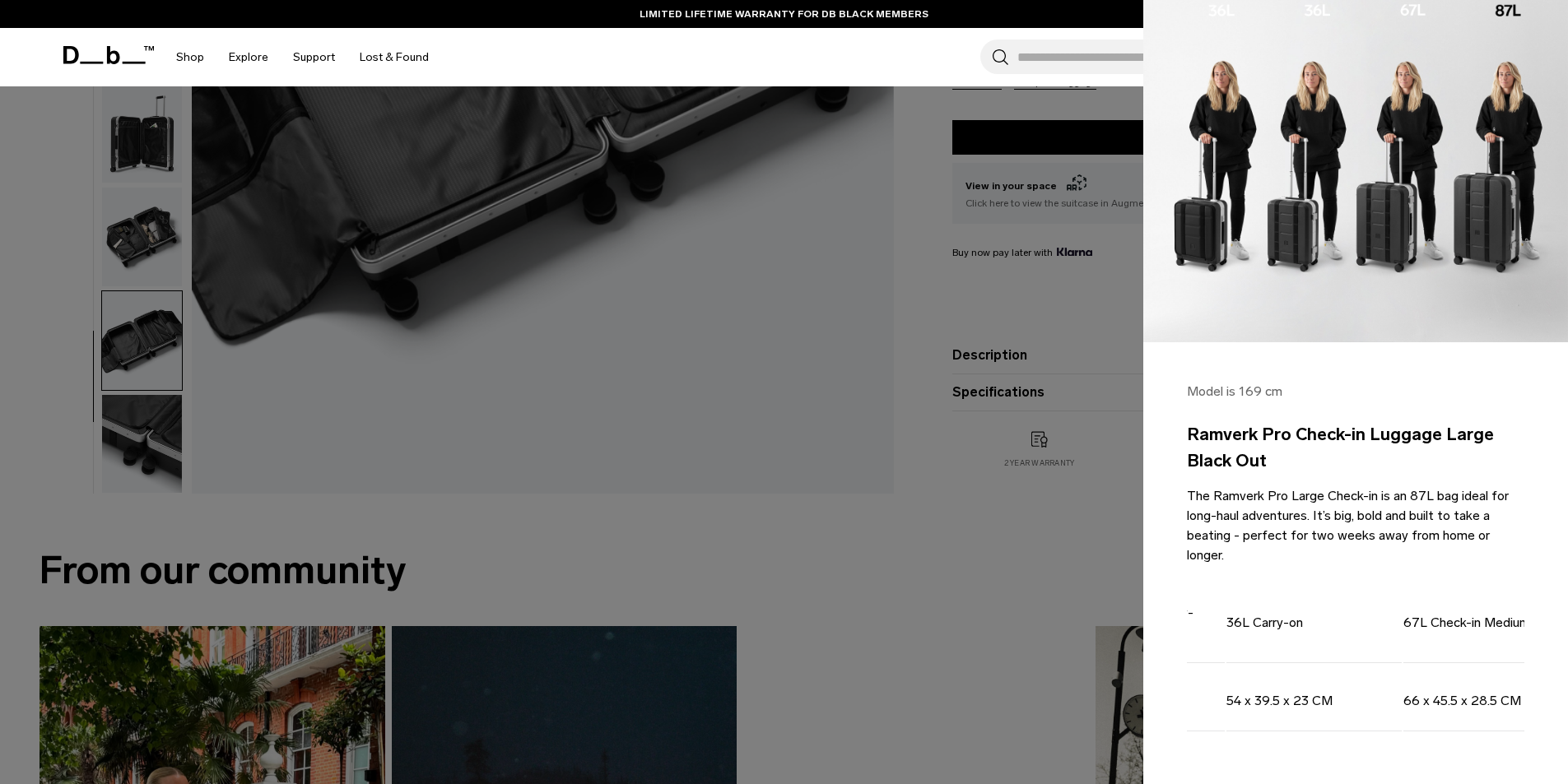
click at [1434, 668] on td "66 x 45.5 x 28.5 CM" at bounding box center [1491, 697] width 175 height 66
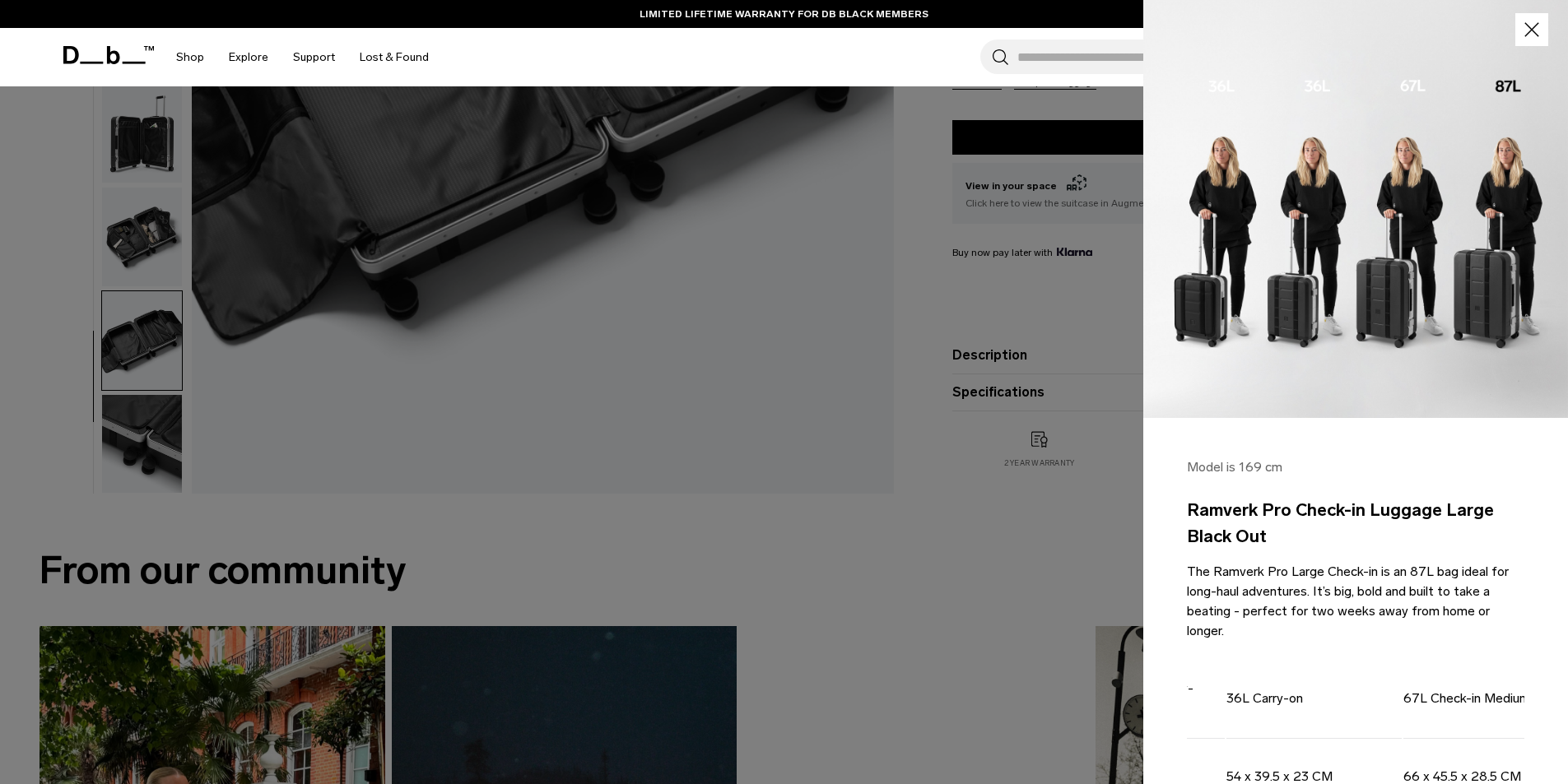
scroll to position [0, 0]
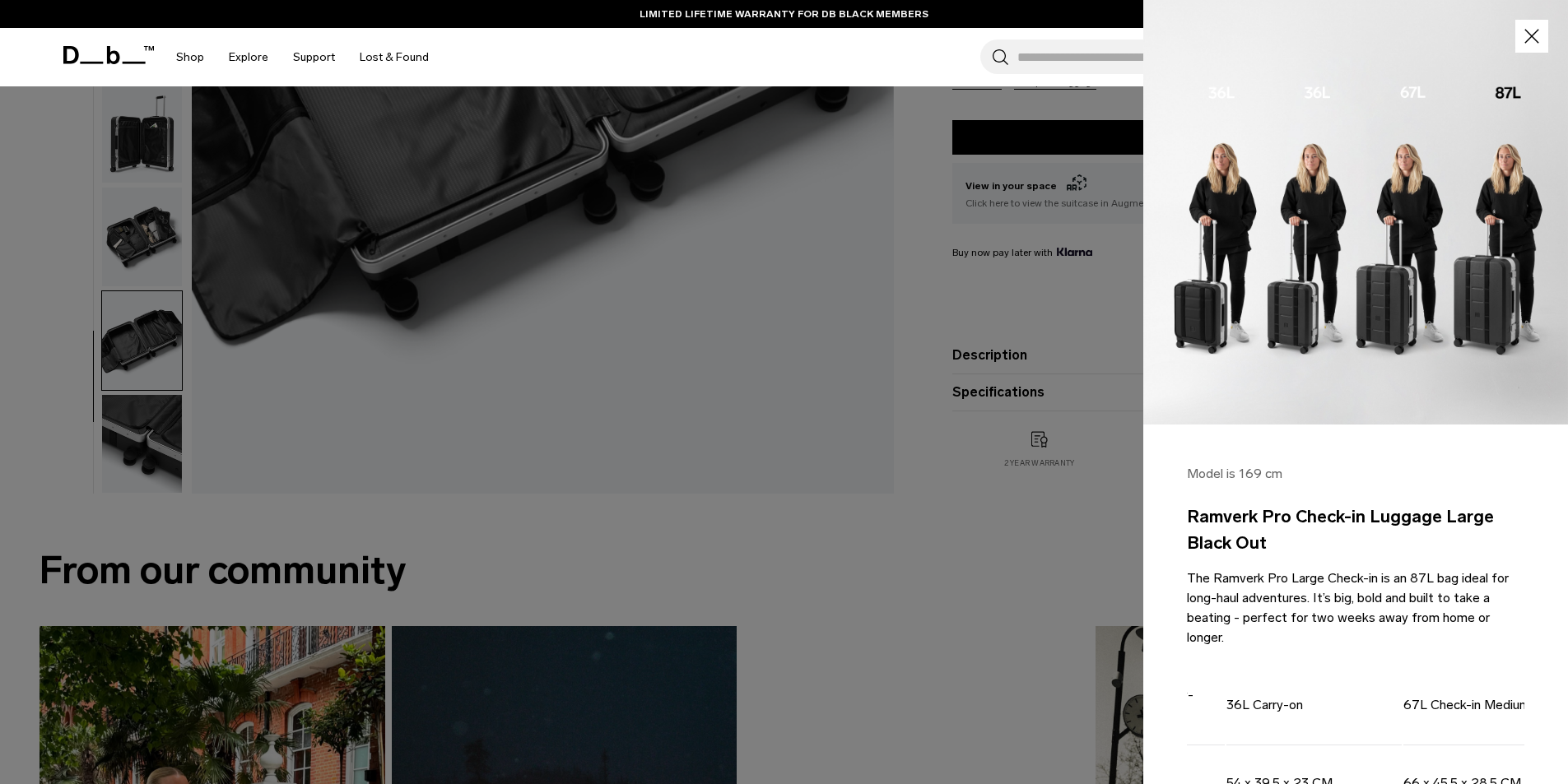
click at [1409, 87] on img at bounding box center [1356, 212] width 425 height 424
click at [1490, 84] on img at bounding box center [1356, 212] width 425 height 424
click at [1521, 42] on icon "button" at bounding box center [1532, 36] width 24 height 24
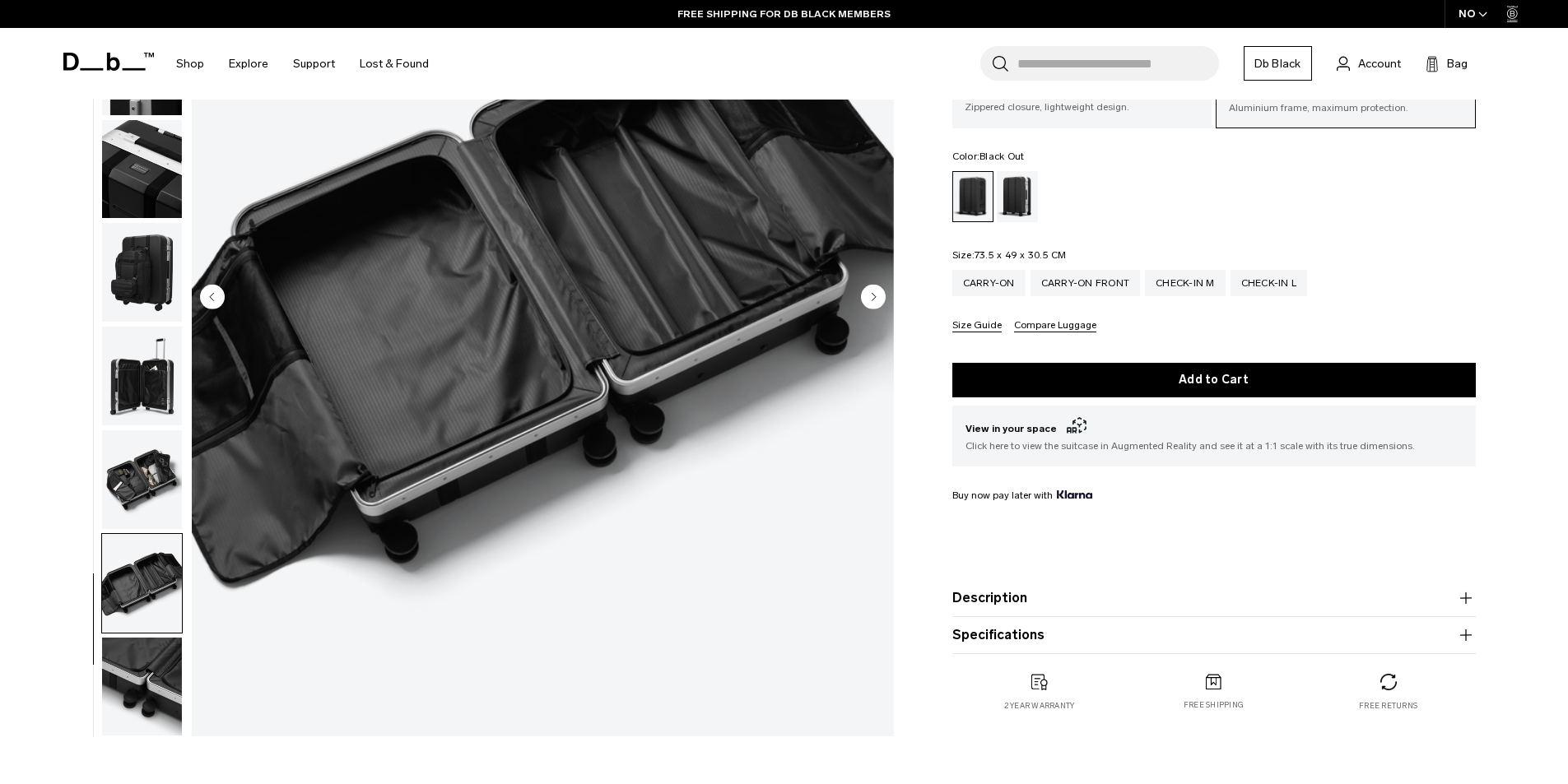
scroll to position [247, 0]
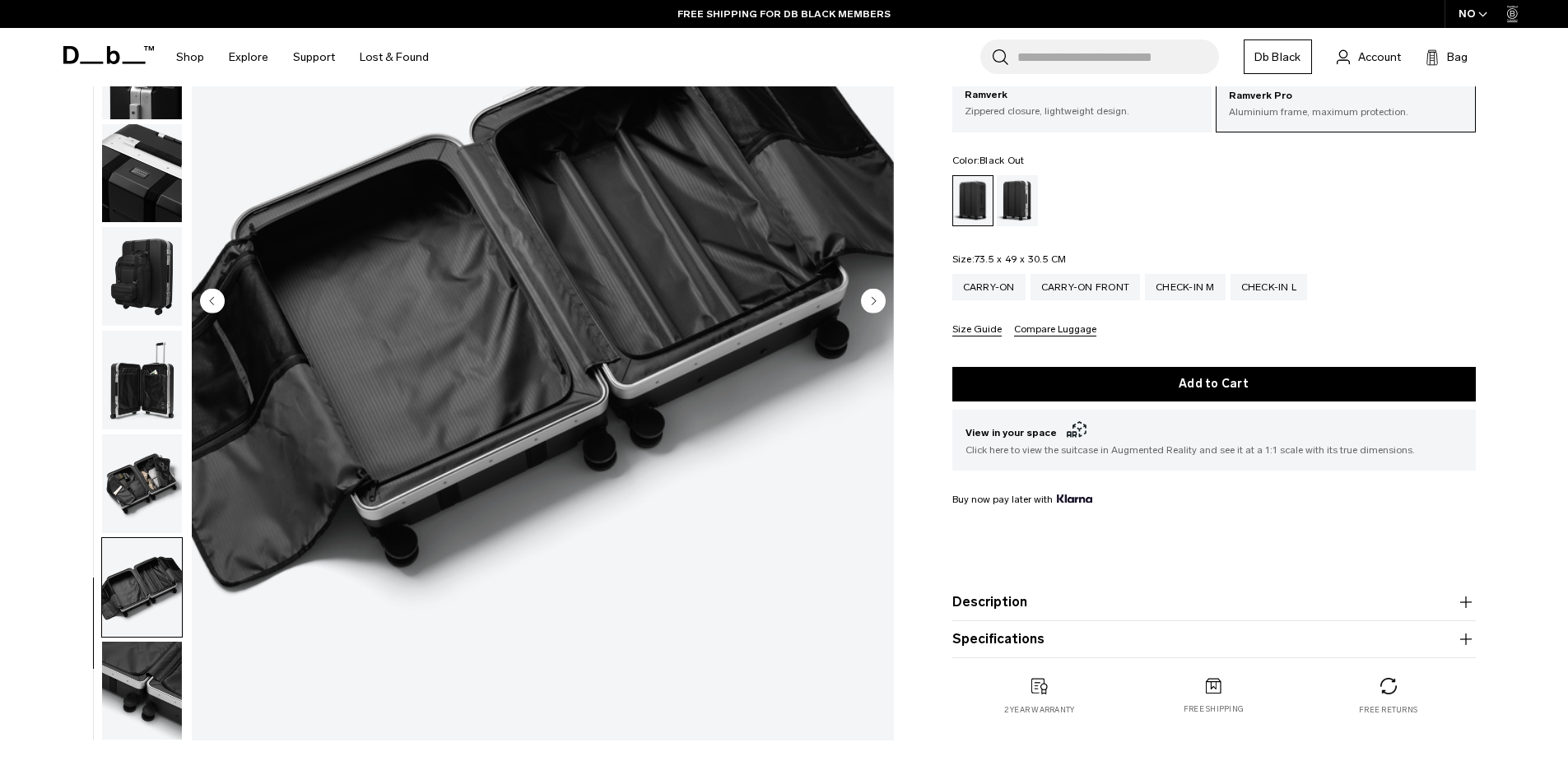
click at [1026, 327] on button "Compare Luggage" at bounding box center [1055, 331] width 82 height 13
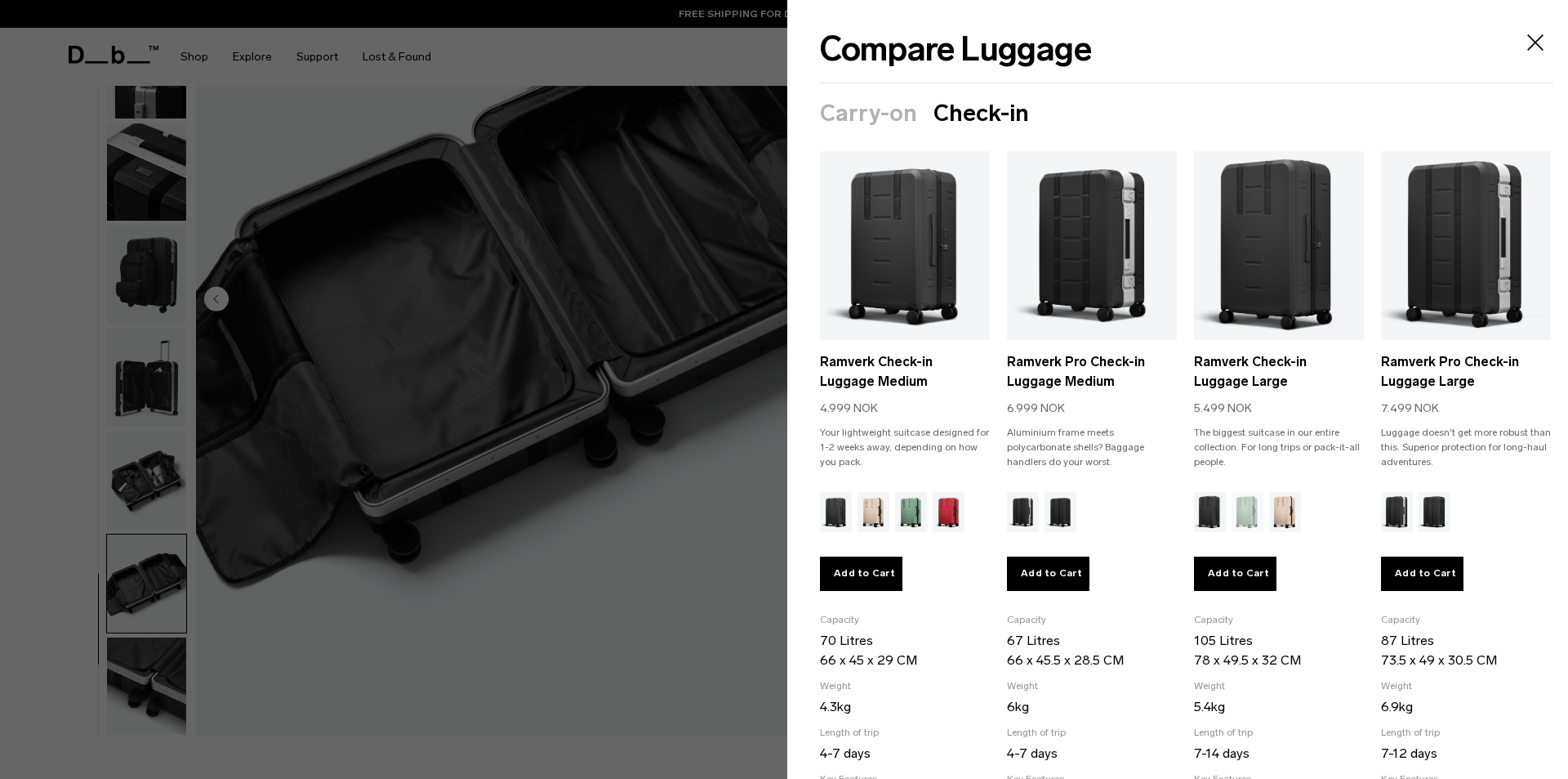
click at [1523, 43] on icon "Close" at bounding box center [1535, 43] width 26 height 26
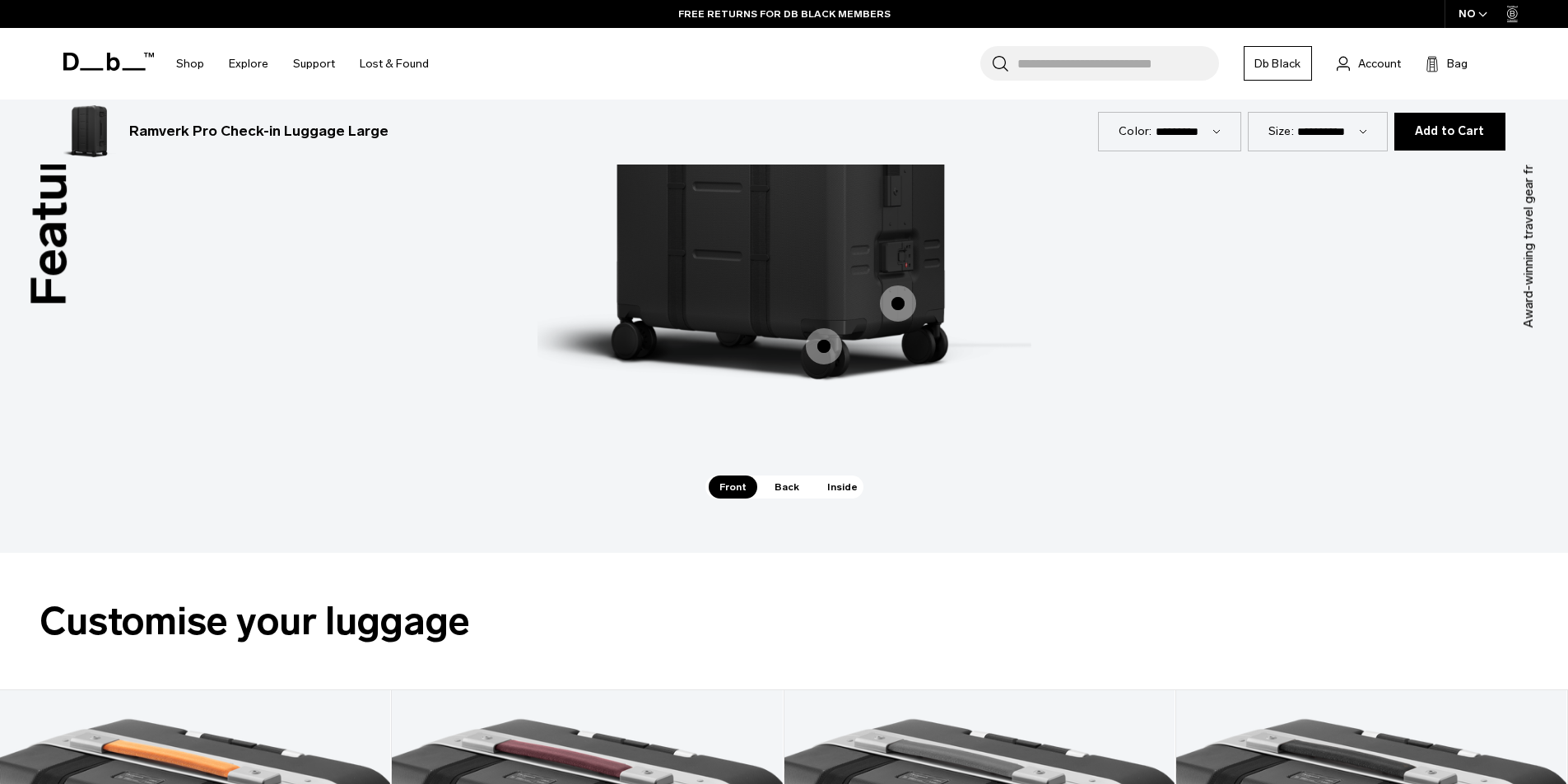
scroll to position [2632, 0]
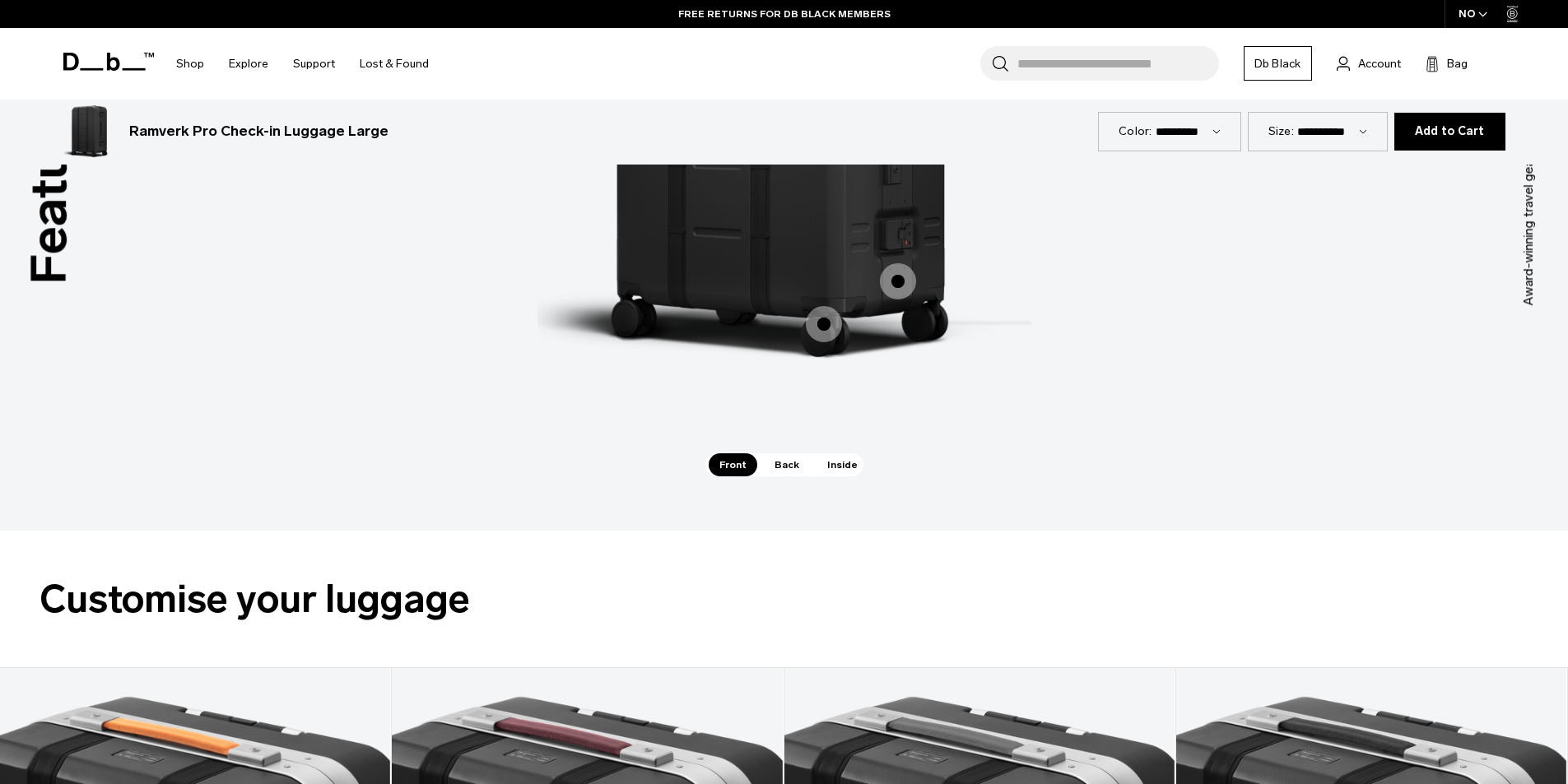
click at [782, 464] on span "Back" at bounding box center [786, 464] width 46 height 23
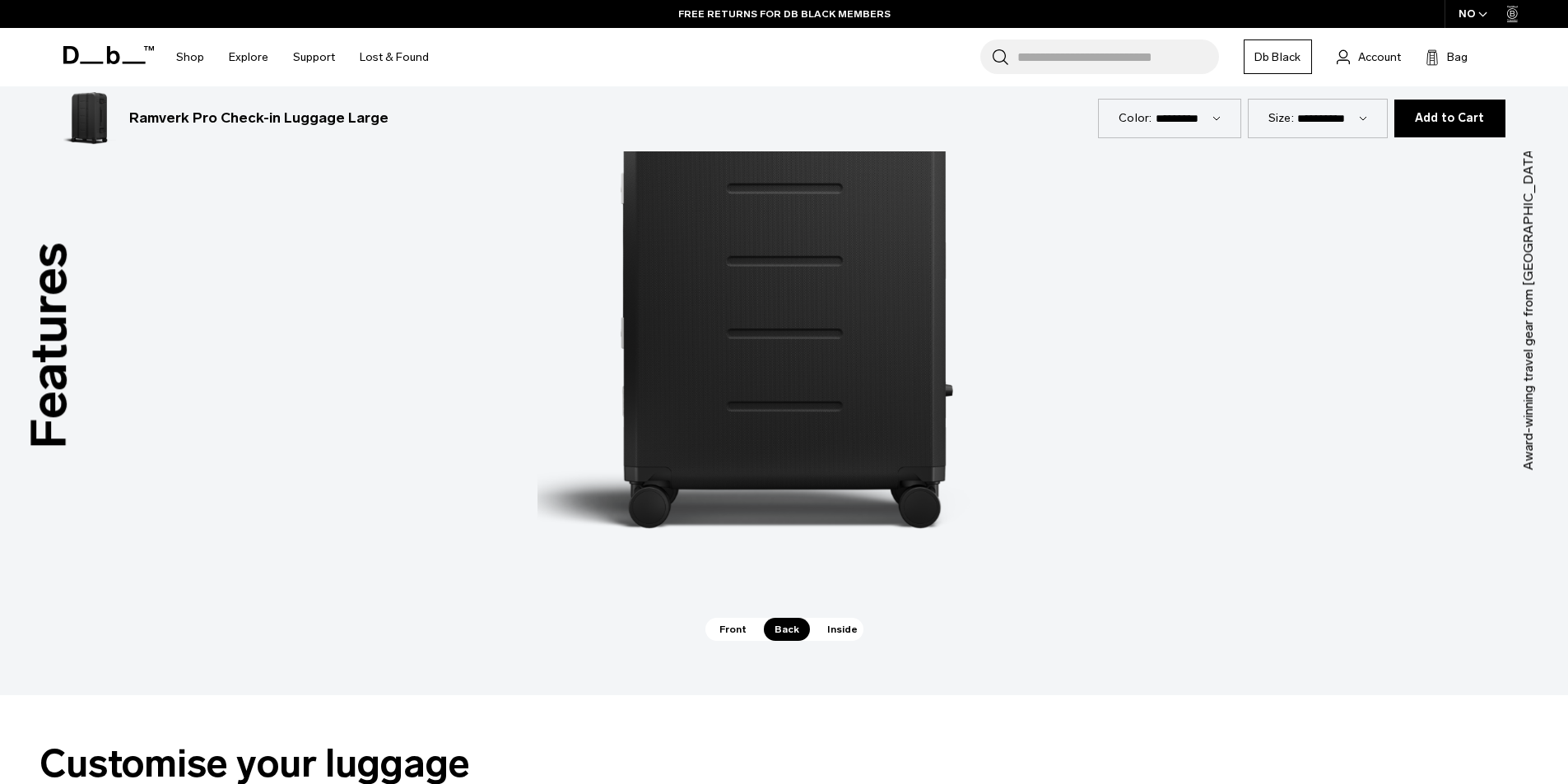
click at [839, 626] on span "Inside" at bounding box center [842, 628] width 52 height 23
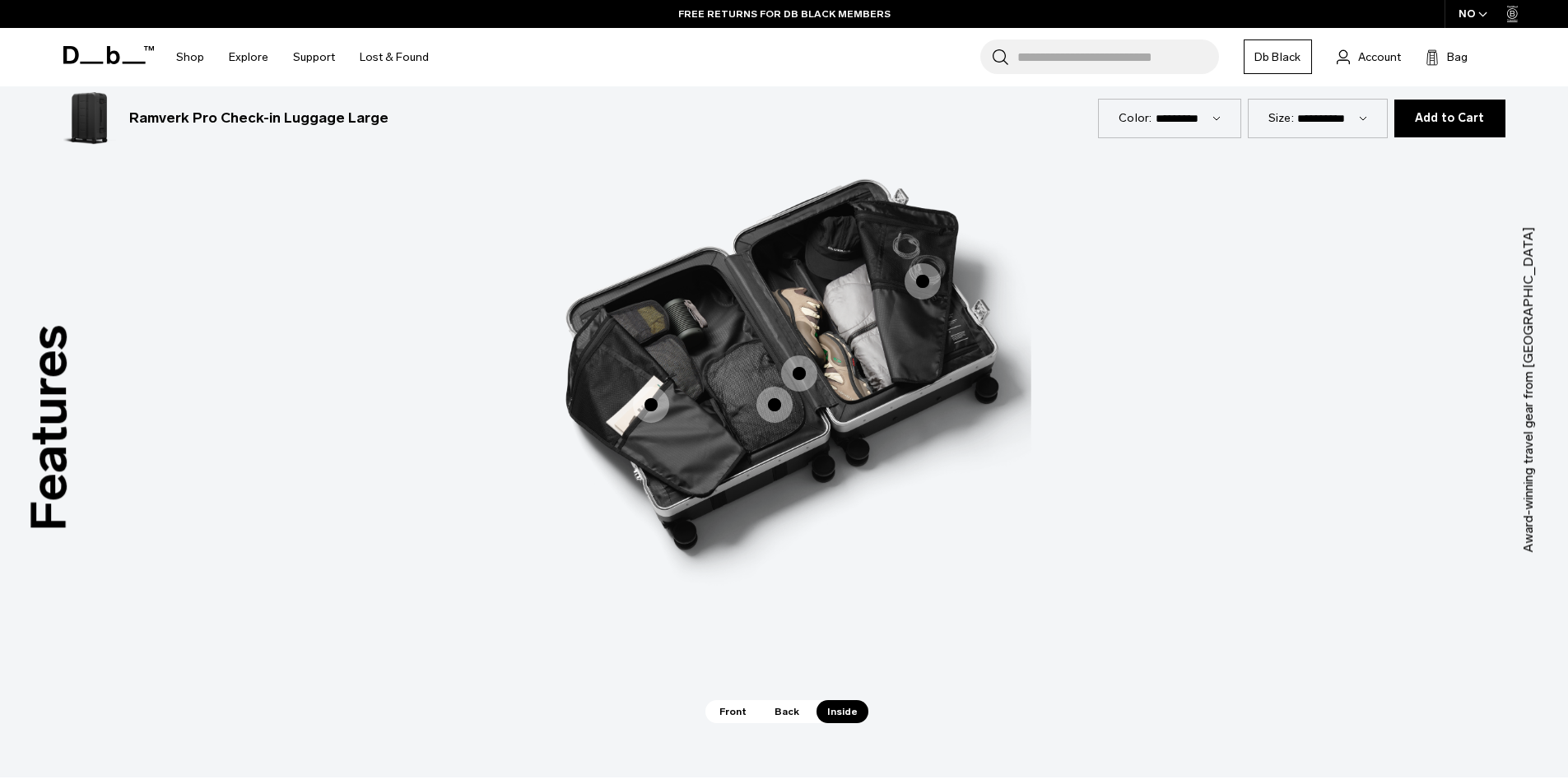
scroll to position [2303, 0]
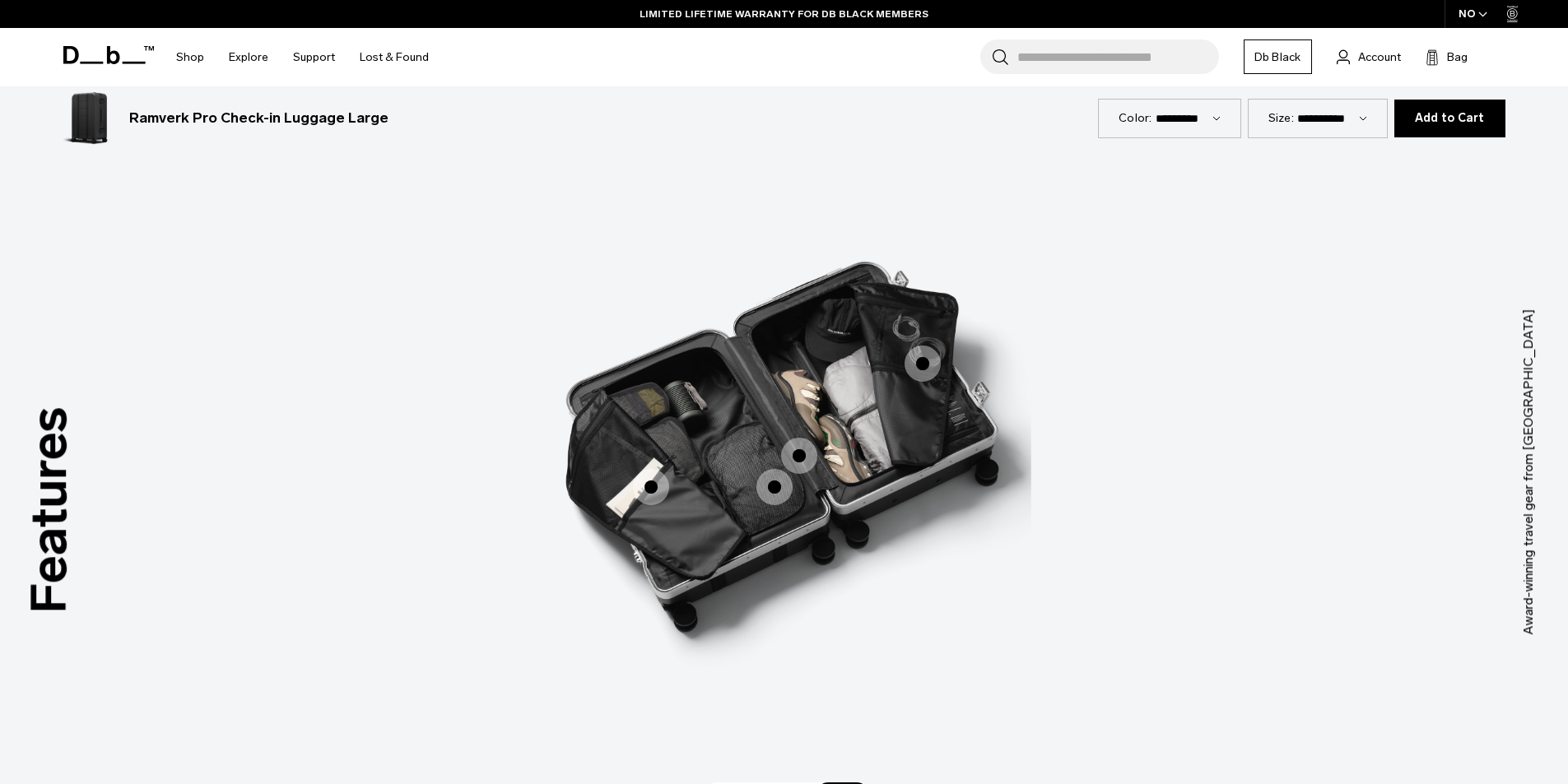
click at [797, 458] on span "3 / 3" at bounding box center [799, 456] width 36 height 36
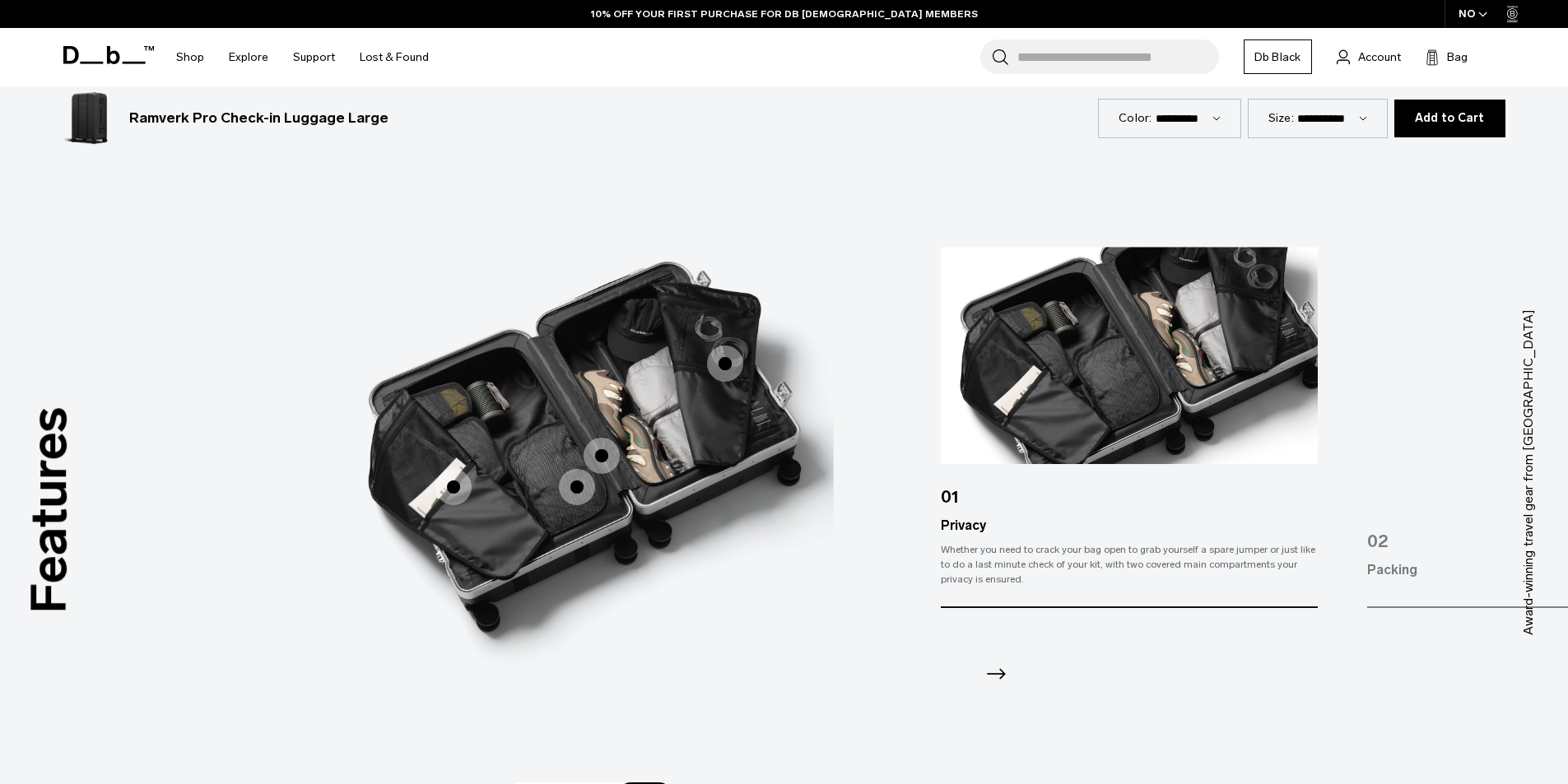
click at [993, 672] on icon "Next slide" at bounding box center [995, 674] width 26 height 26
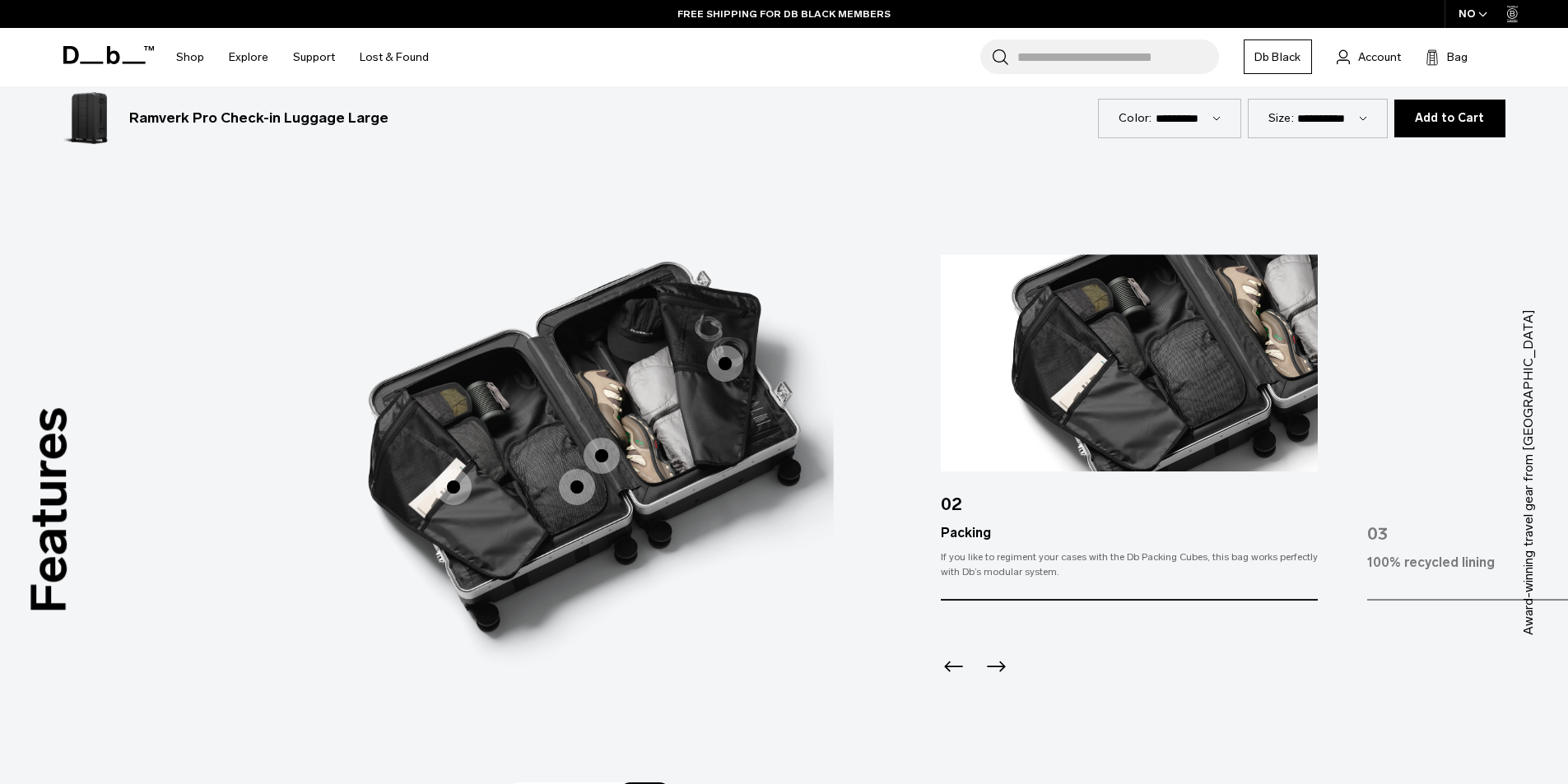
click at [1000, 667] on icon "Next slide" at bounding box center [996, 667] width 19 height 11
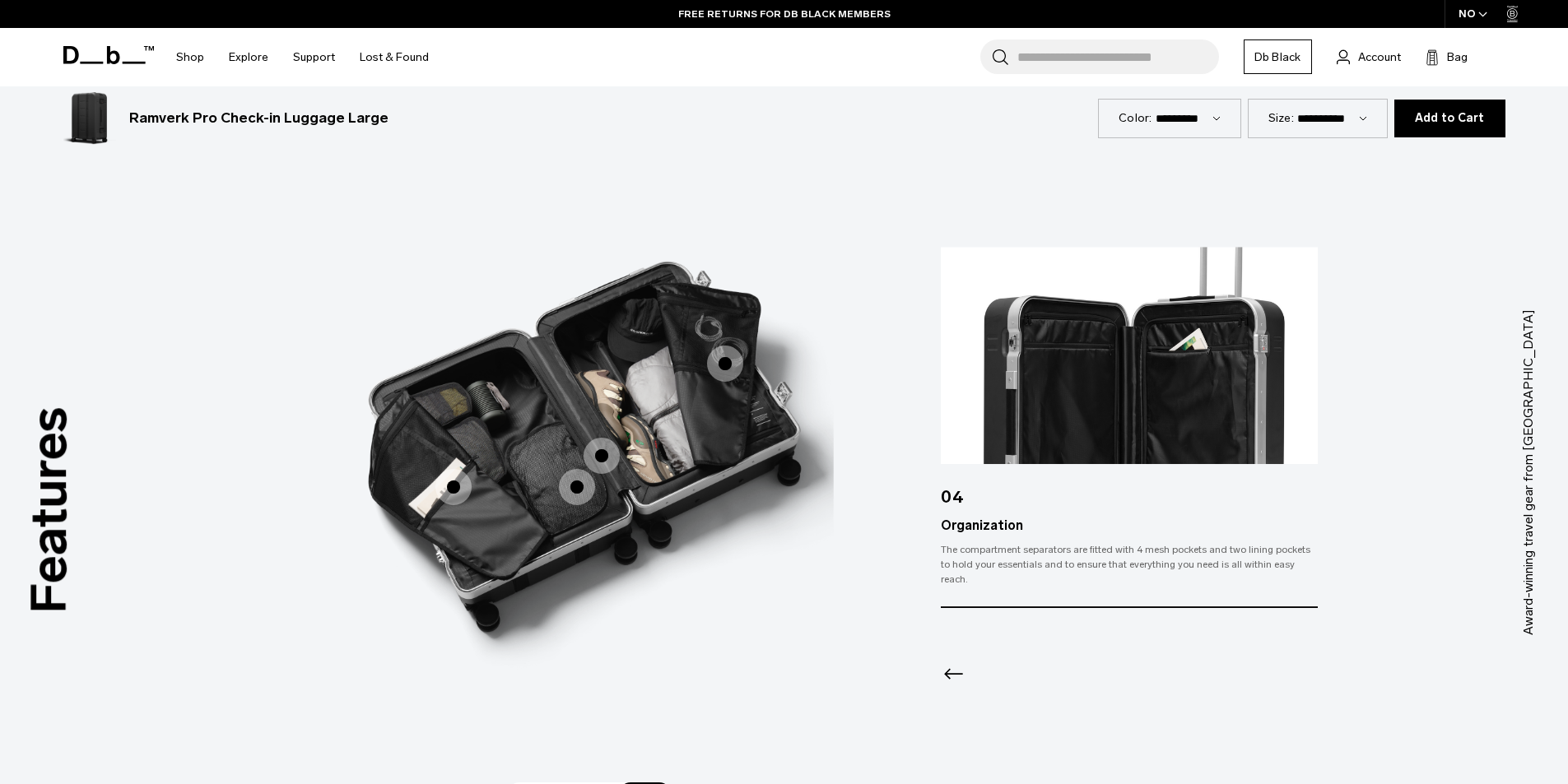
click at [1000, 667] on div at bounding box center [1128, 653] width 376 height 89
click at [563, 494] on span "3 / 3" at bounding box center [577, 487] width 36 height 36
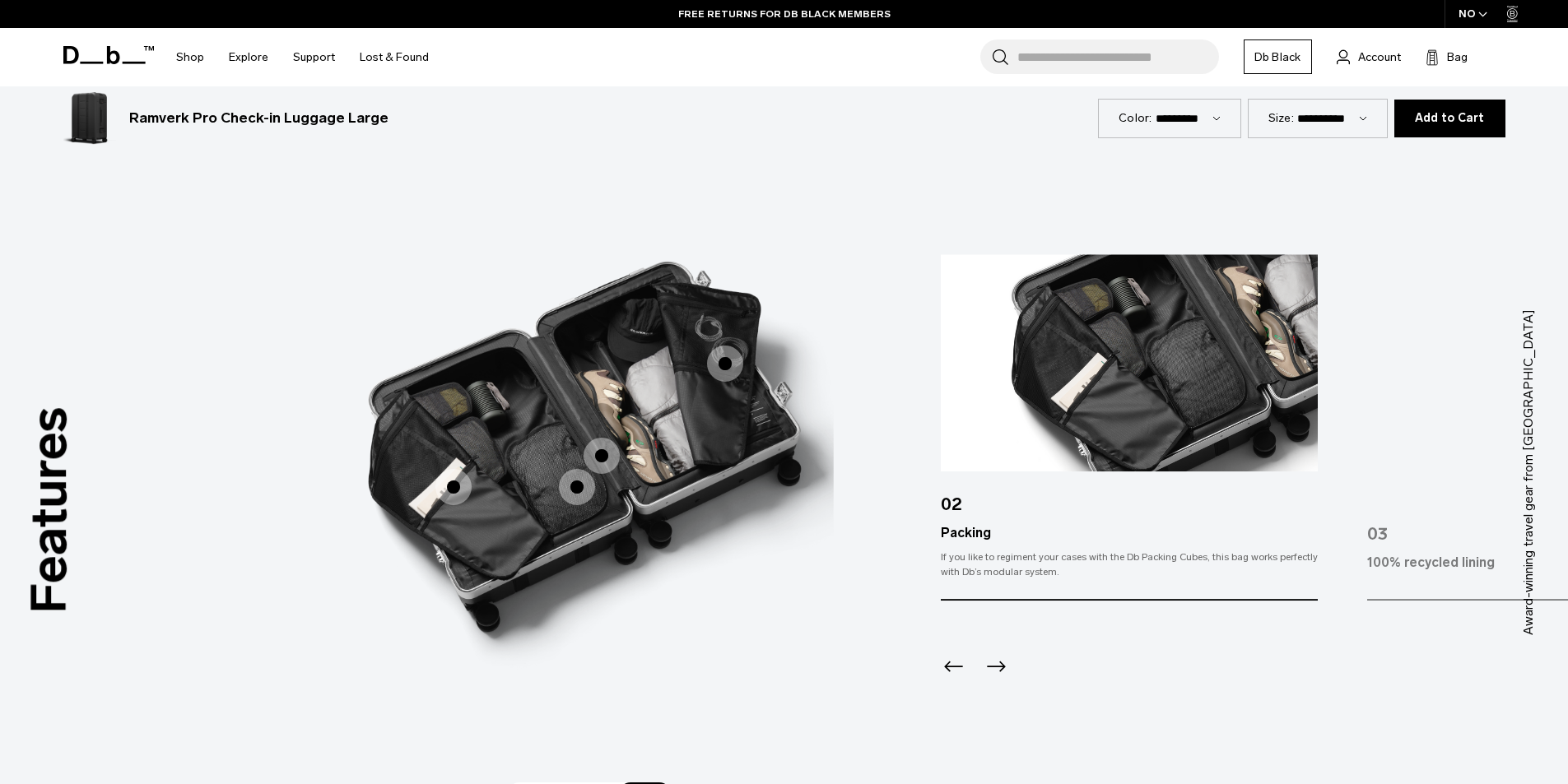
click at [991, 656] on icon "Next slide" at bounding box center [995, 667] width 26 height 26
click at [714, 359] on span "3 / 3" at bounding box center [725, 363] width 36 height 36
click at [458, 494] on span "3 / 3" at bounding box center [454, 487] width 36 height 36
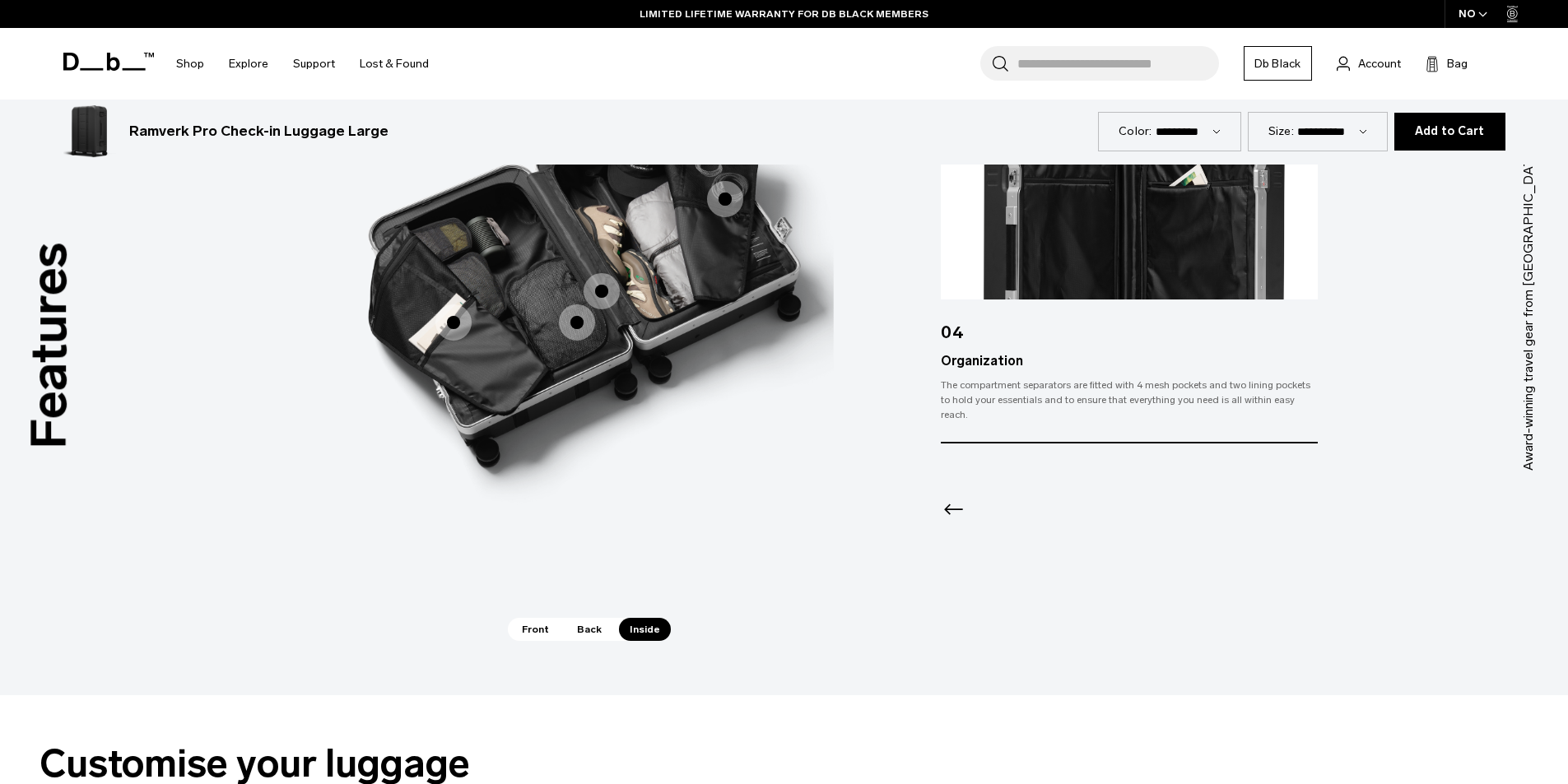
click at [945, 505] on icon "Previous slide" at bounding box center [953, 510] width 26 height 26
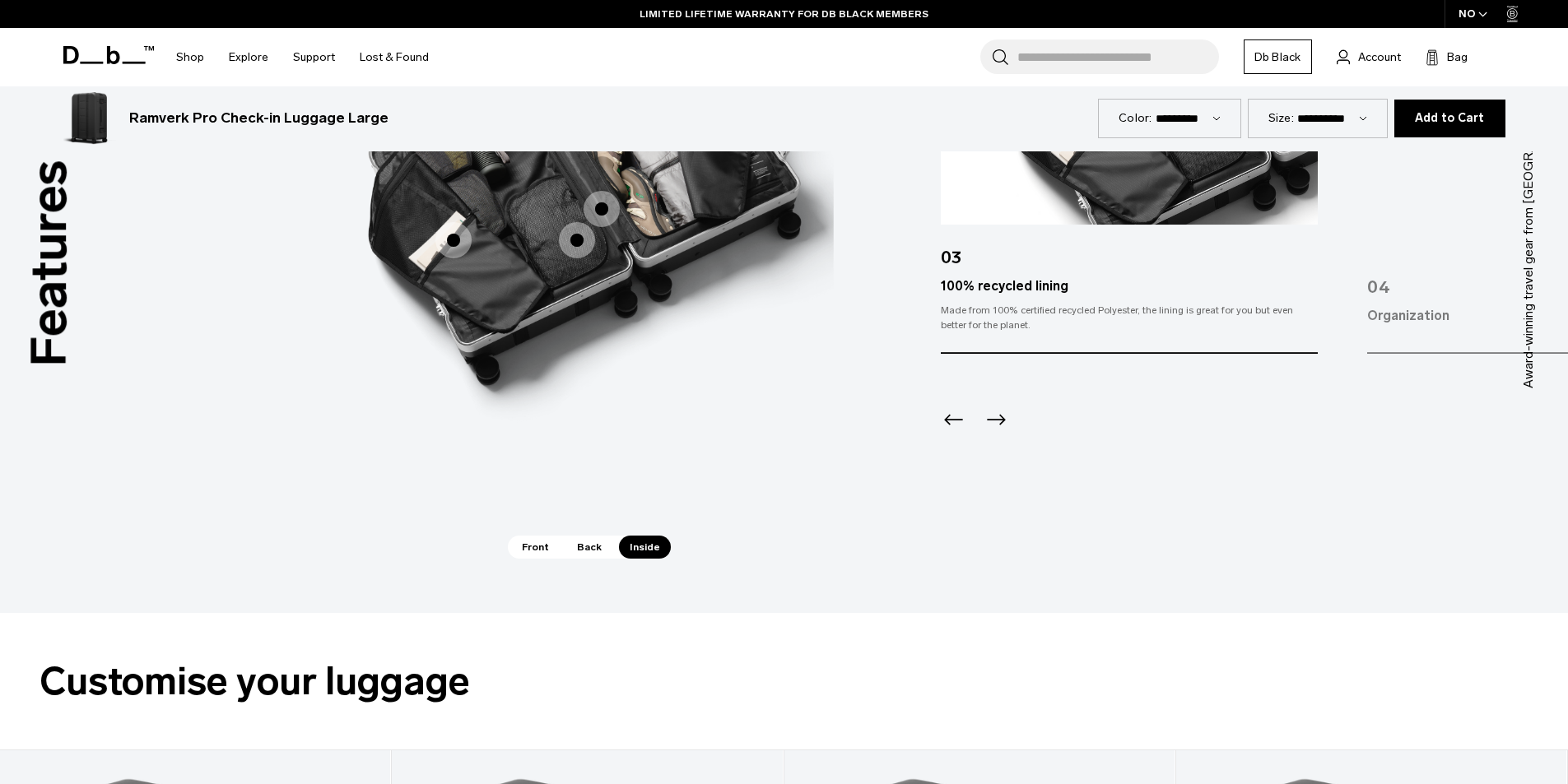
click at [587, 546] on span "Back" at bounding box center [589, 546] width 46 height 23
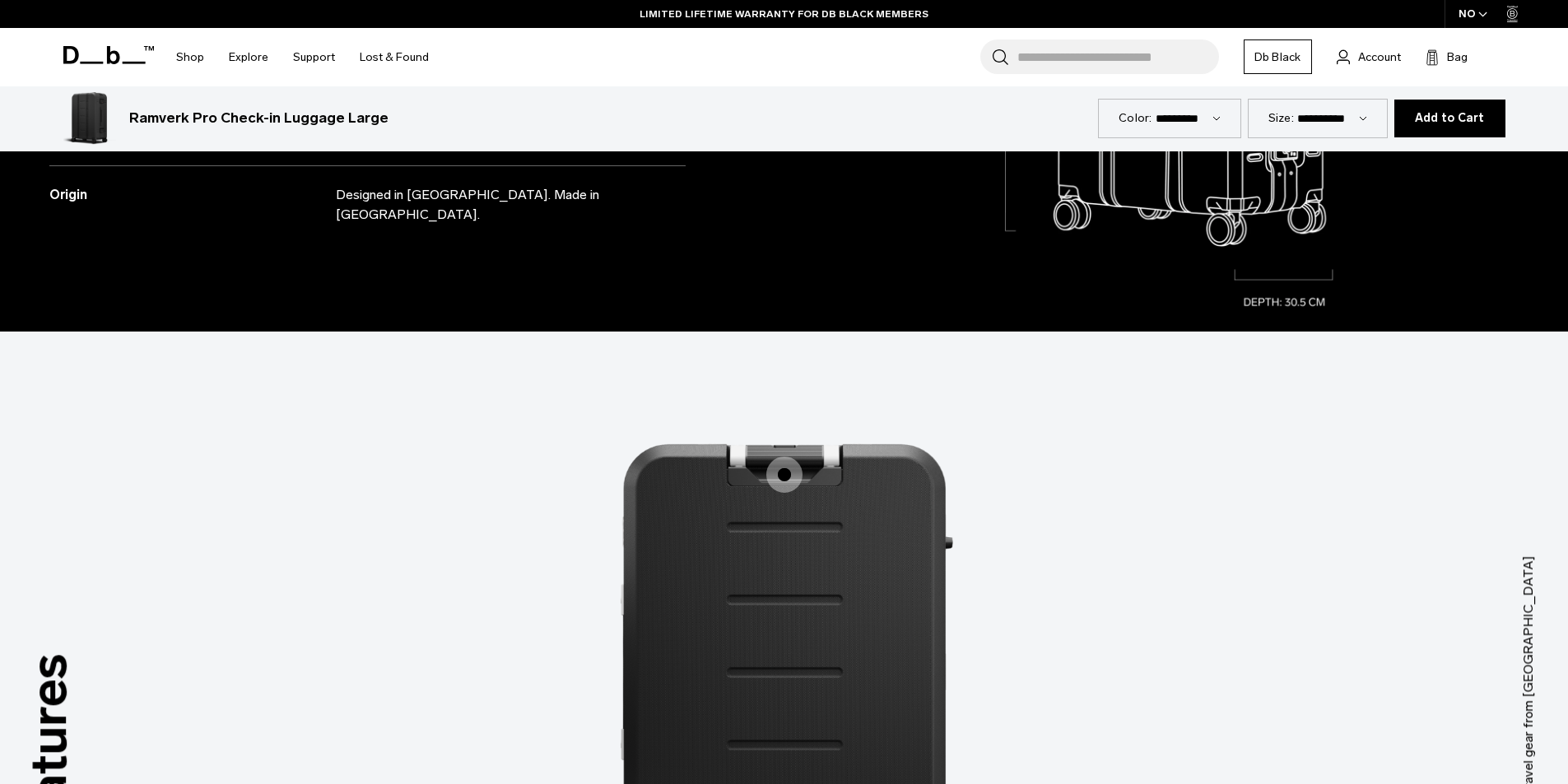
click at [787, 473] on span "2 / 3" at bounding box center [784, 474] width 36 height 36
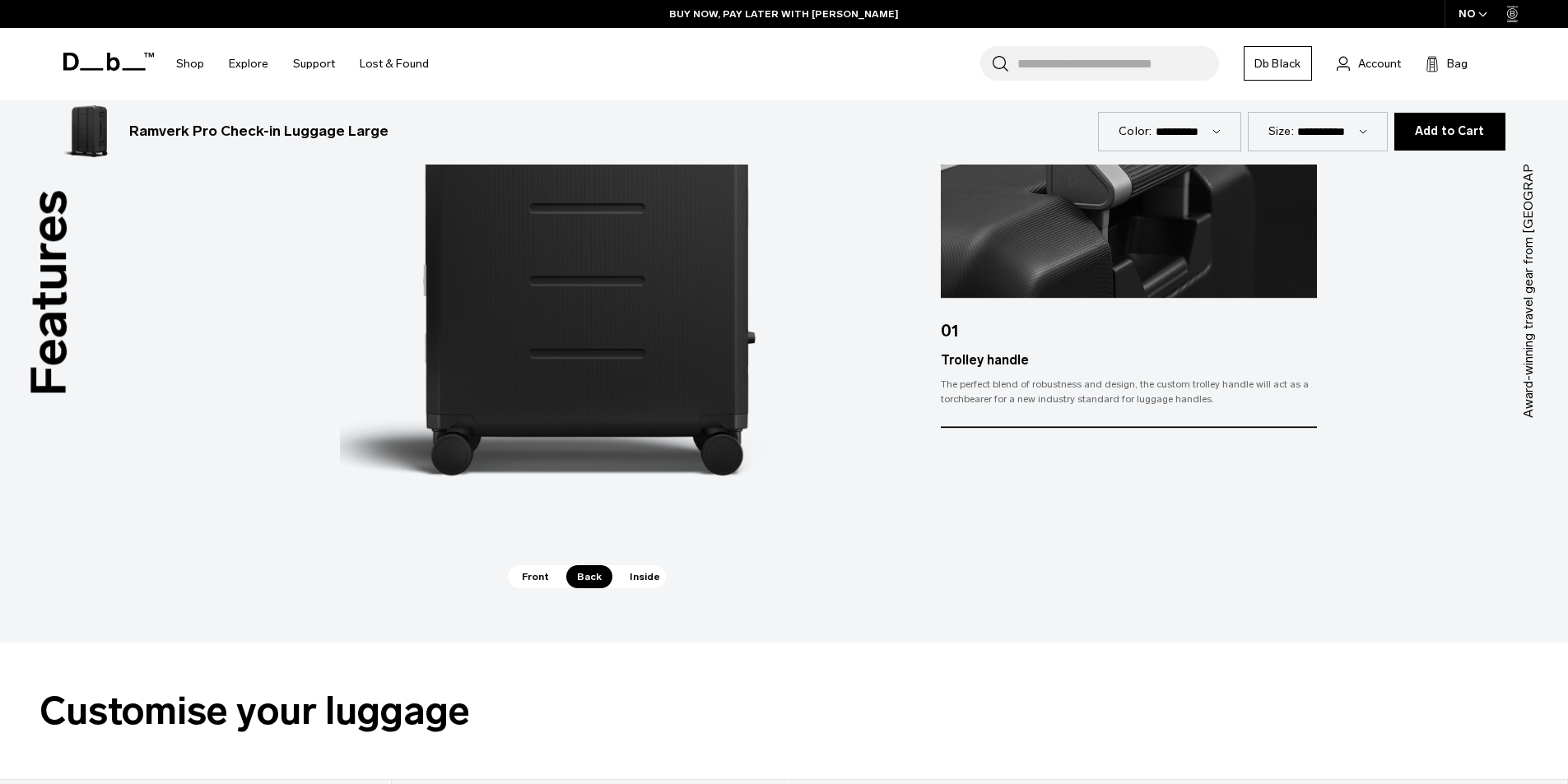
scroll to position [2468, 0]
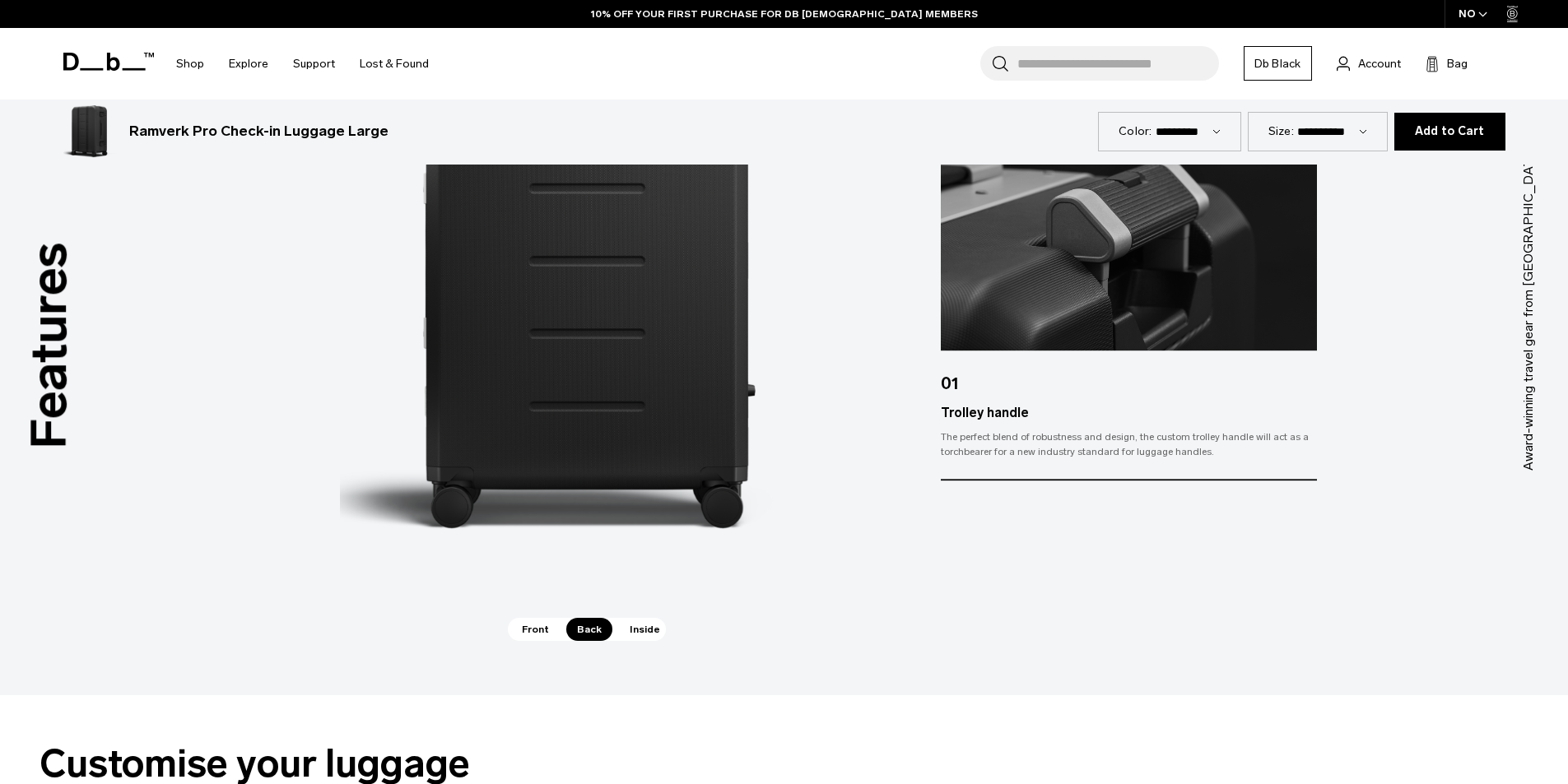
click at [534, 634] on span "Front" at bounding box center [535, 628] width 48 height 23
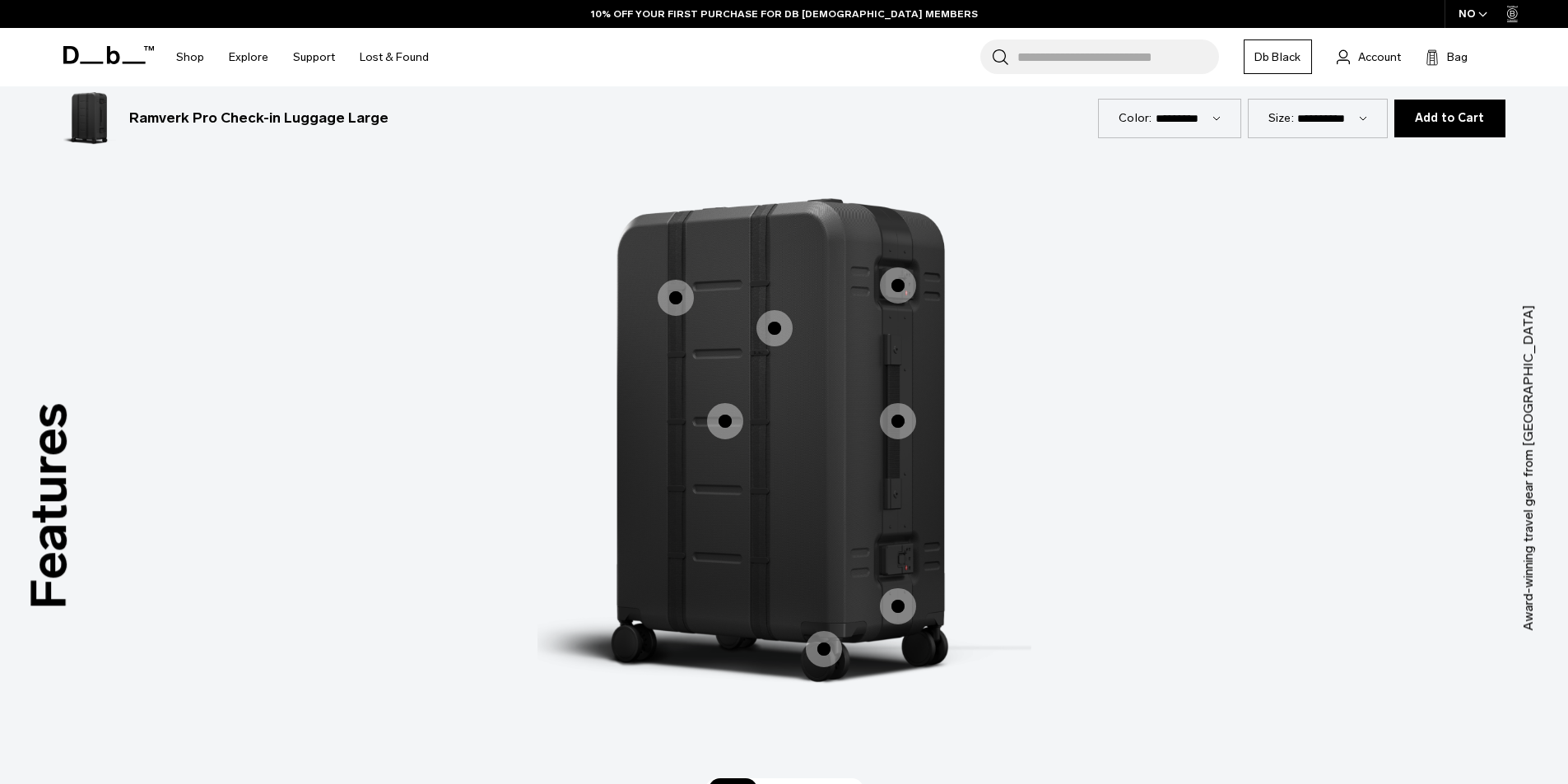
scroll to position [2303, 0]
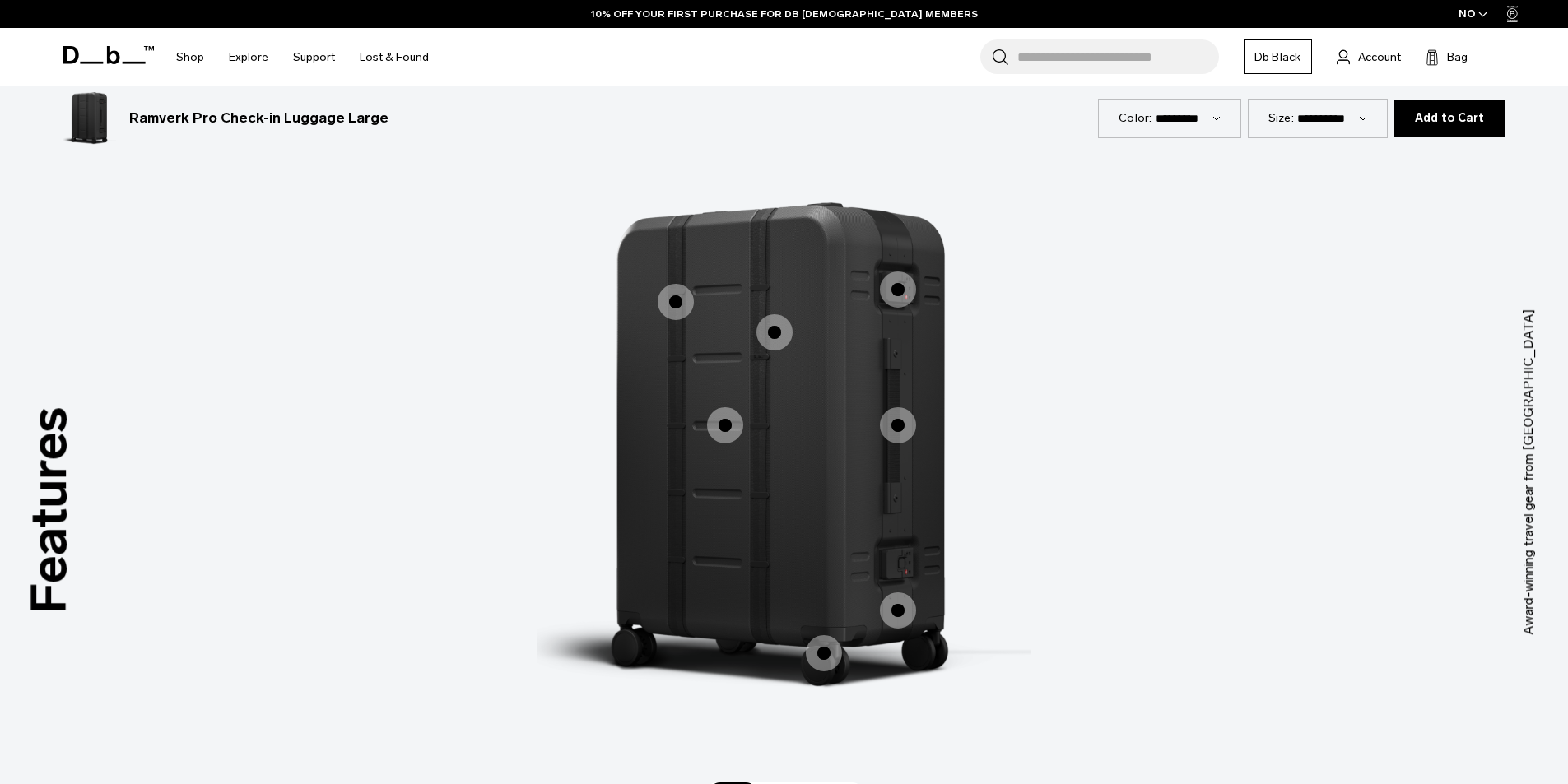
click at [831, 643] on span "1 / 3" at bounding box center [824, 653] width 36 height 36
click at [827, 647] on span "1 / 3" at bounding box center [824, 653] width 36 height 36
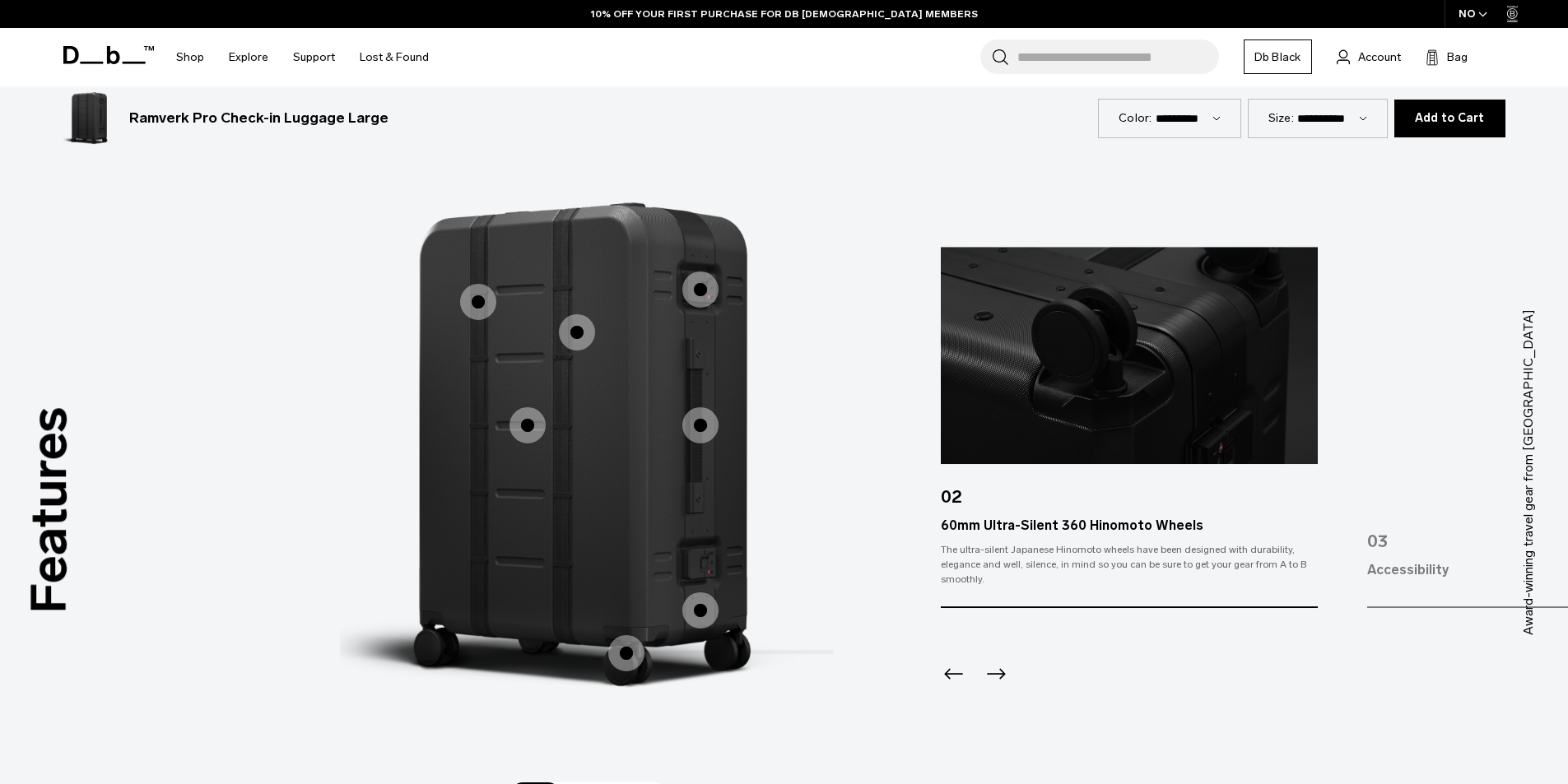
click at [956, 671] on icon "Previous slide" at bounding box center [953, 674] width 26 height 26
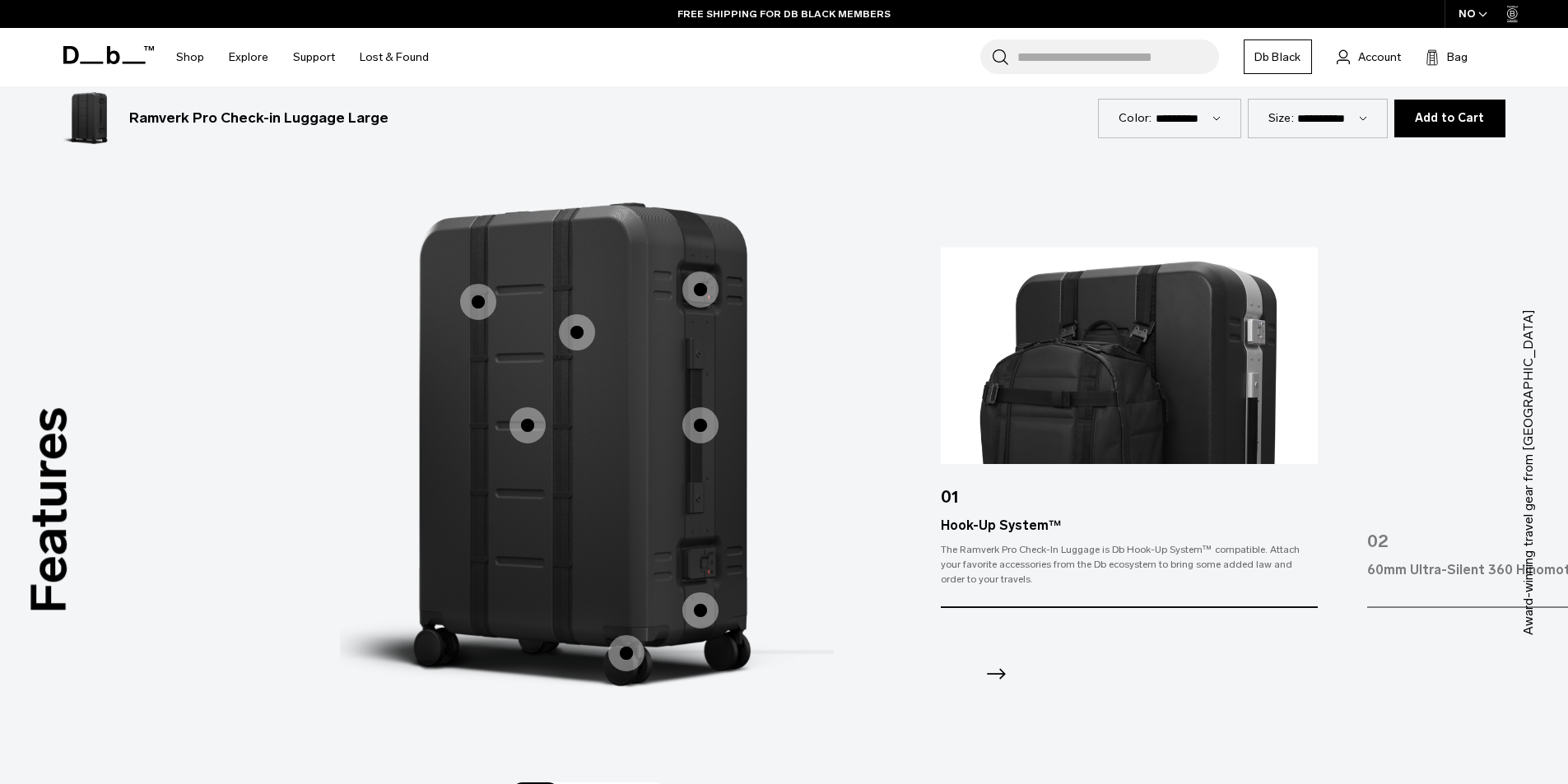
click at [1001, 668] on icon "Next slide" at bounding box center [995, 674] width 26 height 26
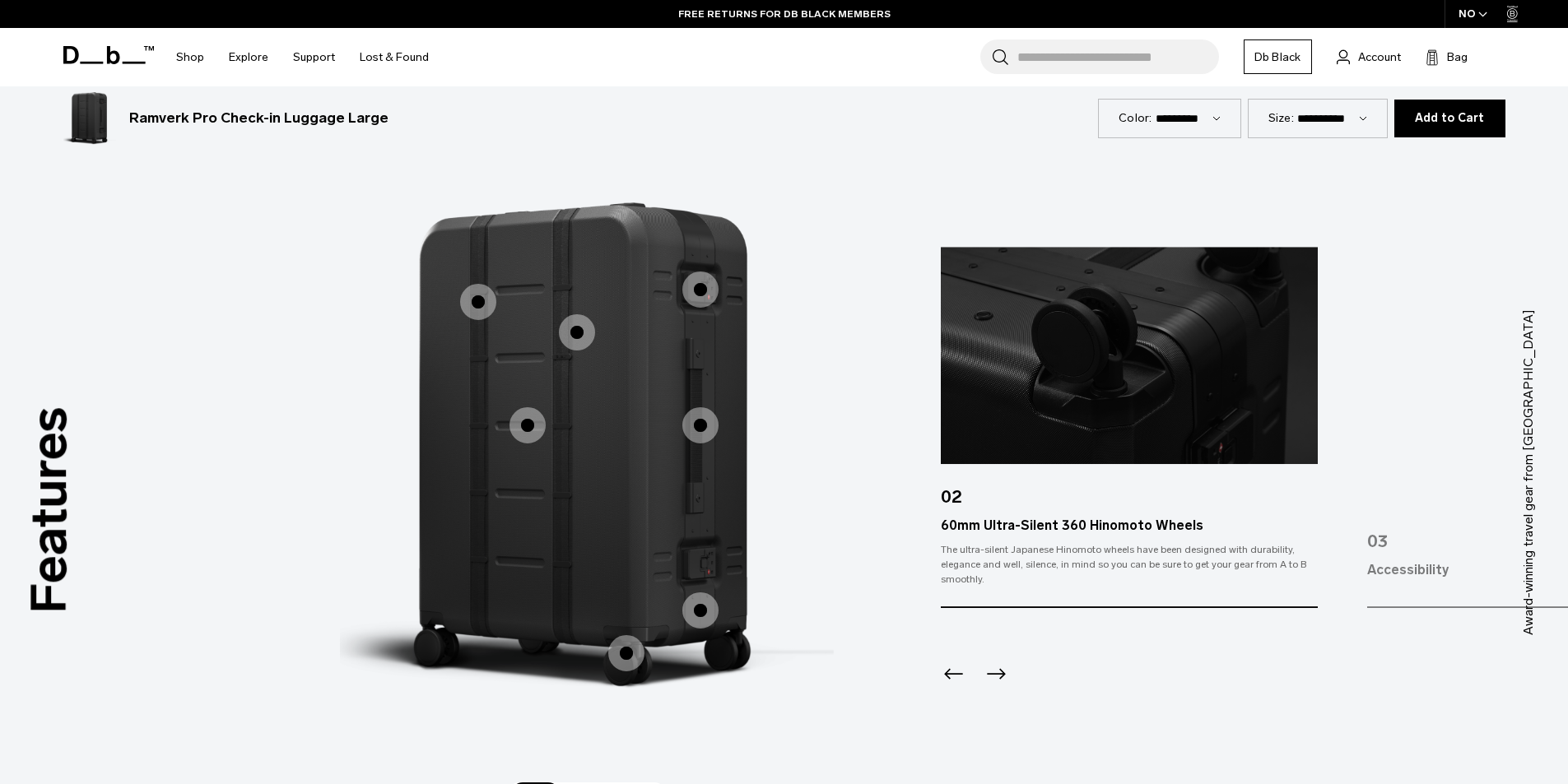
click at [999, 668] on icon "Next slide" at bounding box center [995, 674] width 26 height 26
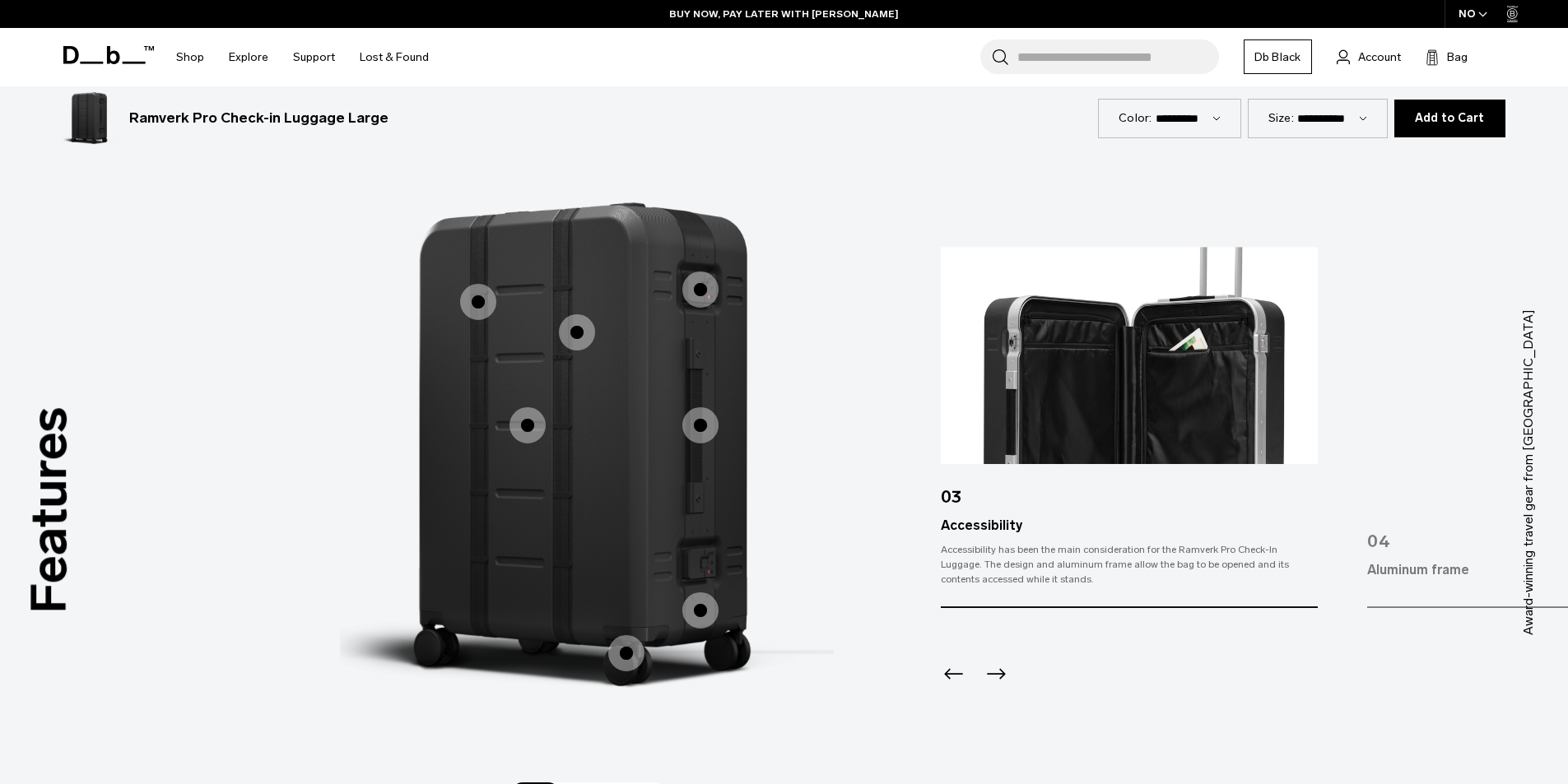
click at [999, 668] on icon "Next slide" at bounding box center [995, 674] width 26 height 26
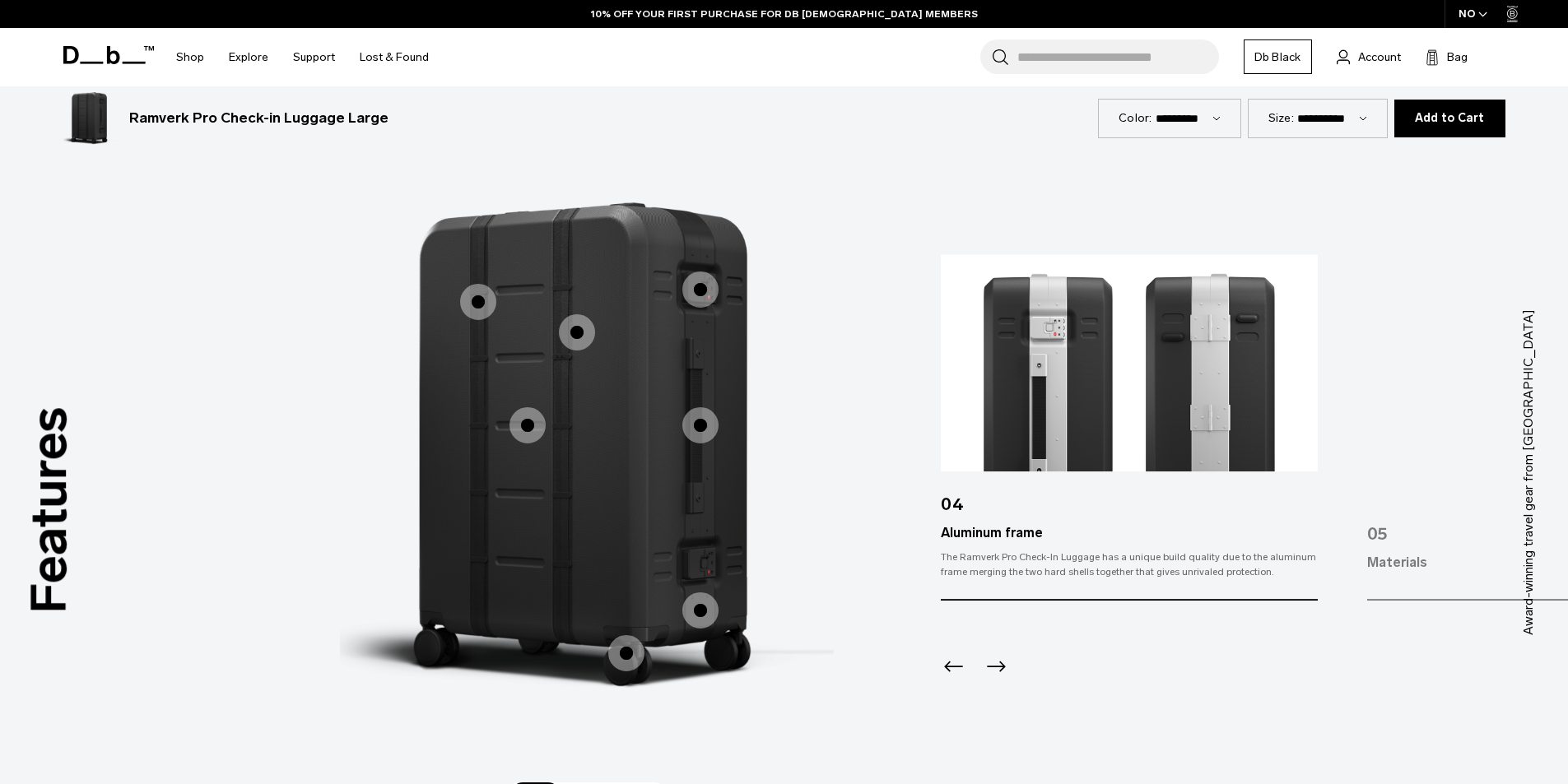
click at [999, 667] on icon "Next slide" at bounding box center [996, 667] width 19 height 11
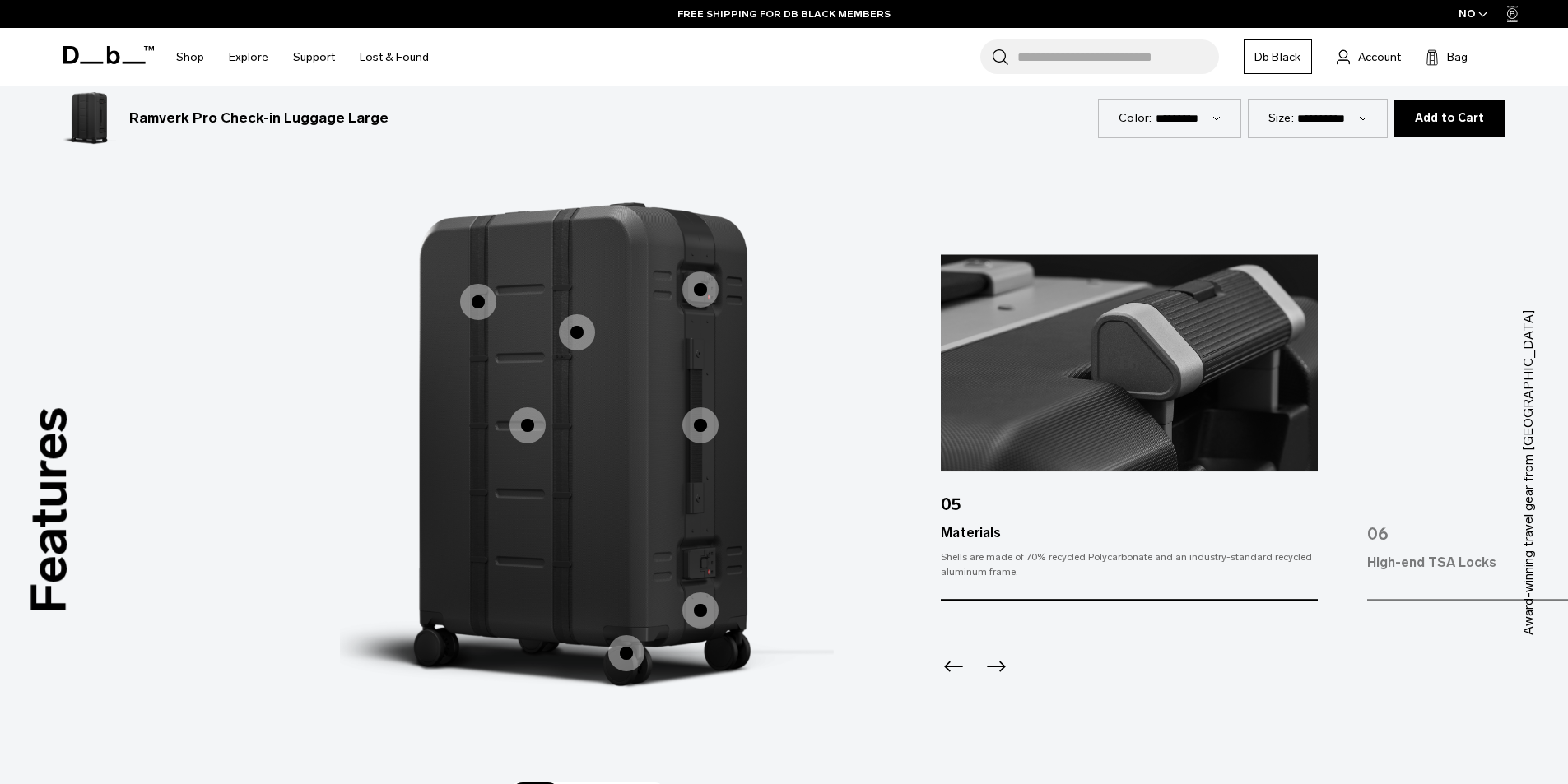
click at [999, 667] on icon "Next slide" at bounding box center [996, 667] width 19 height 11
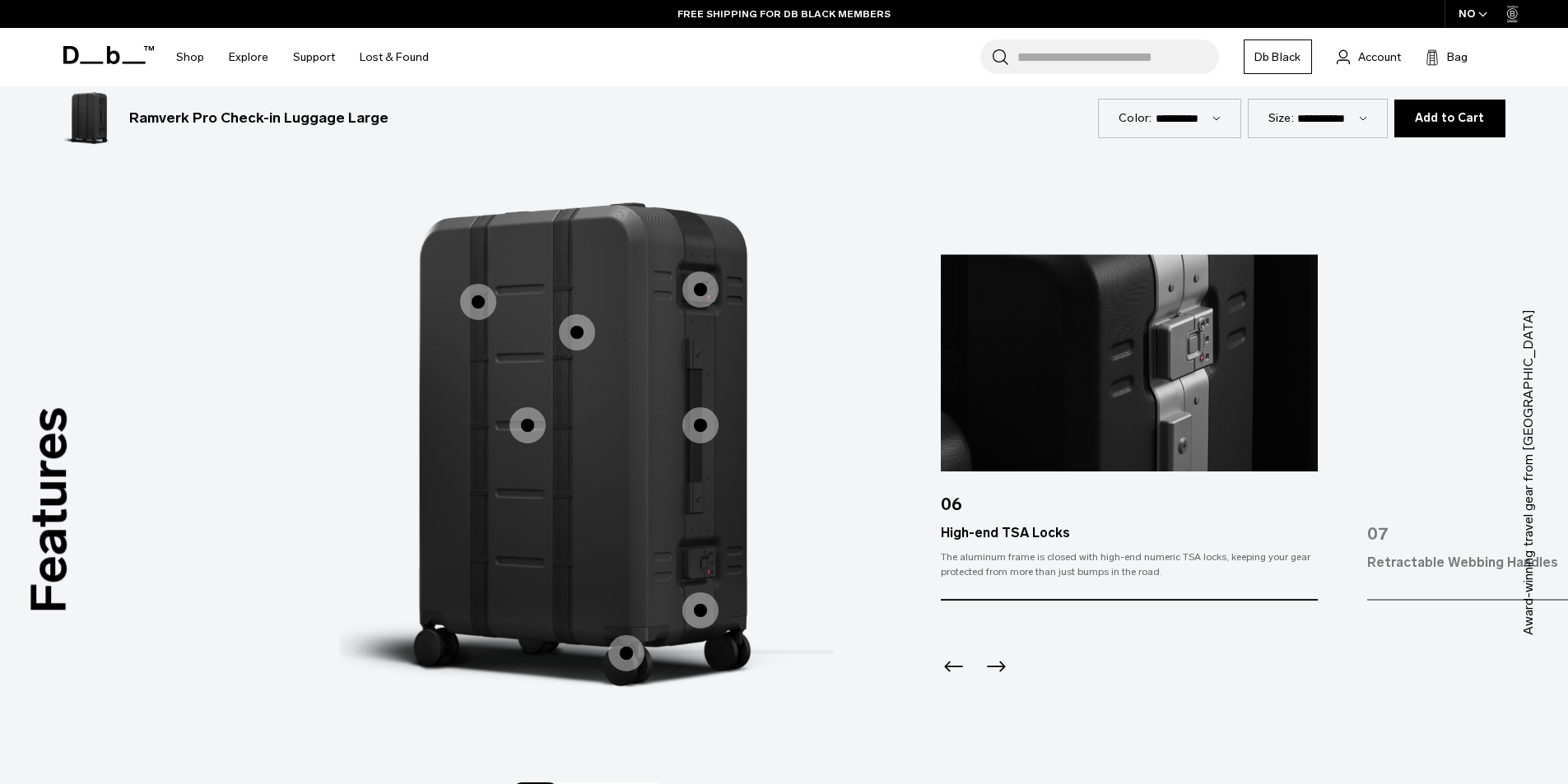
click at [999, 667] on icon "Next slide" at bounding box center [996, 667] width 19 height 11
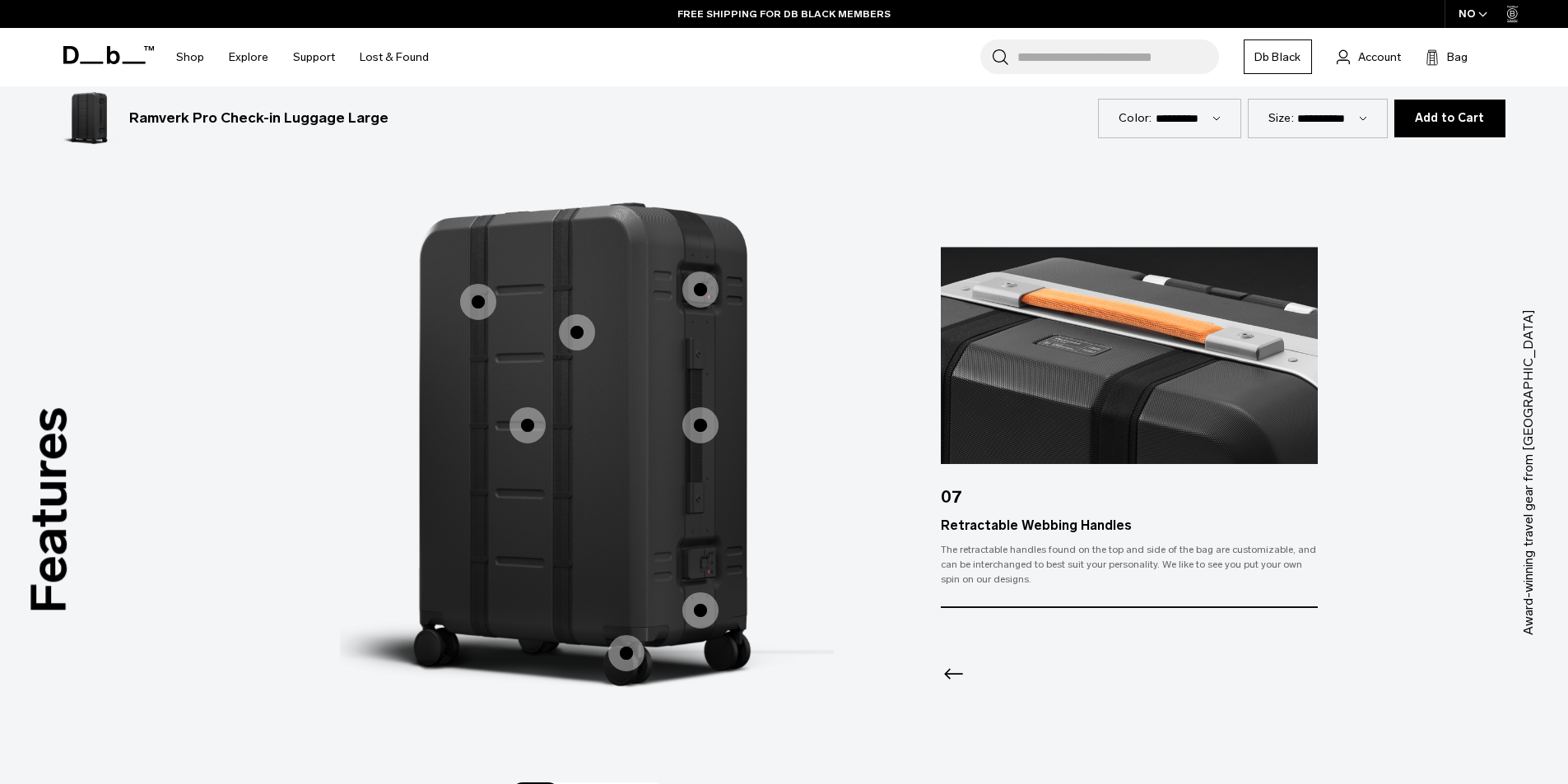
click at [954, 666] on icon "Previous slide" at bounding box center [953, 674] width 26 height 26
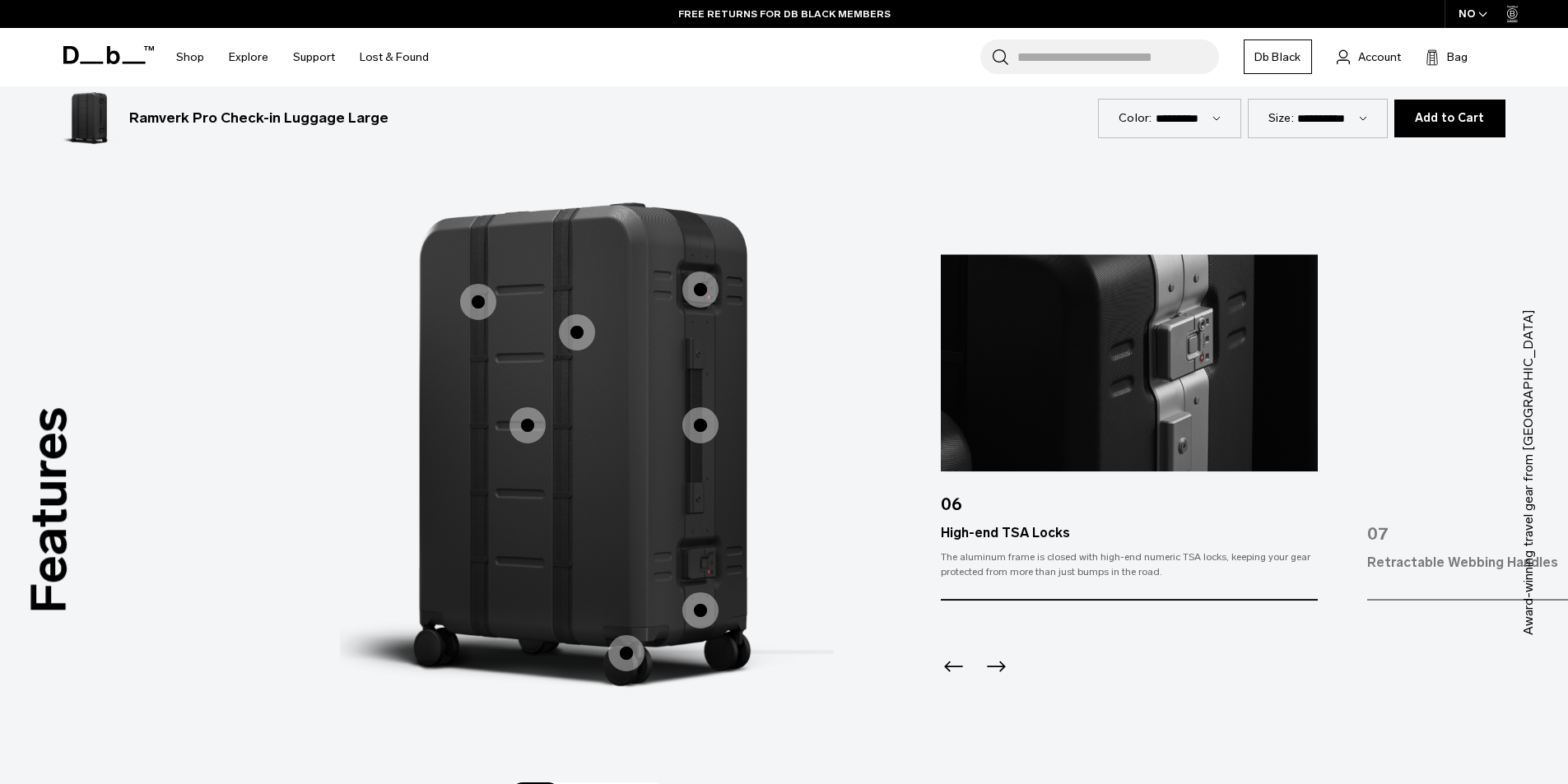
click at [1003, 667] on icon "Next slide" at bounding box center [996, 667] width 19 height 11
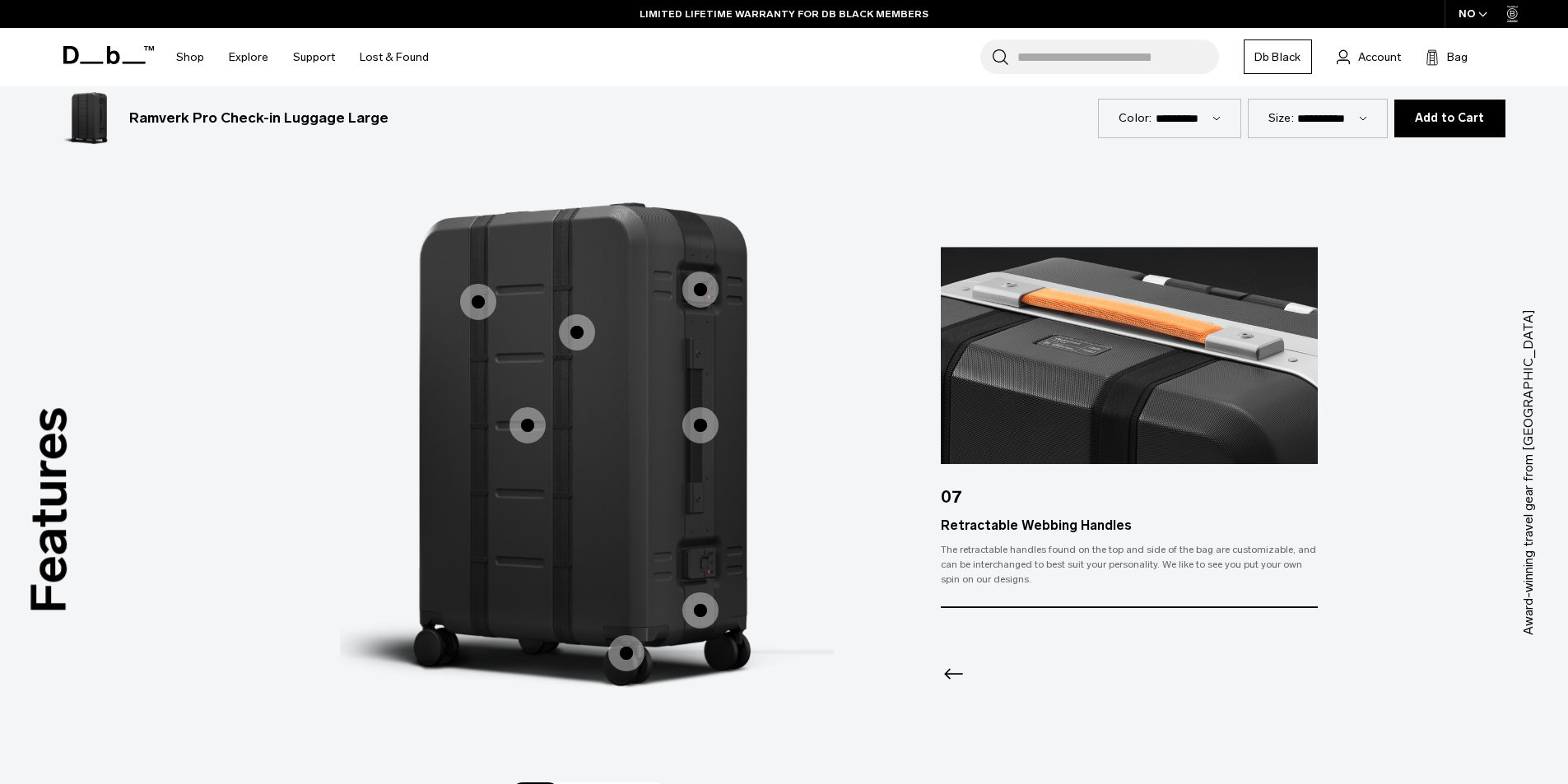
click at [1003, 667] on div at bounding box center [1128, 653] width 376 height 89
